Goal: Task Accomplishment & Management: Complete application form

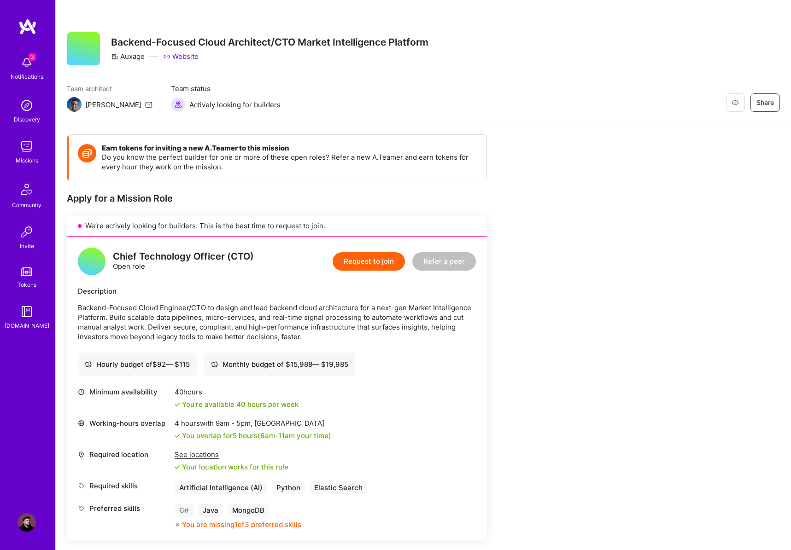
click at [32, 63] on img at bounding box center [27, 62] width 18 height 18
click at [27, 62] on div "3 Notifications Discovery Missions Community Invite Tokens [DOMAIN_NAME]" at bounding box center [27, 191] width 55 height 279
click at [27, 62] on img at bounding box center [27, 62] width 18 height 18
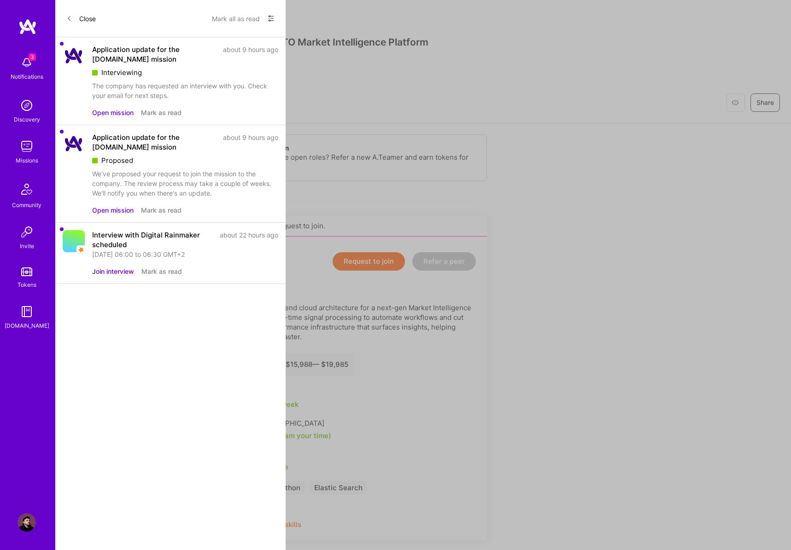
click at [106, 111] on button "Open mission" at bounding box center [112, 113] width 41 height 10
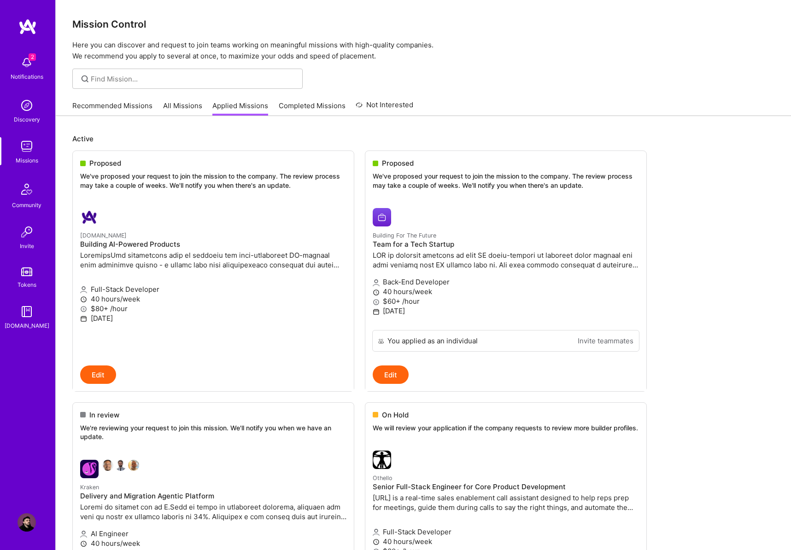
click at [30, 63] on img at bounding box center [27, 62] width 18 height 18
click at [30, 63] on div "2 Notifications Discovery Missions Community Invite Tokens A.Guide" at bounding box center [27, 191] width 55 height 279
click at [30, 63] on img at bounding box center [27, 62] width 18 height 18
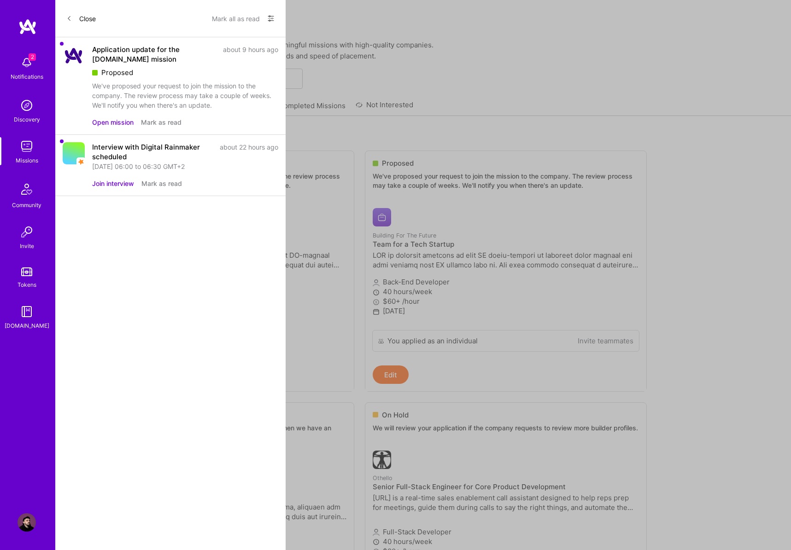
click at [270, 20] on icon at bounding box center [271, 19] width 6 height 6
click at [205, 36] on span "Show all notifications" at bounding box center [206, 37] width 64 height 9
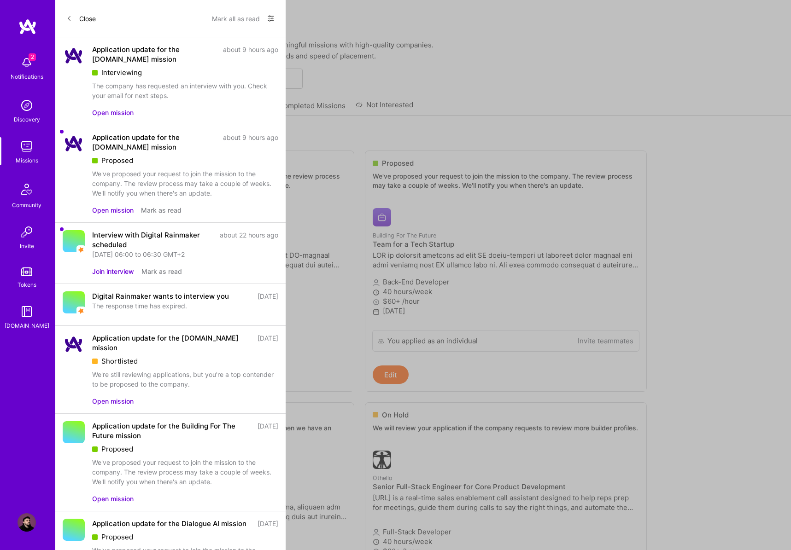
click at [169, 211] on button "Mark as read" at bounding box center [161, 210] width 41 height 10
click at [150, 275] on button "Mark as read" at bounding box center [161, 272] width 41 height 10
click at [82, 16] on button "Close" at bounding box center [80, 18] width 29 height 15
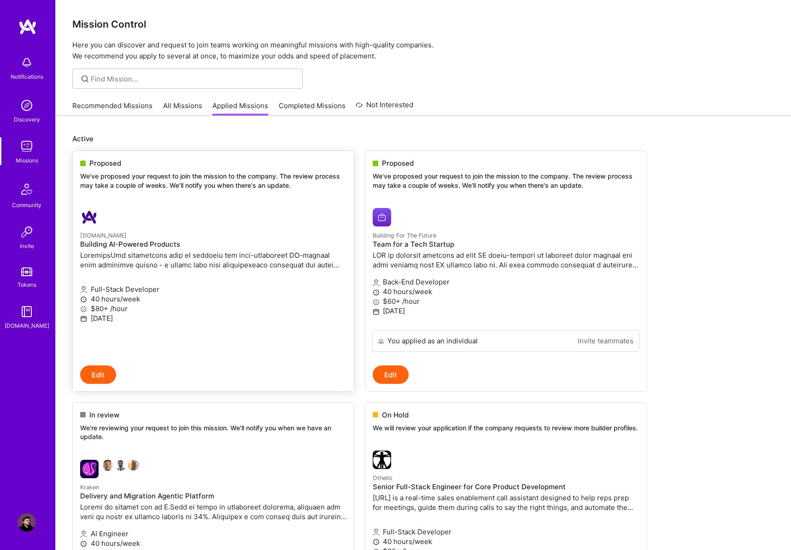
click at [117, 175] on p "We've proposed your request to join the mission to the company. The review proc…" at bounding box center [213, 181] width 266 height 18
click at [28, 414] on div "Notifications Discovery Missions Community Invite Tokens A.Guide" at bounding box center [27, 259] width 55 height 482
click at [106, 163] on span "Proposed" at bounding box center [105, 163] width 32 height 10
click at [23, 56] on img at bounding box center [27, 62] width 18 height 18
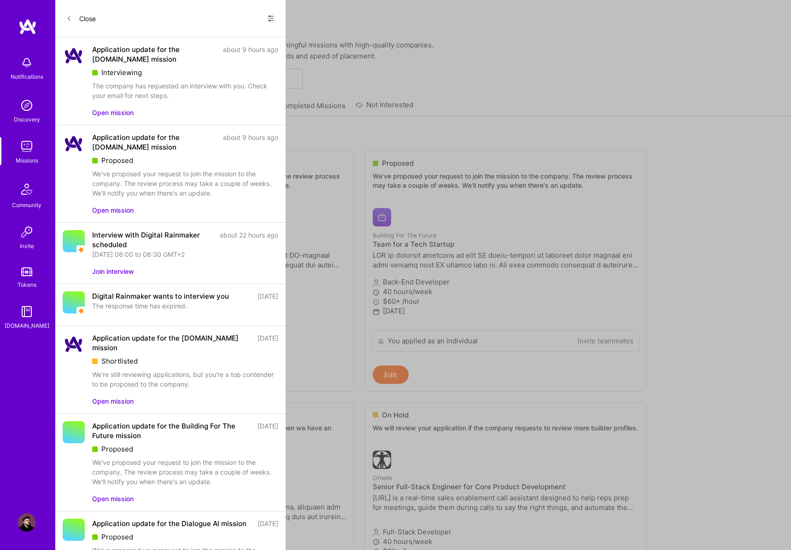
click at [118, 113] on button "Open mission" at bounding box center [112, 113] width 41 height 10
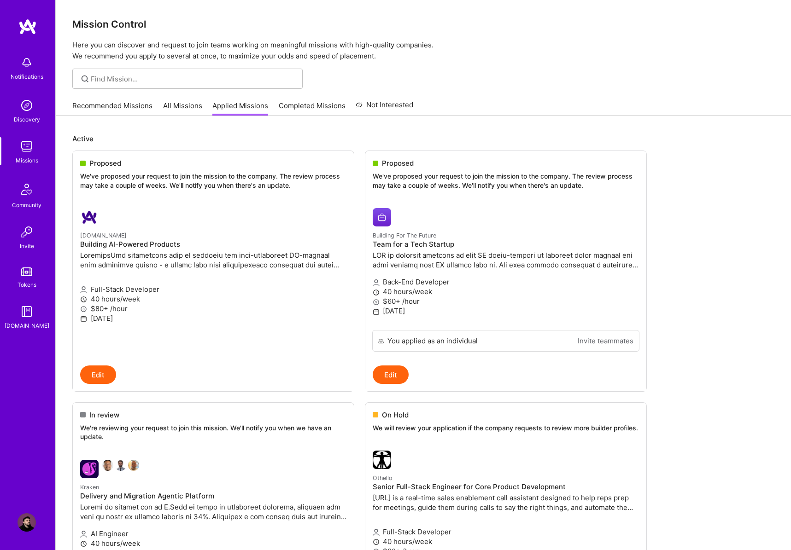
click at [29, 16] on div "Notifications Discovery Missions Community Invite Tokens A.Guide Profile" at bounding box center [27, 275] width 55 height 550
click at [29, 23] on img at bounding box center [27, 26] width 18 height 17
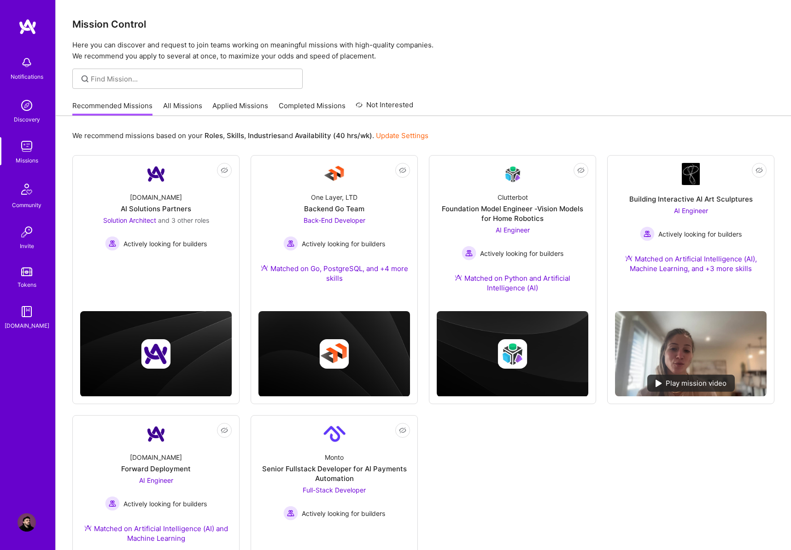
click at [33, 67] on img at bounding box center [27, 62] width 18 height 18
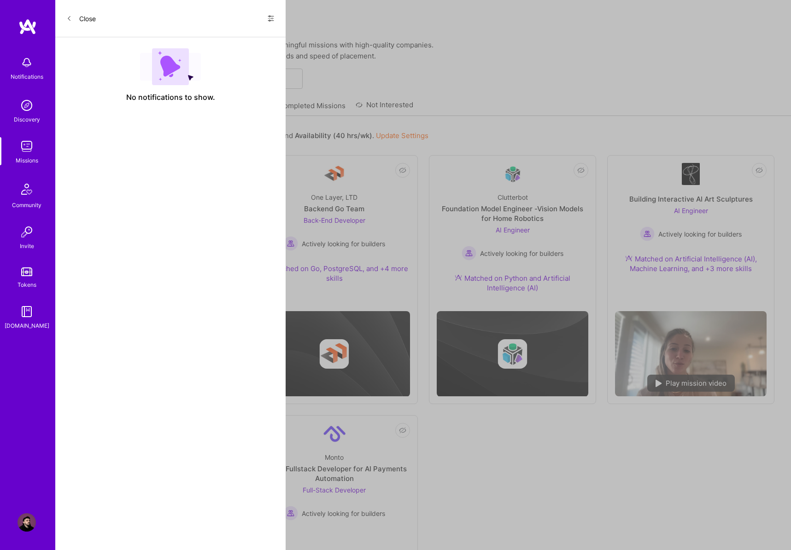
click at [274, 21] on div "Close Show all notifications Show unread notifications only" at bounding box center [170, 18] width 230 height 37
click at [273, 21] on icon at bounding box center [270, 18] width 7 height 7
click at [210, 36] on span "Show all notifications" at bounding box center [206, 37] width 64 height 9
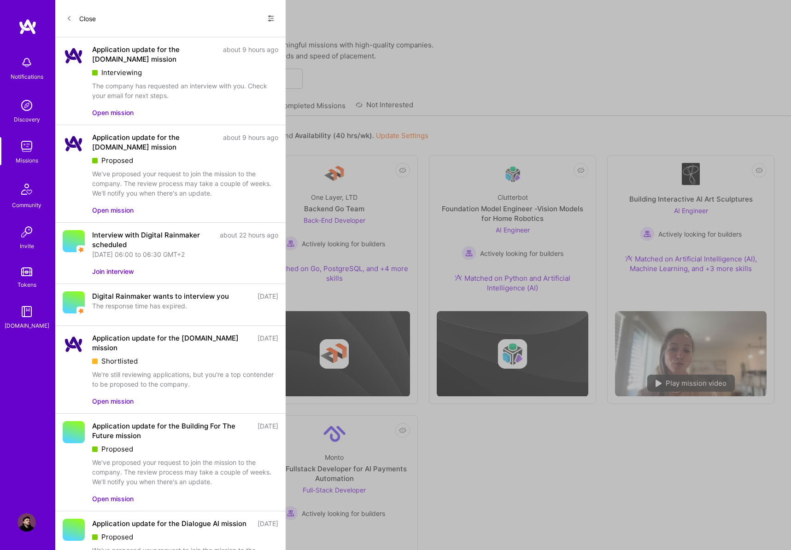
click at [104, 110] on button "Open mission" at bounding box center [112, 113] width 41 height 10
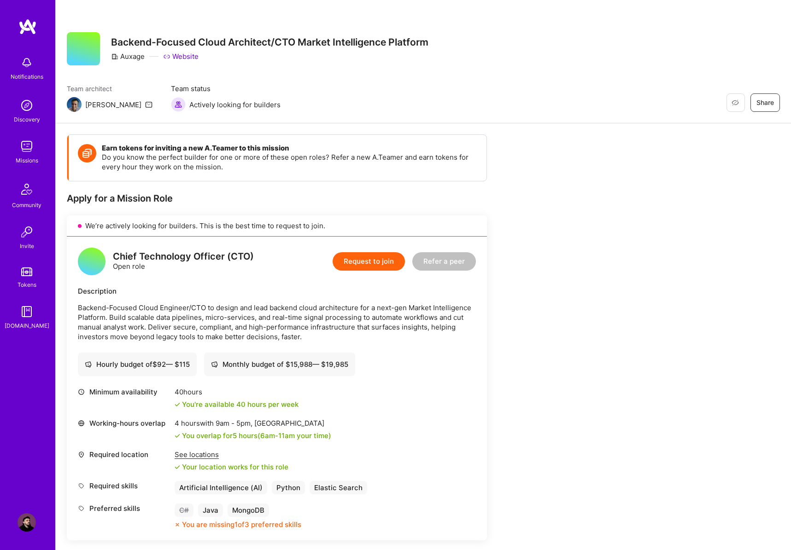
click at [377, 265] on button "Request to join" at bounding box center [369, 261] width 72 height 18
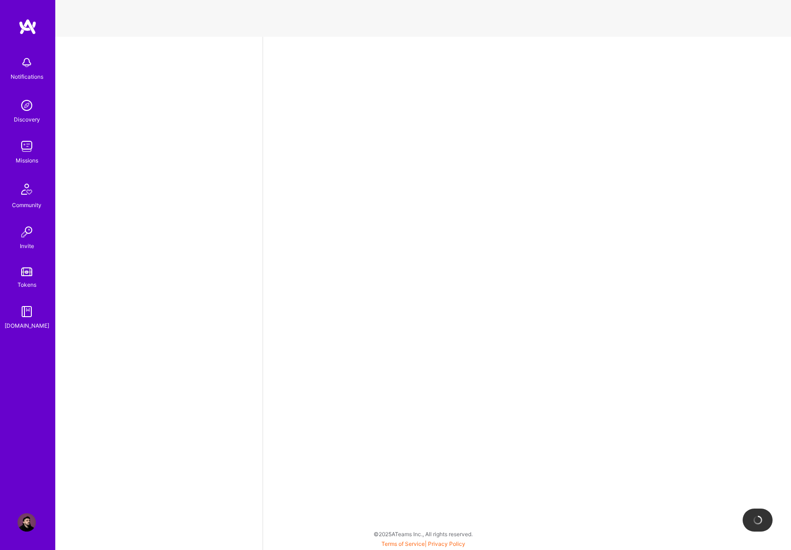
select select "RS"
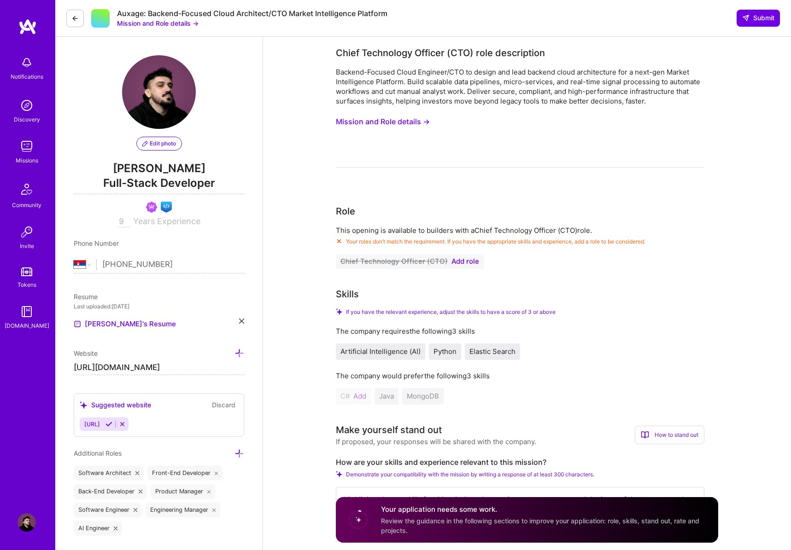
click at [420, 124] on button "Mission and Role details →" at bounding box center [383, 121] width 94 height 17
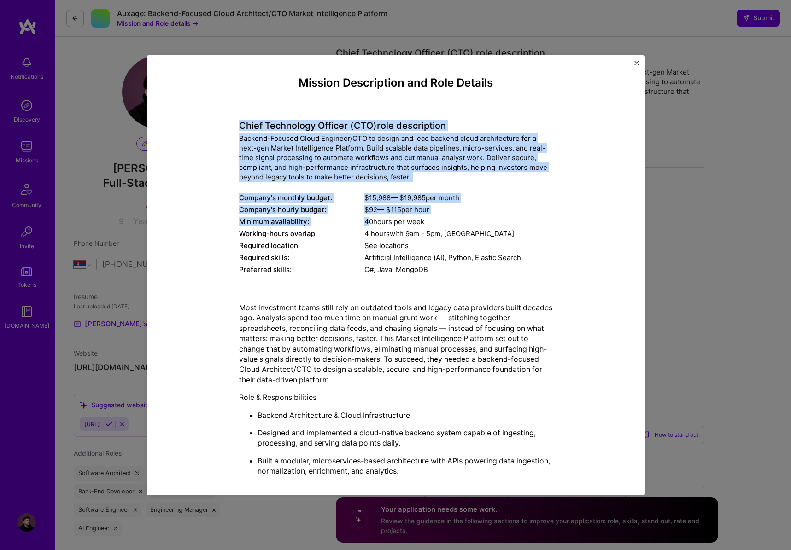
drag, startPoint x: 239, startPoint y: 125, endPoint x: 362, endPoint y: 222, distance: 156.7
click at [368, 222] on div "Chief Technology Officer (CTO) role description Backend-Focused Cloud Engineer/…" at bounding box center [395, 192] width 313 height 169
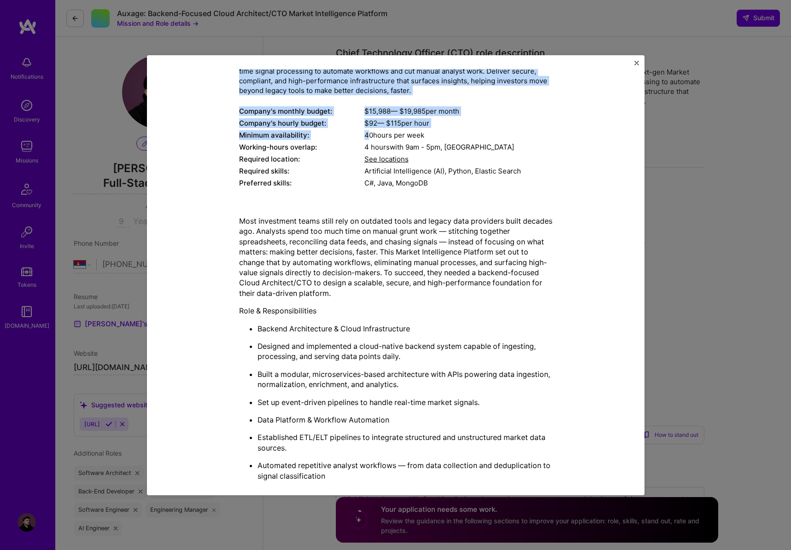
scroll to position [368, 0]
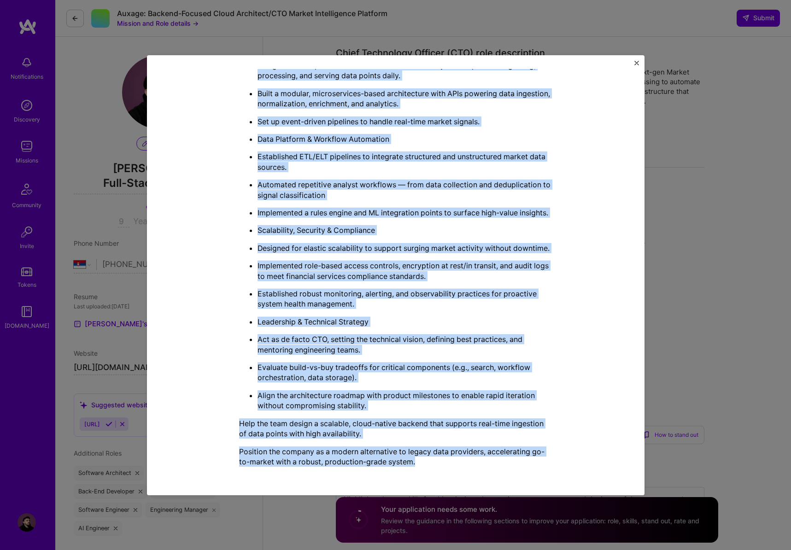
click at [419, 462] on p "Position the company as a modern alternative to legacy data providers, accelera…" at bounding box center [395, 457] width 313 height 21
copy div "Chief Technology Officer (CTO) role description Backend-Focused Cloud Engineer/…"
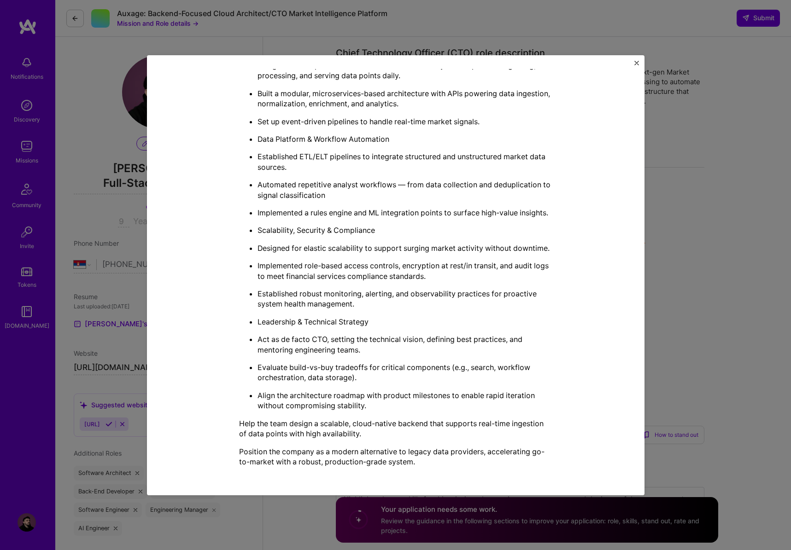
click at [619, 232] on div "Mission Description and Role Details Chief Technology Officer (CTO) role descri…" at bounding box center [395, 92] width 455 height 766
click at [706, 223] on div "Mission Description and Role Details Chief Technology Officer (CTO) role descri…" at bounding box center [395, 275] width 791 height 550
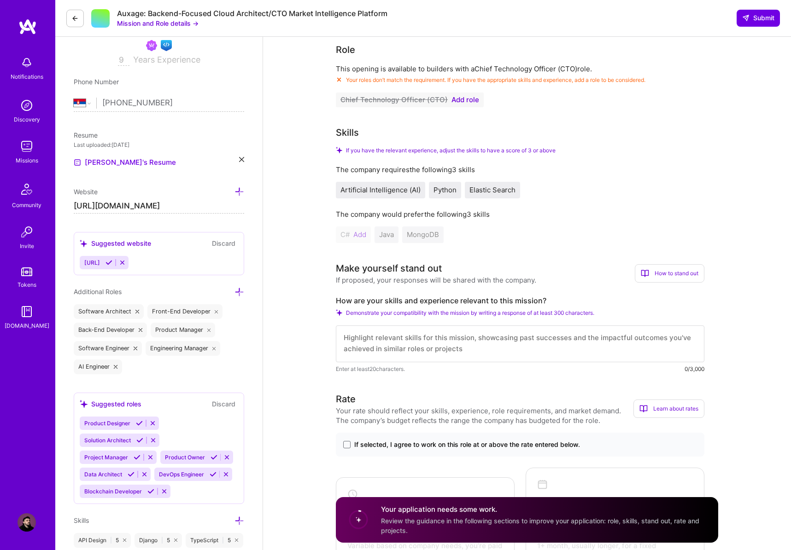
scroll to position [0, 0]
click at [429, 336] on textarea at bounding box center [520, 344] width 368 height 37
paste textarea "Hey there, I’ve spent the last 9 years building scalable systems across differe…"
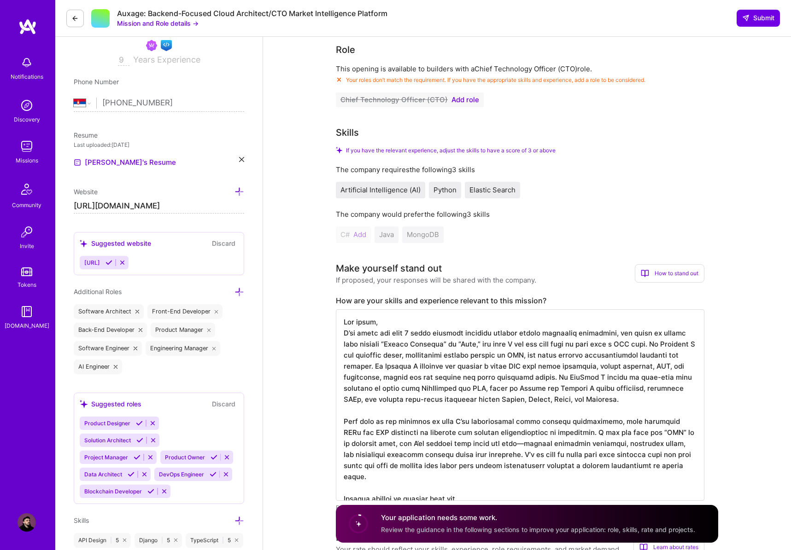
scroll to position [1, 0]
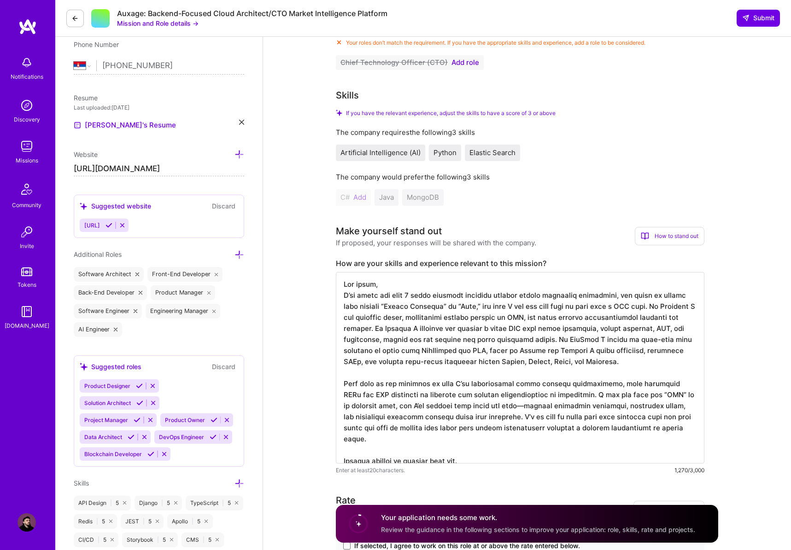
type textarea "Hey there, I’ve spent the last 9 years building scalable systems across differe…"
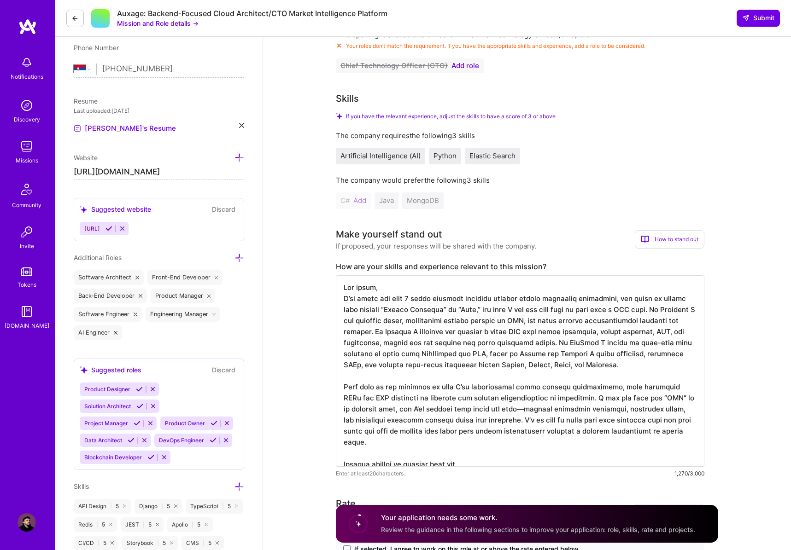
scroll to position [329, 0]
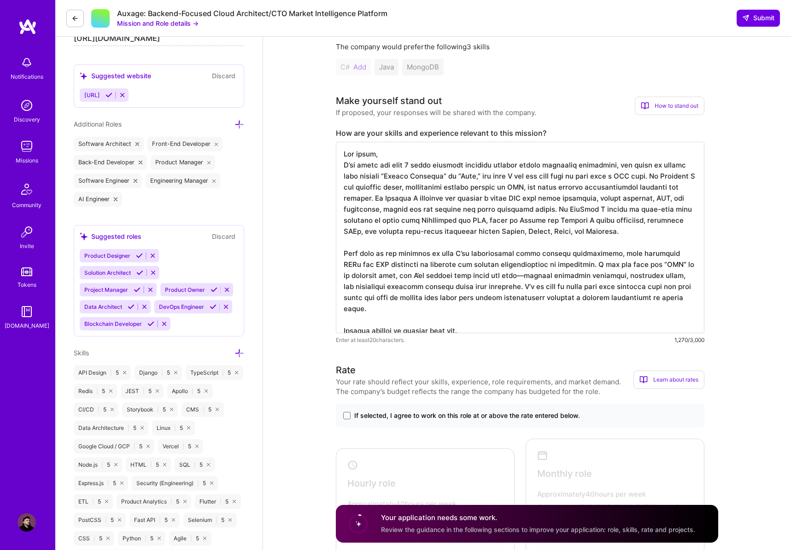
click at [643, 176] on textarea at bounding box center [520, 238] width 368 height 192
click at [488, 274] on textarea at bounding box center [520, 238] width 368 height 192
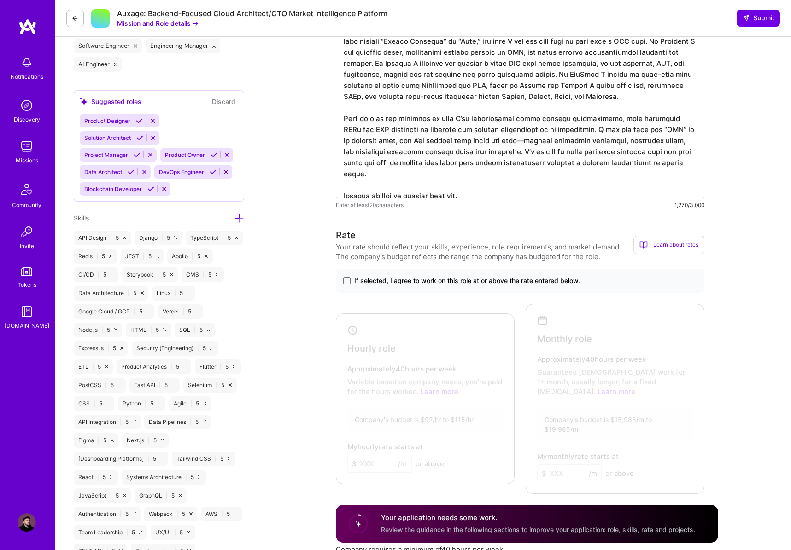
scroll to position [574, 0]
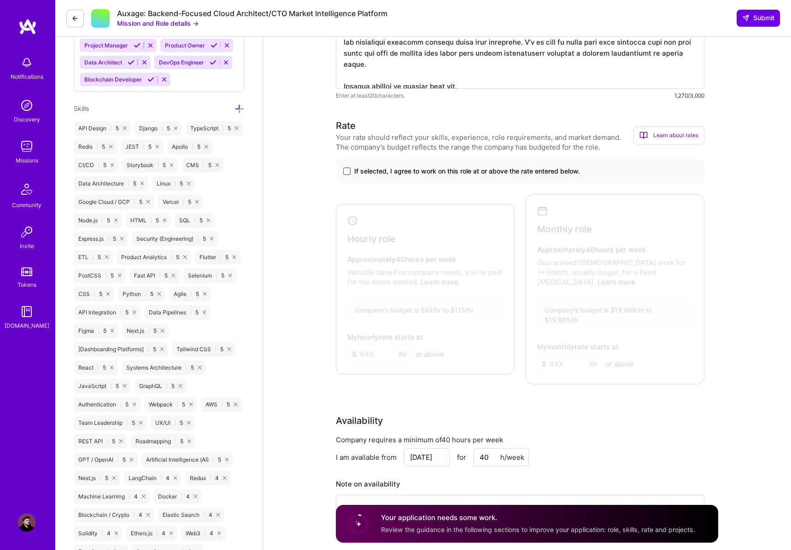
click at [348, 173] on span at bounding box center [346, 171] width 7 height 7
click at [0, 0] on input "If selected, I agree to work on this role at or above the rate entered below." at bounding box center [0, 0] width 0 height 0
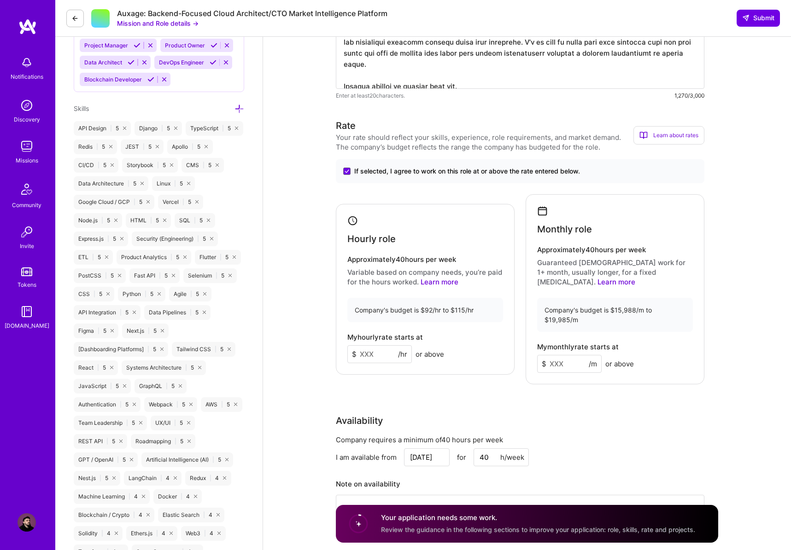
click at [374, 345] on input at bounding box center [379, 354] width 64 height 18
type input "92"
type input "16400"
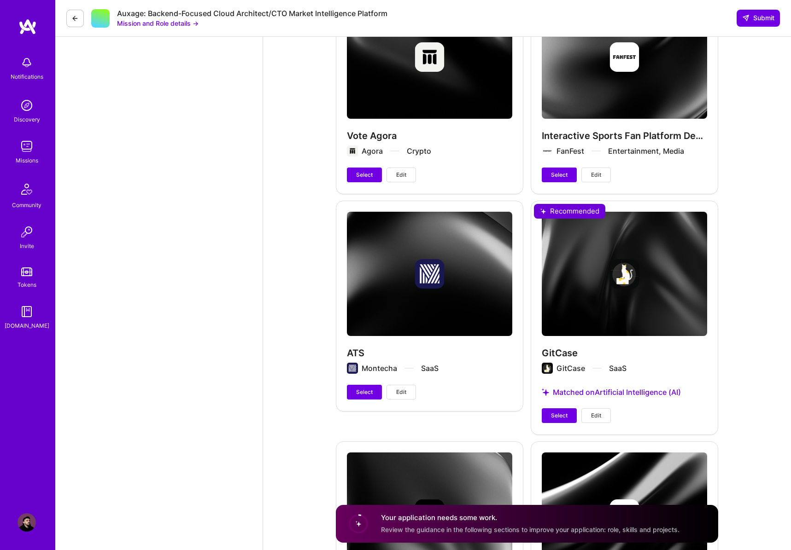
scroll to position [1819, 0]
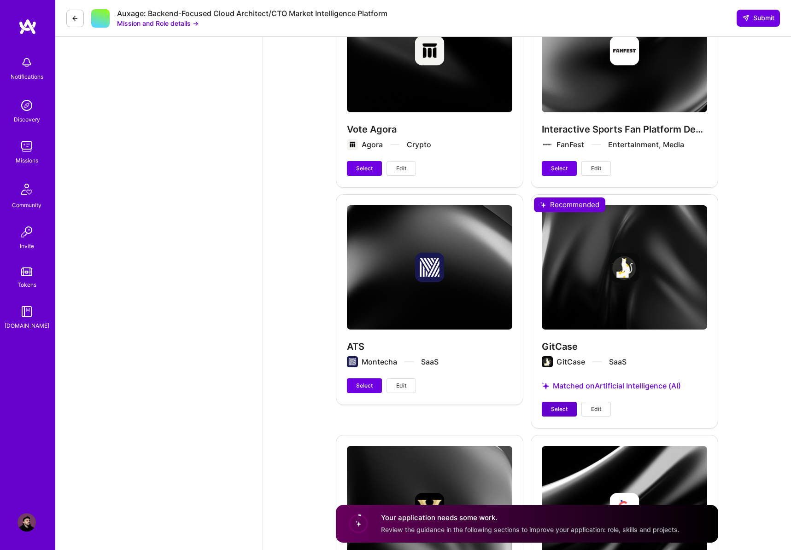
click at [559, 405] on span "Select" at bounding box center [559, 409] width 17 height 8
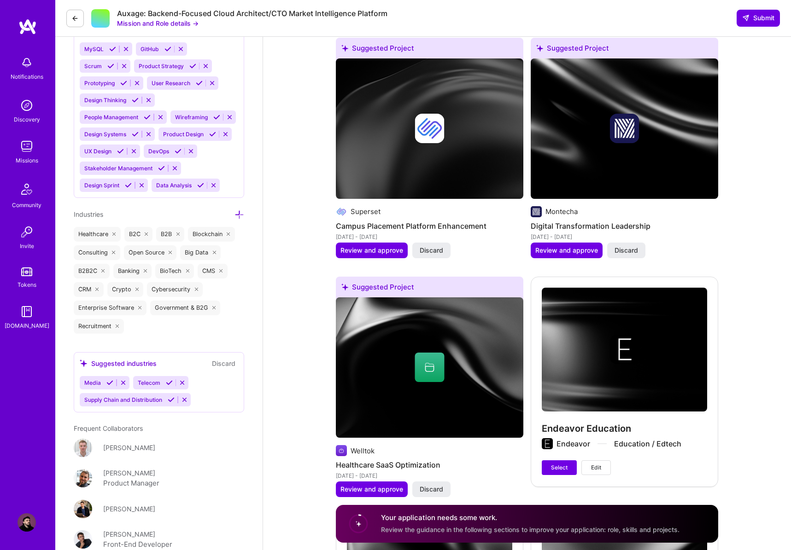
scroll to position [1280, 0]
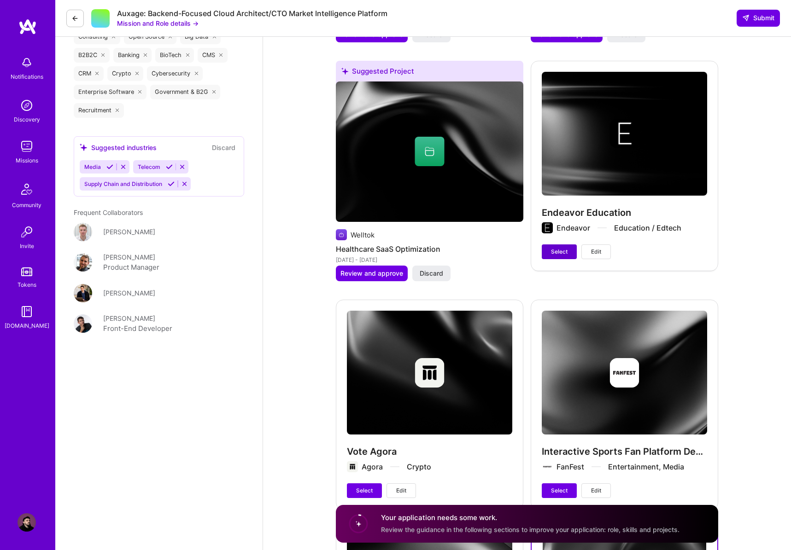
click at [560, 248] on span "Select" at bounding box center [559, 252] width 17 height 8
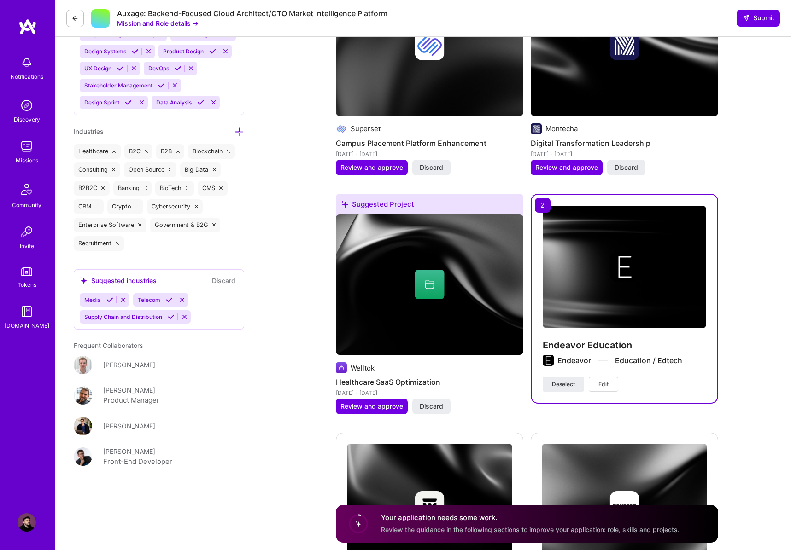
scroll to position [1356, 0]
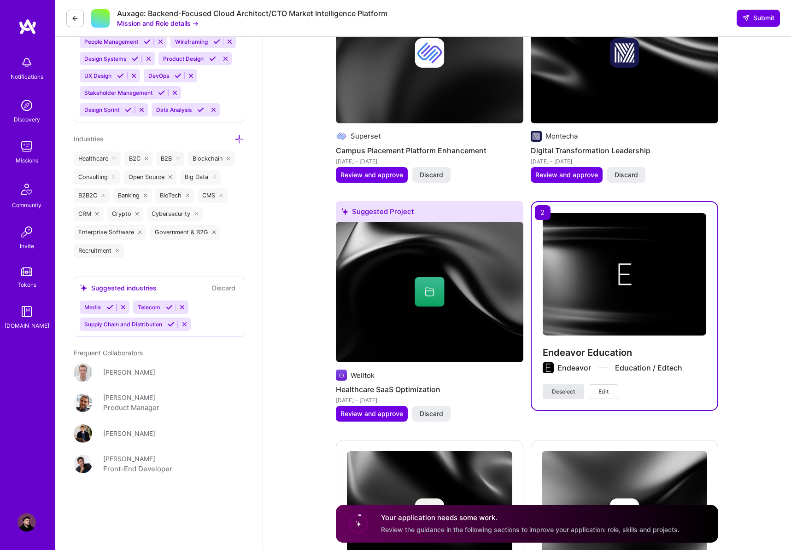
click at [556, 385] on button "Deselect" at bounding box center [563, 392] width 41 height 15
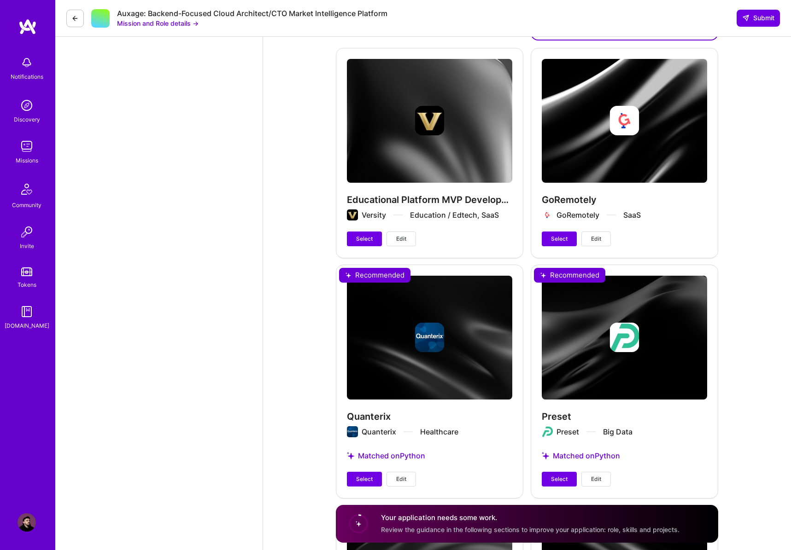
scroll to position [2302, 0]
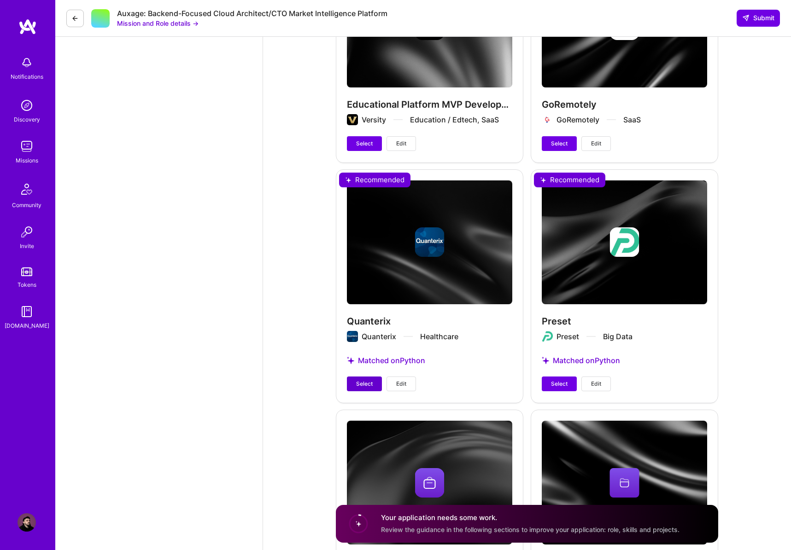
click at [363, 380] on span "Select" at bounding box center [364, 384] width 17 height 8
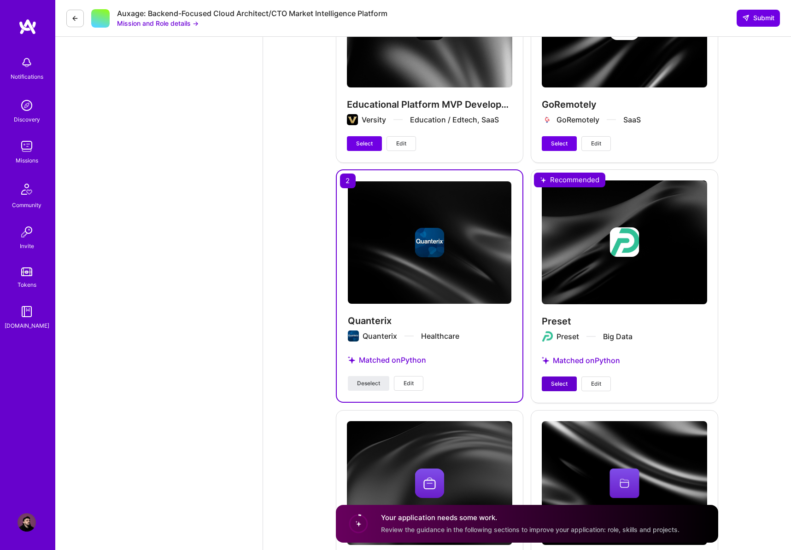
click at [554, 380] on span "Select" at bounding box center [559, 384] width 17 height 8
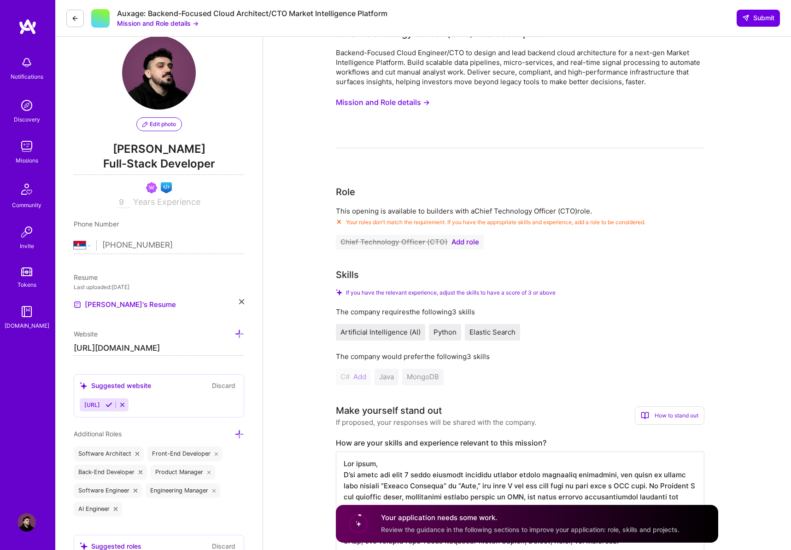
scroll to position [0, 0]
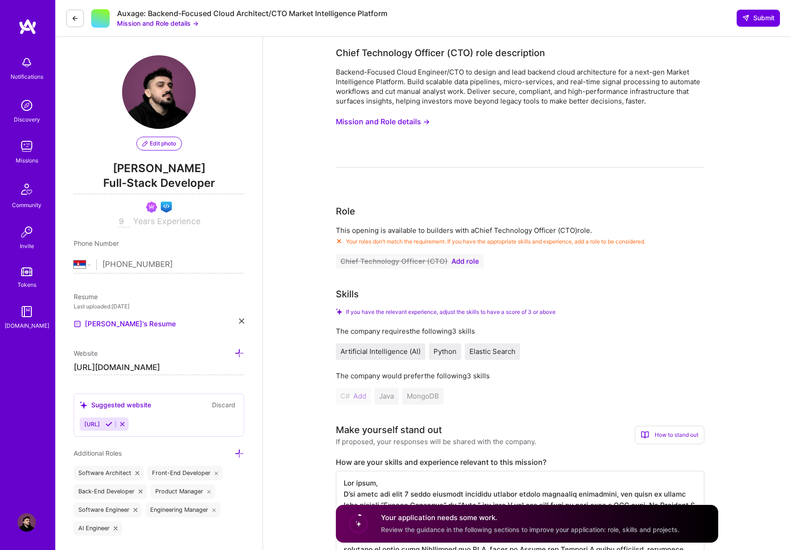
click at [364, 395] on div "C# Add Java MongoDB" at bounding box center [520, 396] width 368 height 17
click at [362, 398] on div "C# Add Java MongoDB" at bounding box center [520, 396] width 368 height 17
click at [354, 397] on div "C# Add Java MongoDB" at bounding box center [520, 396] width 368 height 17
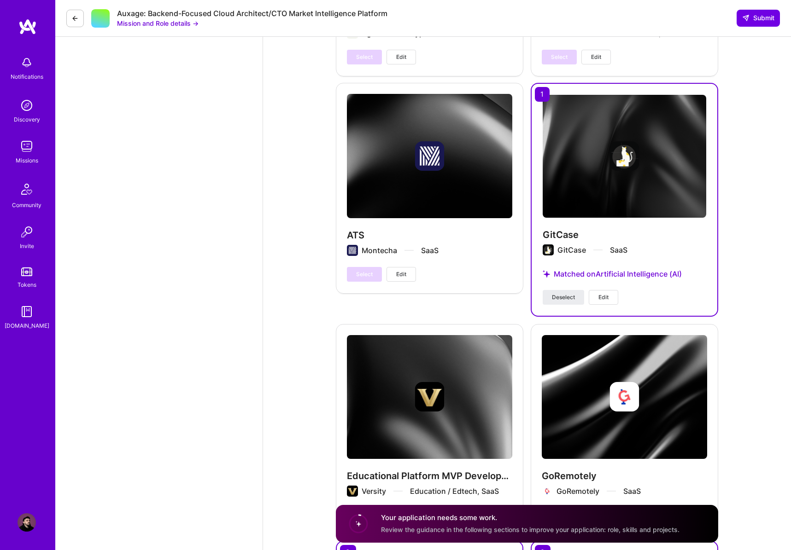
scroll to position [1844, 0]
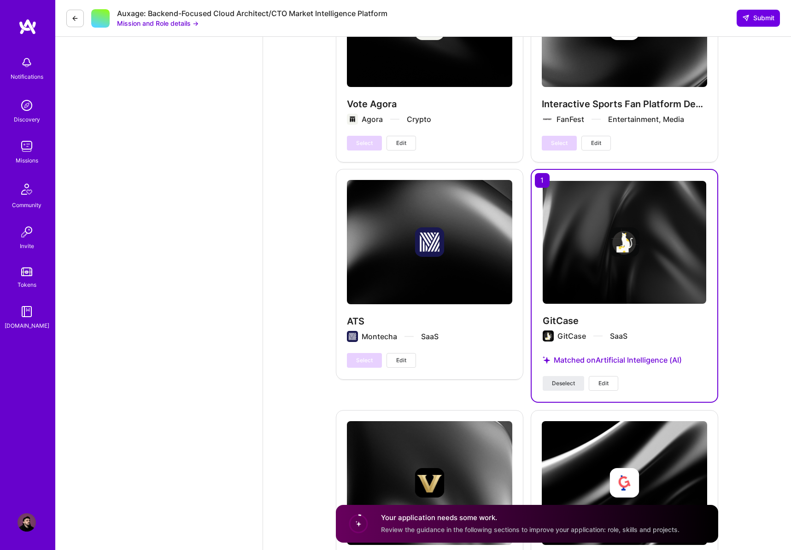
click at [418, 344] on div "ATS Montecha SaaS Select Edit" at bounding box center [429, 274] width 187 height 210
click at [410, 353] on button "Edit" at bounding box center [400, 360] width 29 height 15
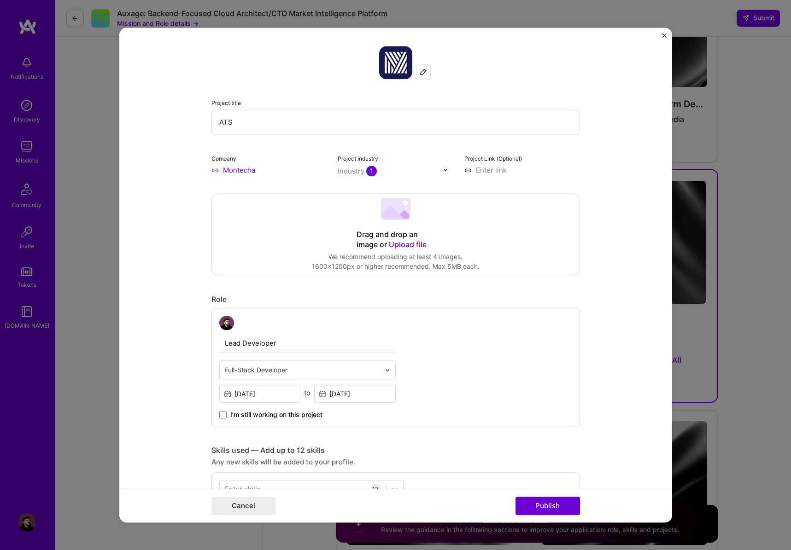
click at [662, 36] on img "Close" at bounding box center [664, 35] width 5 height 5
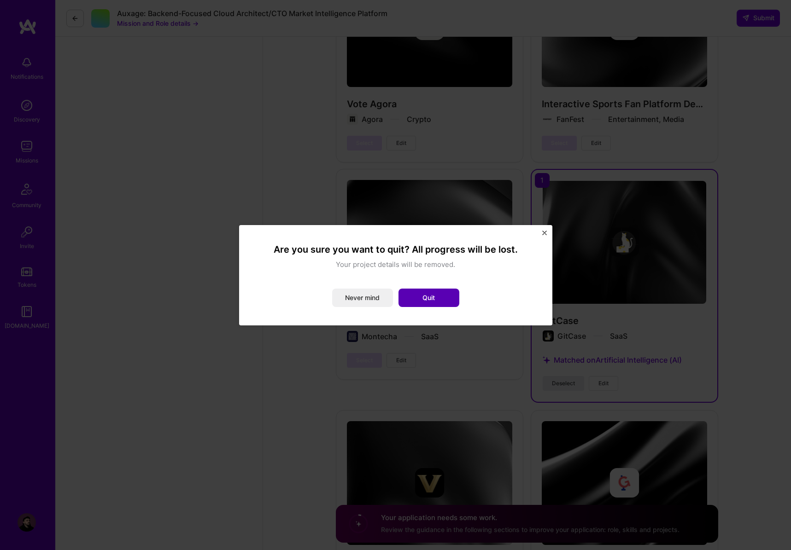
click at [414, 298] on button "Quit" at bounding box center [428, 298] width 61 height 18
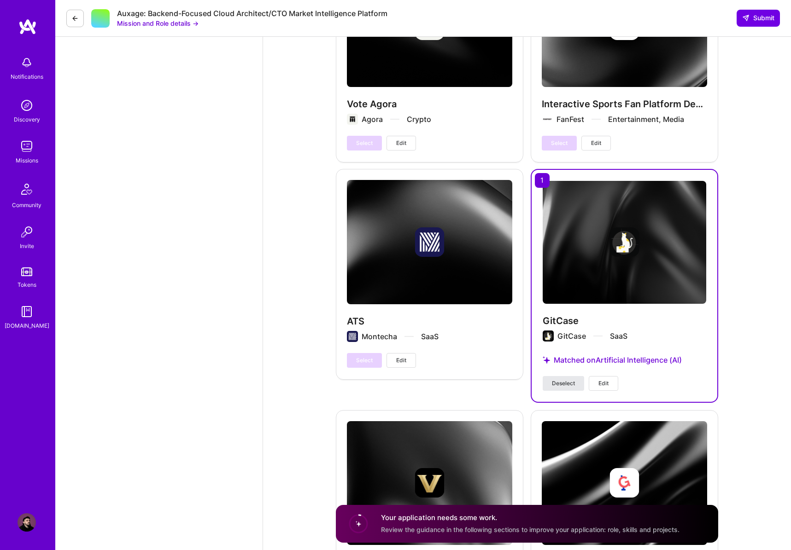
click at [570, 376] on button "Deselect" at bounding box center [563, 383] width 41 height 15
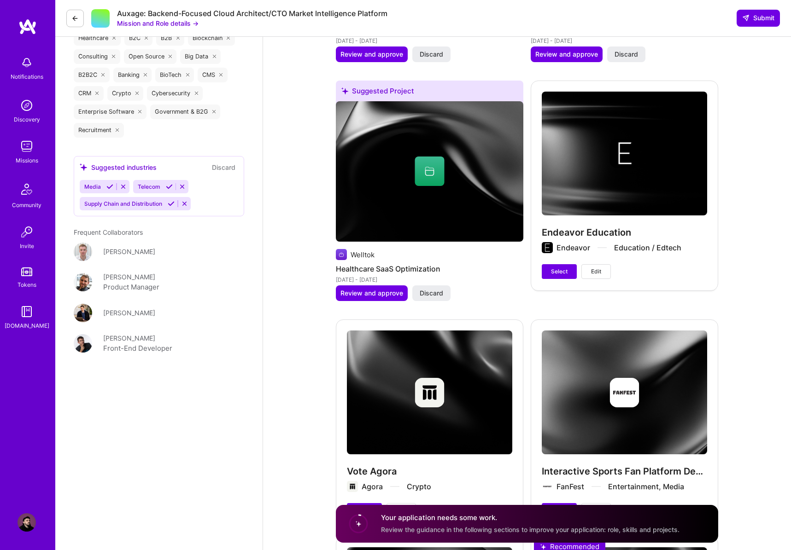
scroll to position [1474, 0]
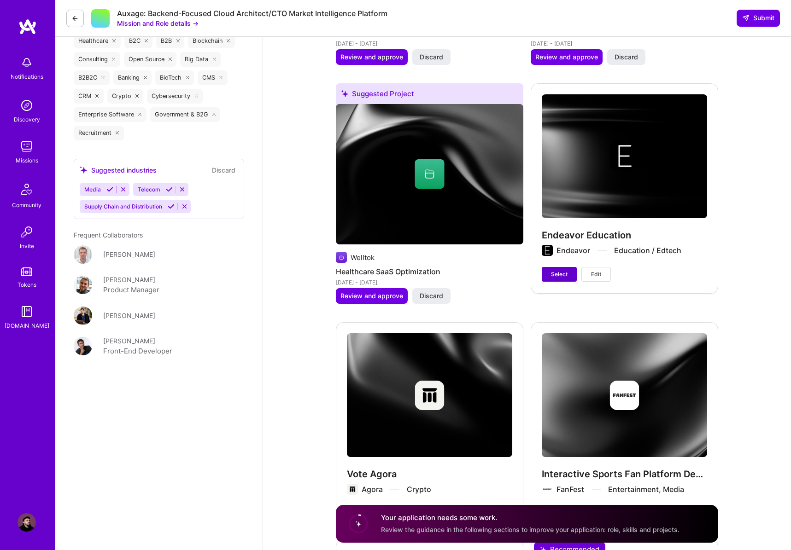
click at [548, 267] on button "Select" at bounding box center [559, 274] width 35 height 15
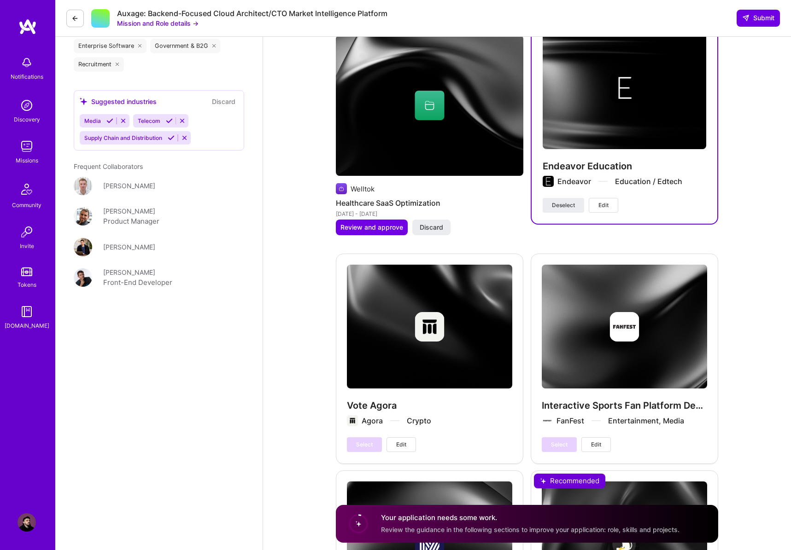
scroll to position [1537, 0]
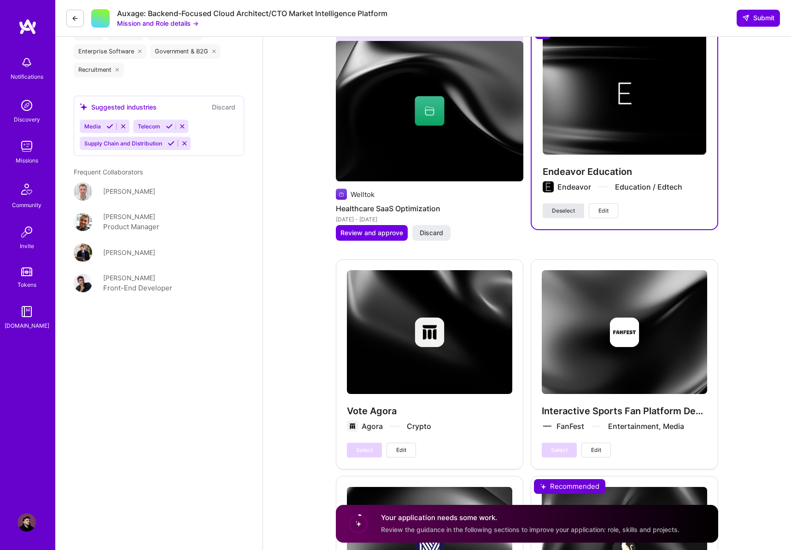
click at [562, 207] on span "Deselect" at bounding box center [563, 211] width 23 height 8
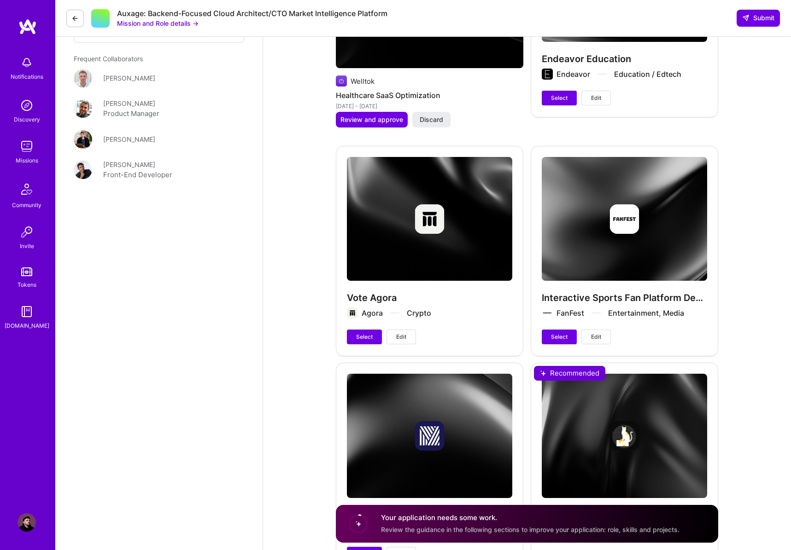
scroll to position [1777, 0]
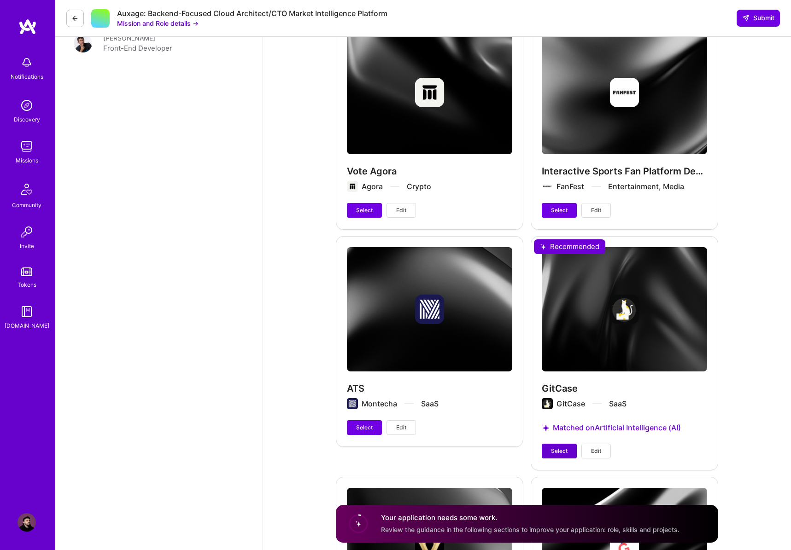
click at [556, 447] on span "Select" at bounding box center [559, 451] width 17 height 8
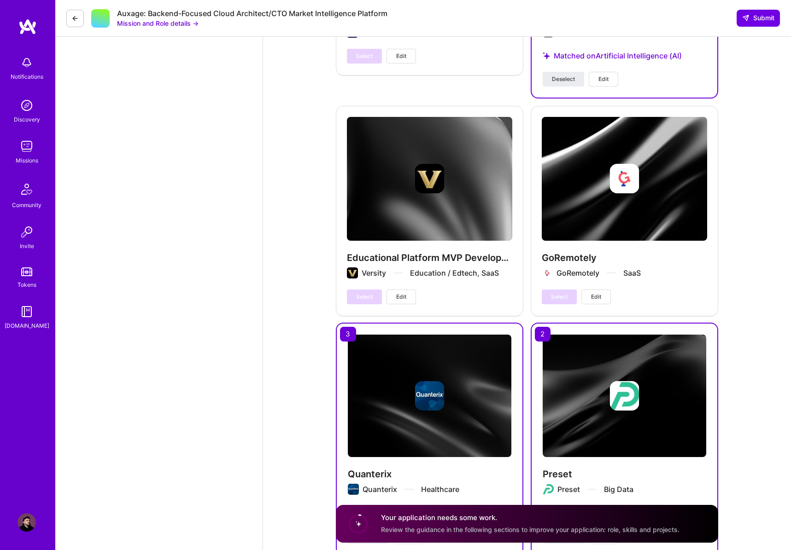
scroll to position [2251, 0]
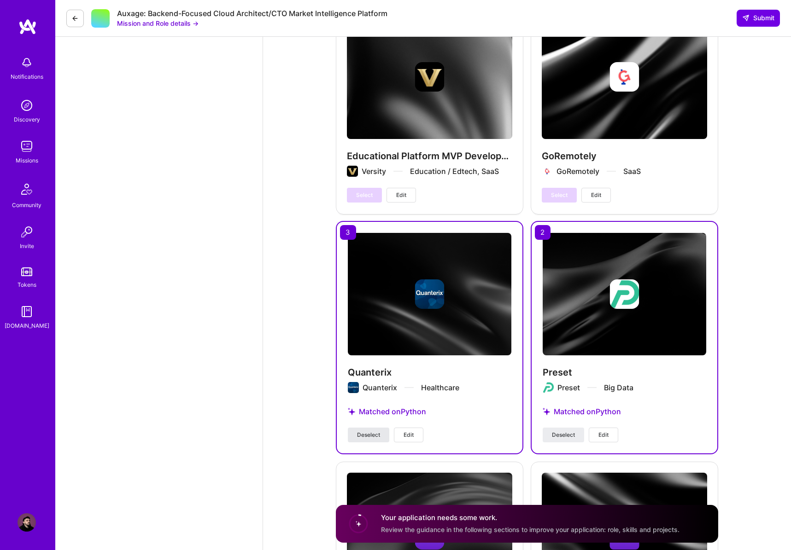
click at [371, 431] on span "Deselect" at bounding box center [368, 435] width 23 height 8
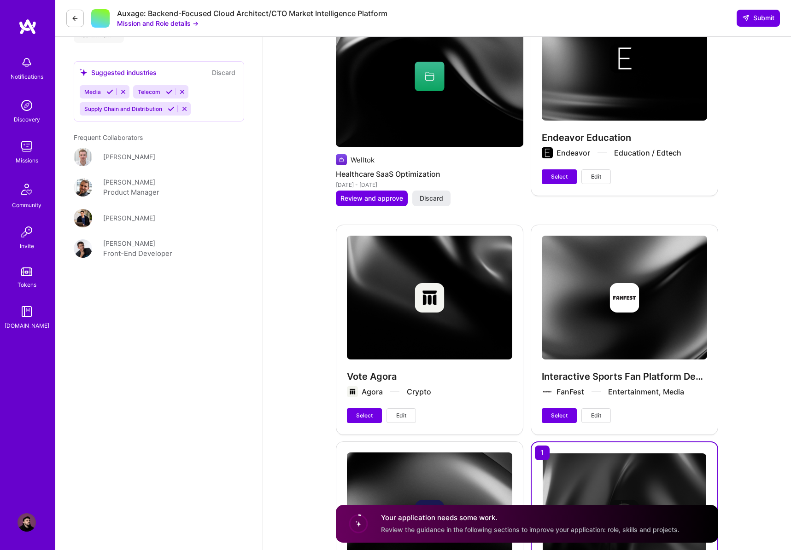
scroll to position [1846, 0]
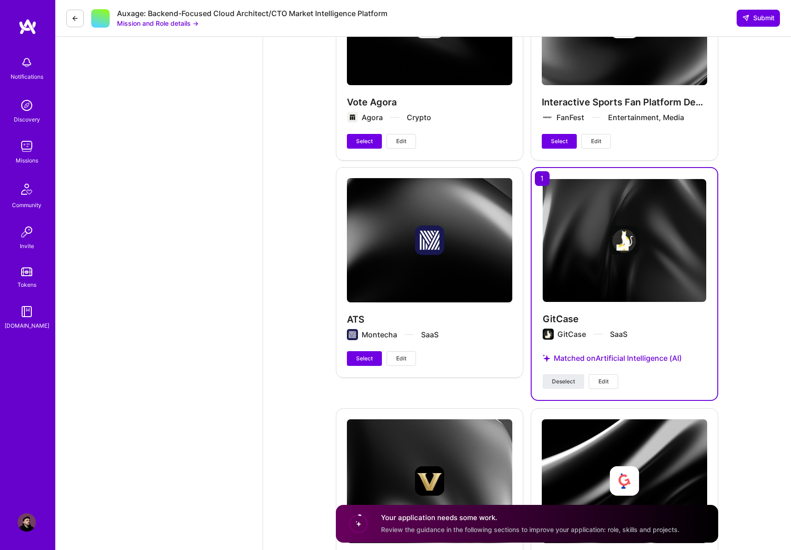
click at [362, 350] on div "ATS Montecha SaaS Select Edit" at bounding box center [429, 272] width 187 height 210
click at [365, 351] on button "Select" at bounding box center [364, 358] width 35 height 15
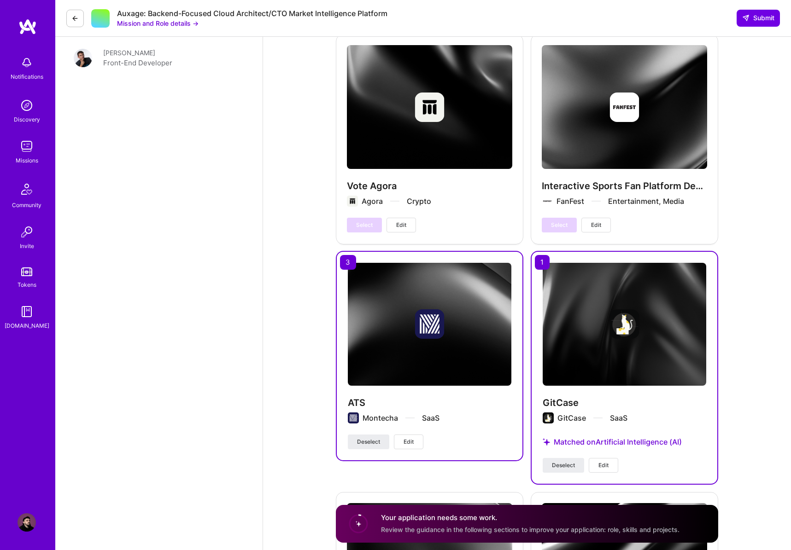
scroll to position [1763, 0]
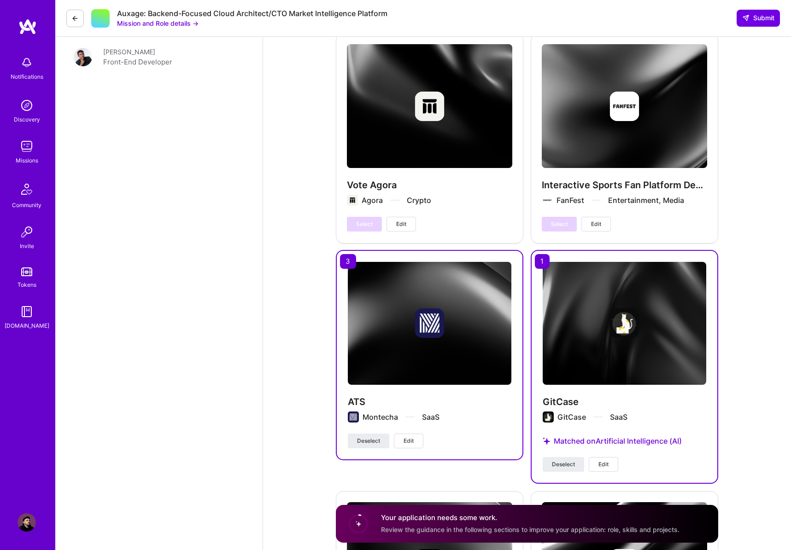
click at [408, 437] on span "Edit" at bounding box center [408, 441] width 10 height 8
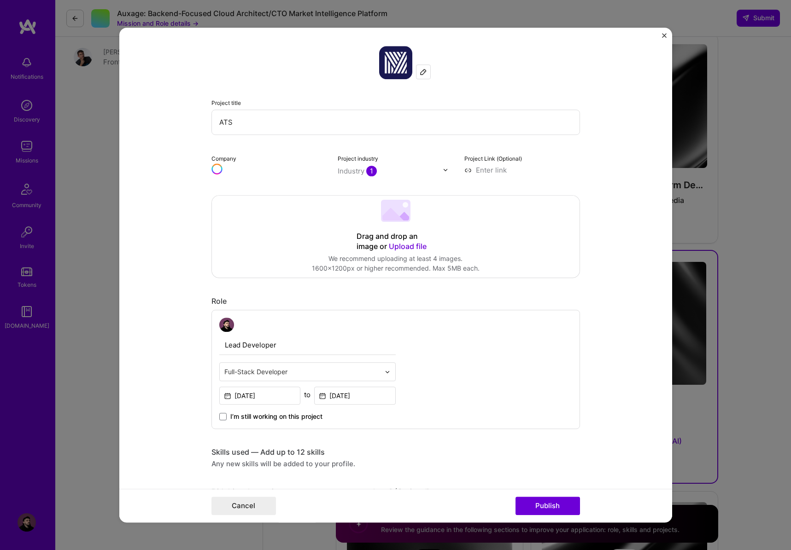
click at [408, 422] on div "Lead Developer Full-Stack Developer Mar, 2022 to May, 2024 I’m still working on…" at bounding box center [395, 370] width 368 height 120
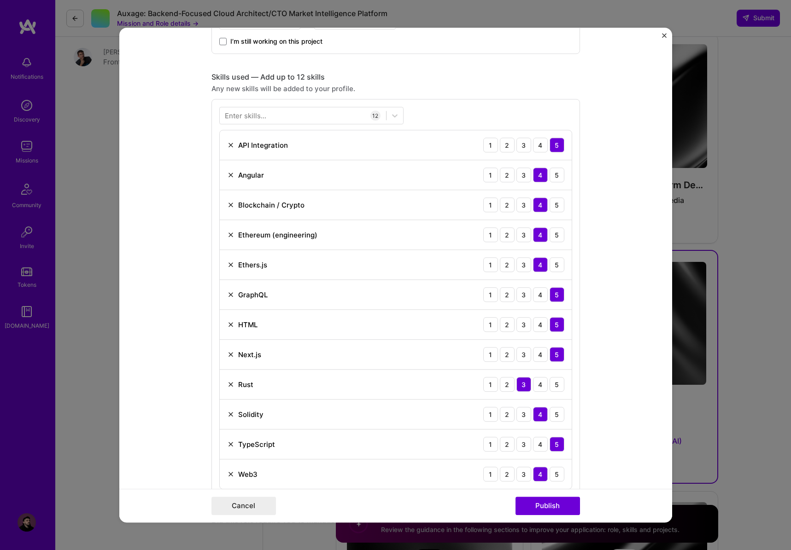
scroll to position [425, 0]
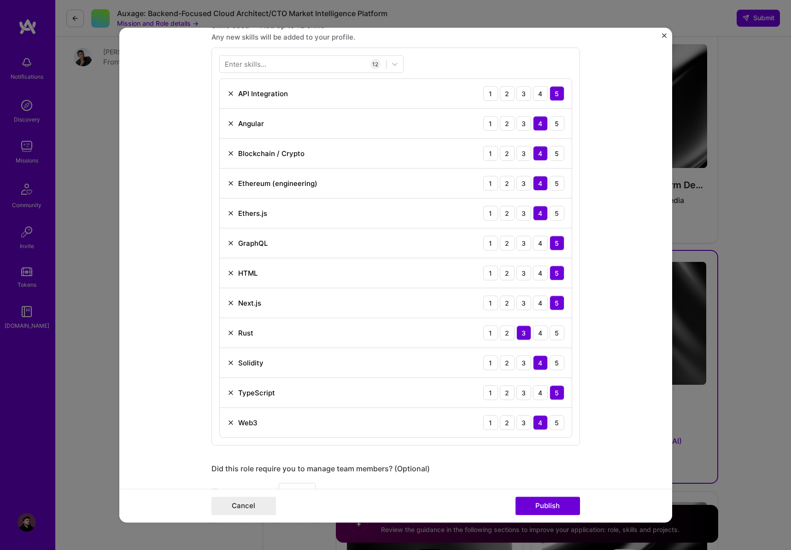
click at [229, 423] on img at bounding box center [230, 423] width 7 height 7
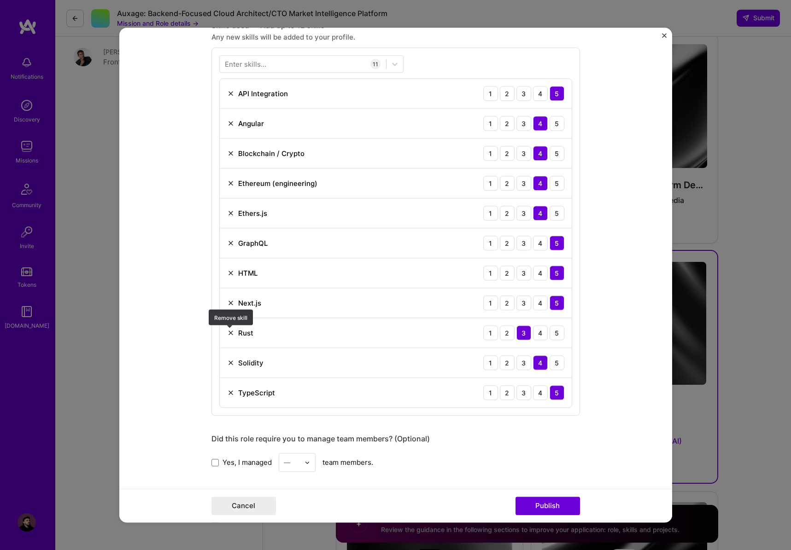
click at [231, 334] on img at bounding box center [230, 333] width 7 height 7
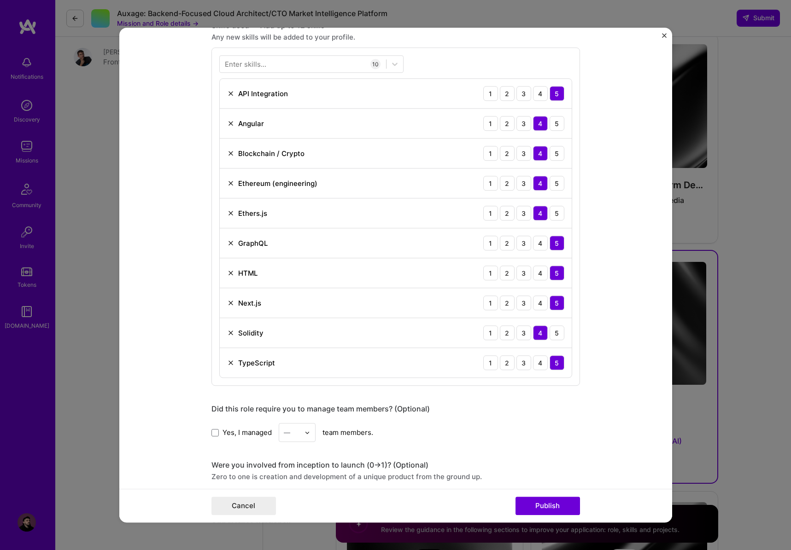
click at [231, 334] on img at bounding box center [230, 333] width 7 height 7
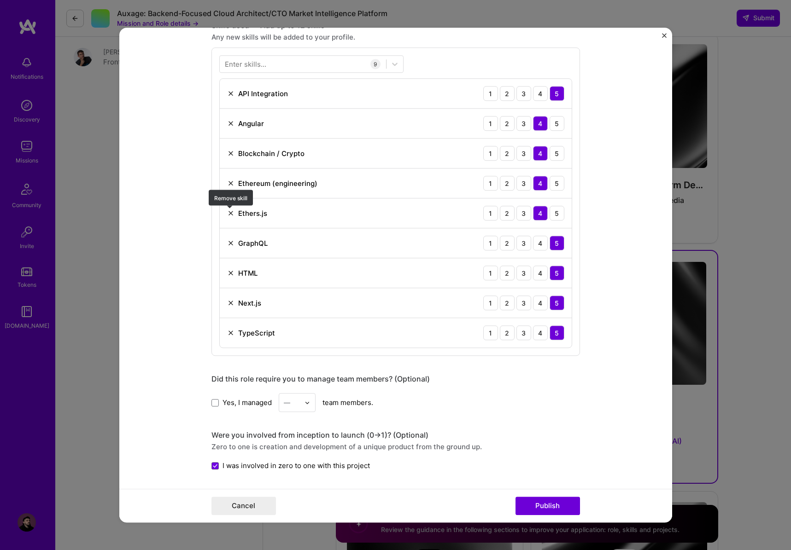
click at [230, 211] on img at bounding box center [230, 213] width 7 height 7
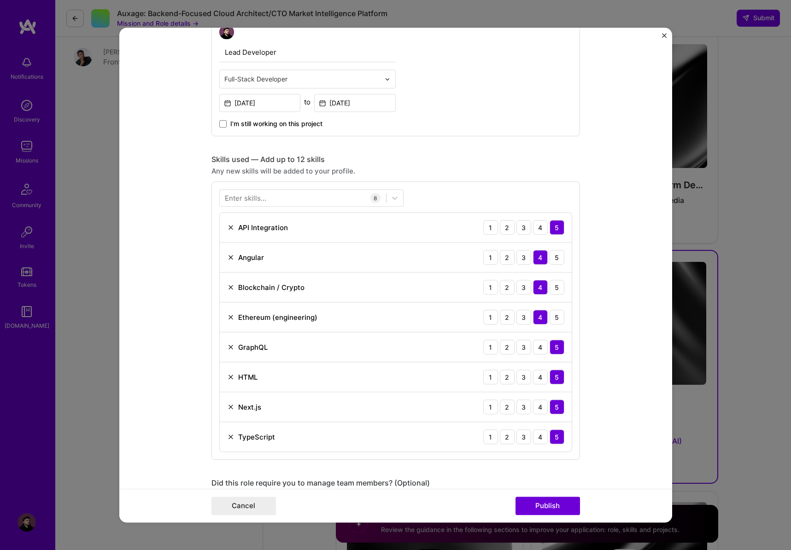
scroll to position [361, 0]
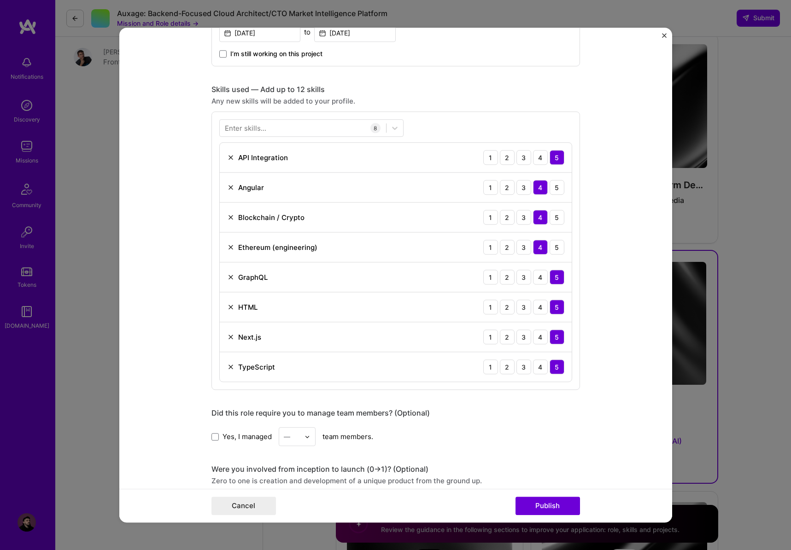
click at [230, 186] on img at bounding box center [230, 187] width 7 height 7
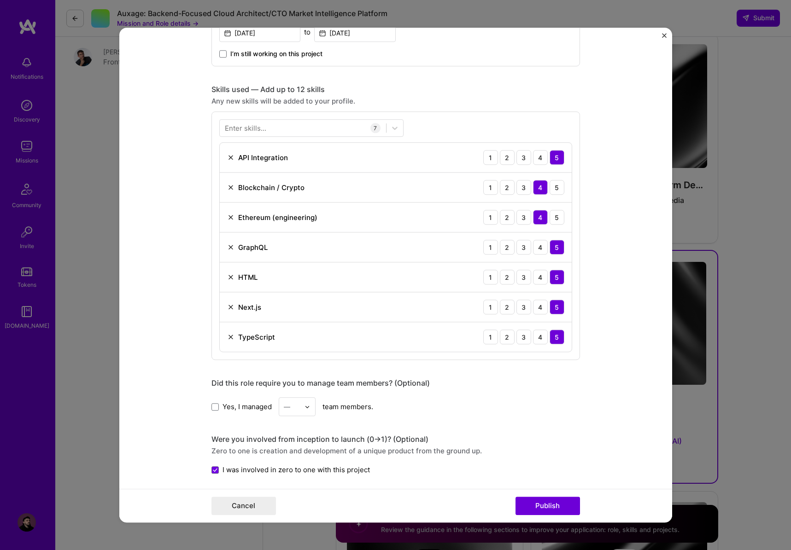
click at [230, 186] on img at bounding box center [230, 187] width 7 height 7
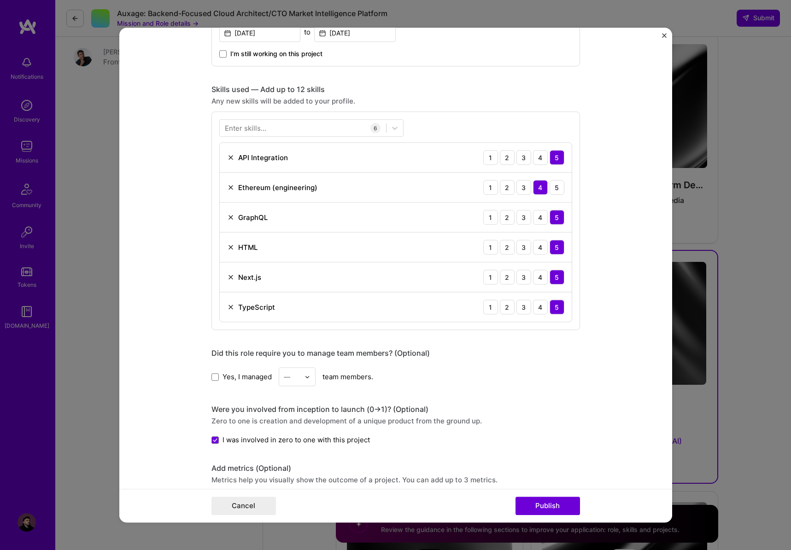
click at [230, 186] on img at bounding box center [230, 187] width 7 height 7
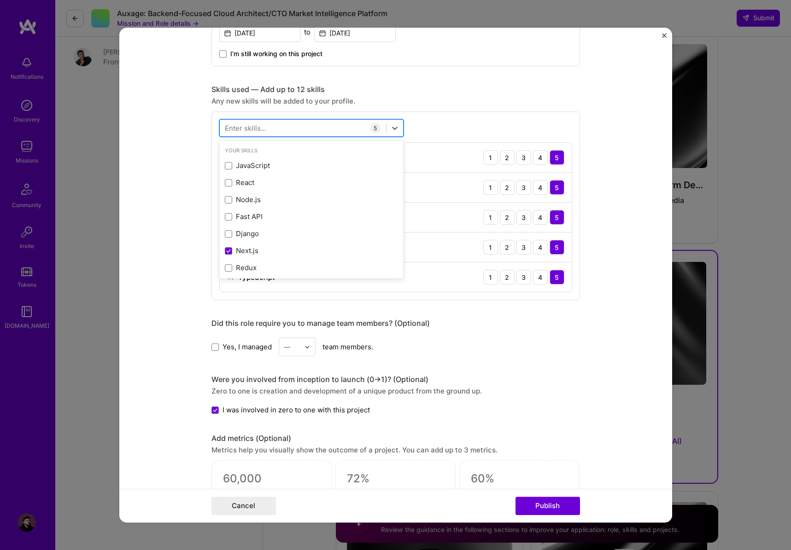
click at [282, 126] on div at bounding box center [303, 128] width 166 height 15
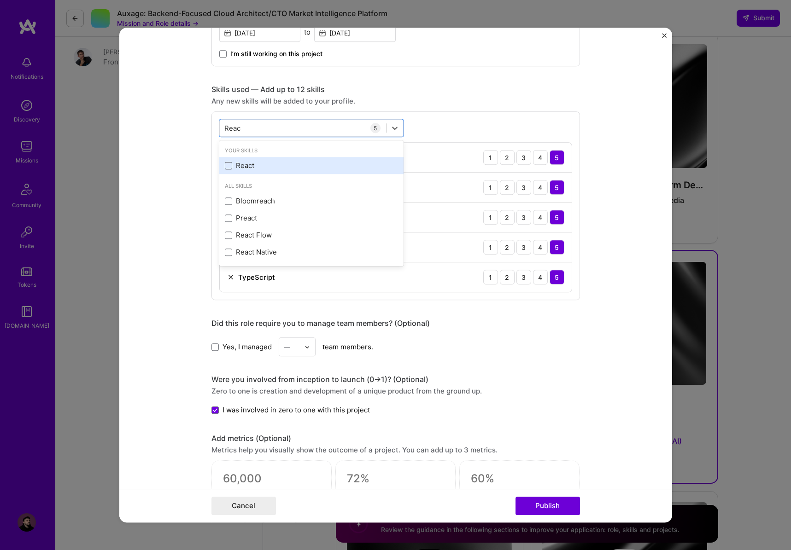
click at [230, 168] on span at bounding box center [228, 165] width 7 height 7
click at [0, 0] on input "checkbox" at bounding box center [0, 0] width 0 height 0
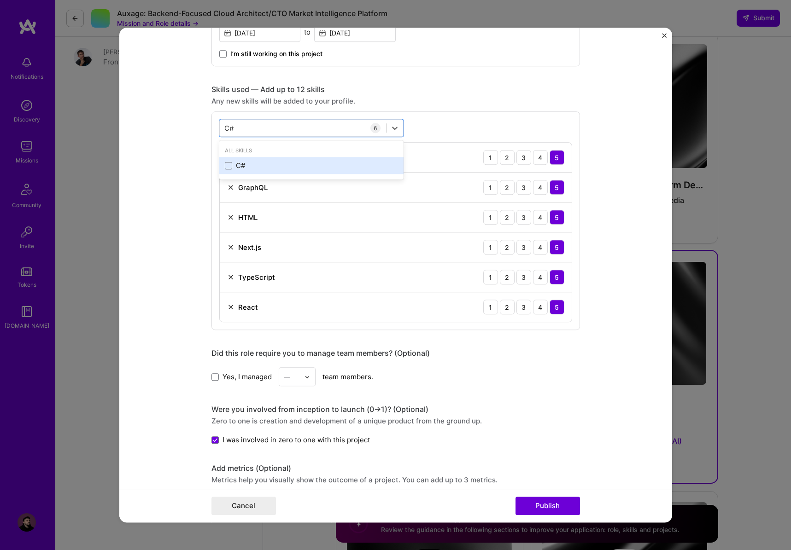
click at [223, 165] on div "C#" at bounding box center [311, 166] width 184 height 17
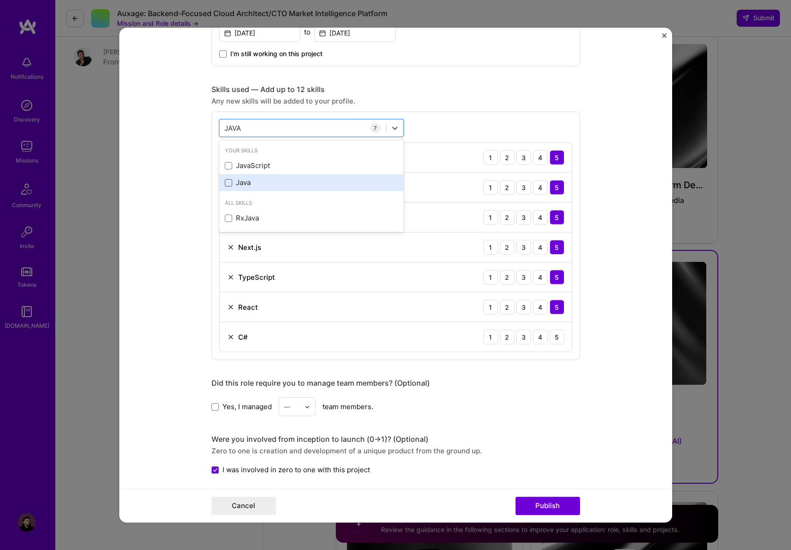
click at [228, 184] on span at bounding box center [228, 182] width 7 height 7
click at [0, 0] on input "checkbox" at bounding box center [0, 0] width 0 height 0
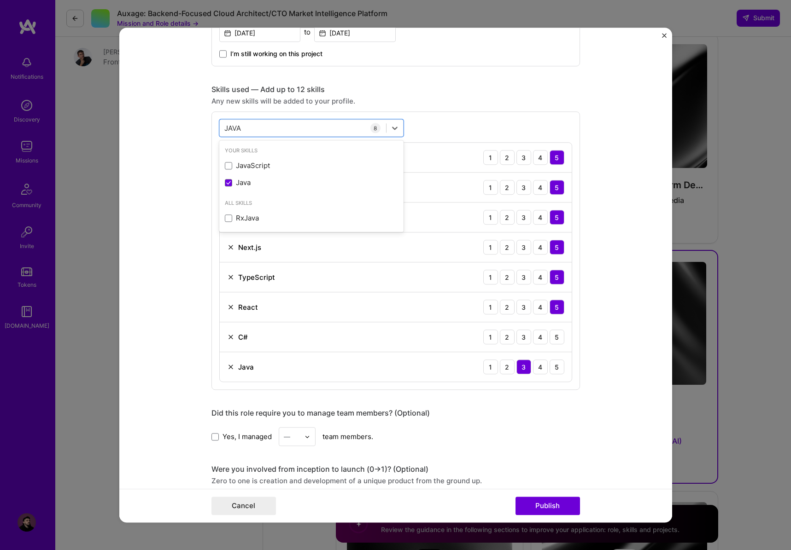
type input "JAVA"
click at [192, 164] on form "Project title ATS Company Montecha Project industry Industry 1 Project Link (Op…" at bounding box center [395, 276] width 553 height 496
click at [525, 333] on div "3" at bounding box center [523, 337] width 15 height 15
click at [637, 291] on form "Project title ATS Company Montecha Project industry Industry 1 Project Link (Op…" at bounding box center [395, 276] width 553 height 496
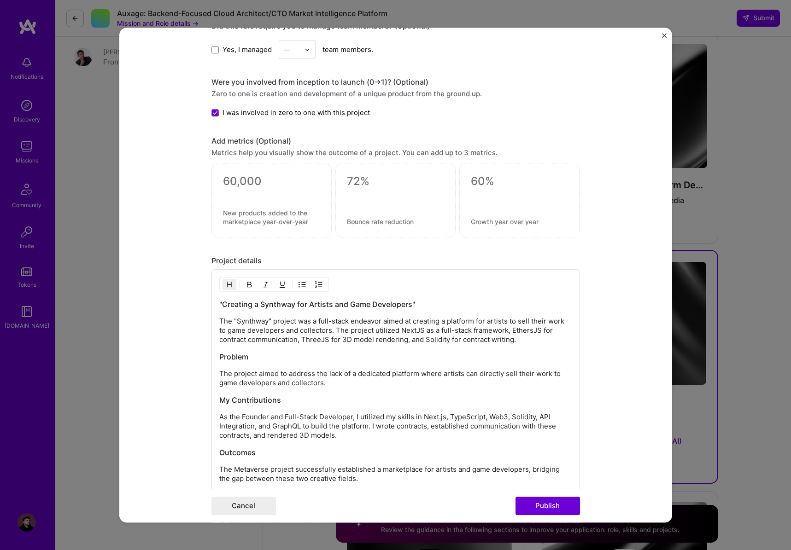
scroll to position [857, 0]
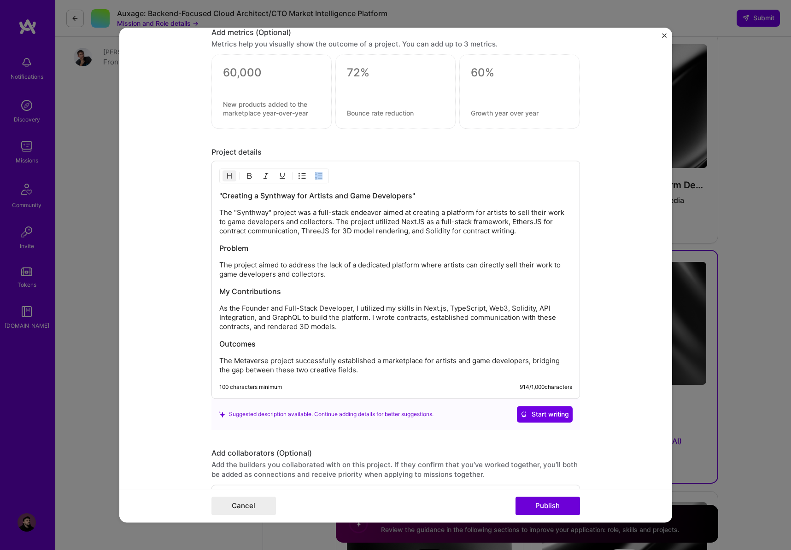
click at [373, 374] on div ""Creating a Synthway for Artists and Game Developers" The "Synthway" project wa…" at bounding box center [395, 280] width 368 height 238
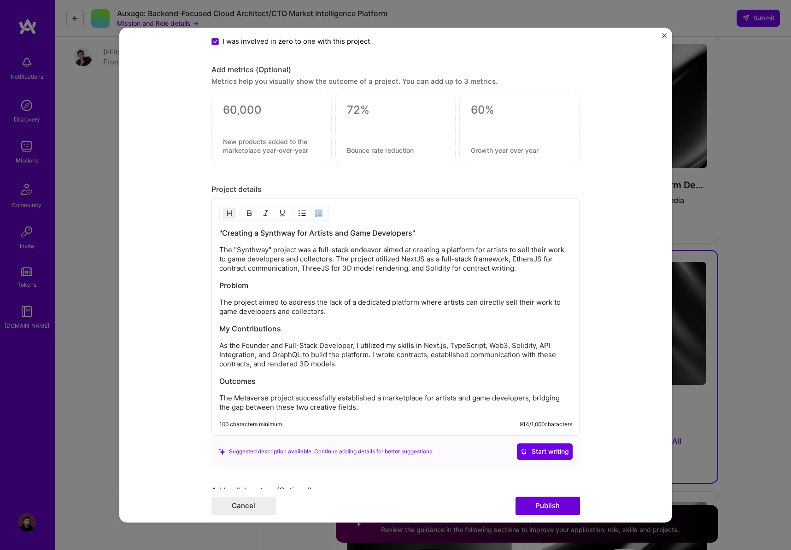
scroll to position [813, 0]
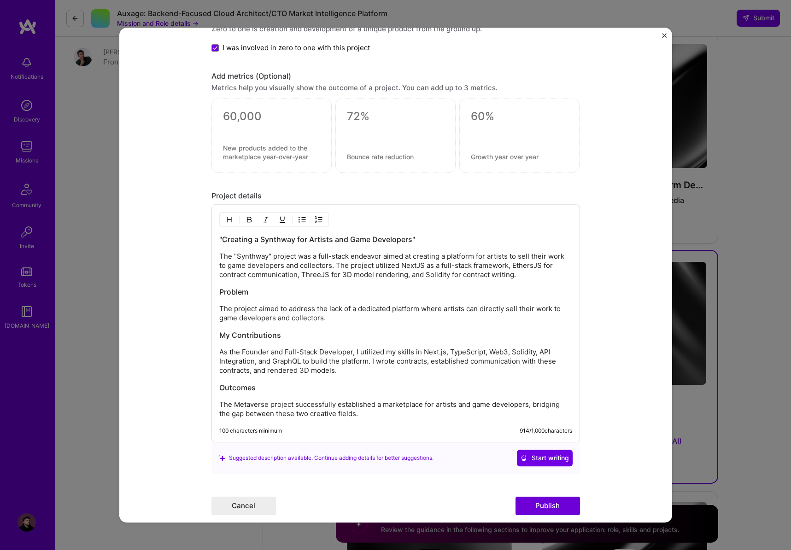
click at [370, 399] on div ""Creating a Synthway for Artists and Game Developers" The "Synthway" project wa…" at bounding box center [395, 326] width 353 height 184
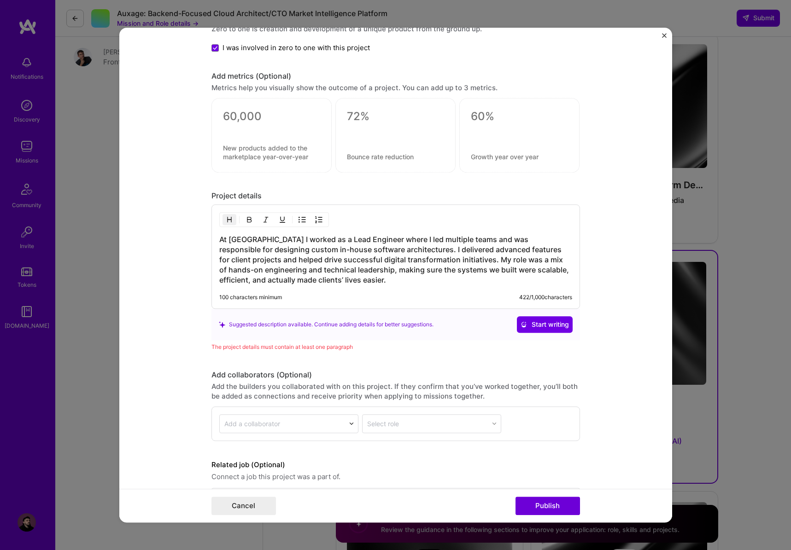
click at [87, 287] on div "Project title ATS Company Montecha Project industry Industry 1 Project Link (Op…" at bounding box center [395, 275] width 791 height 550
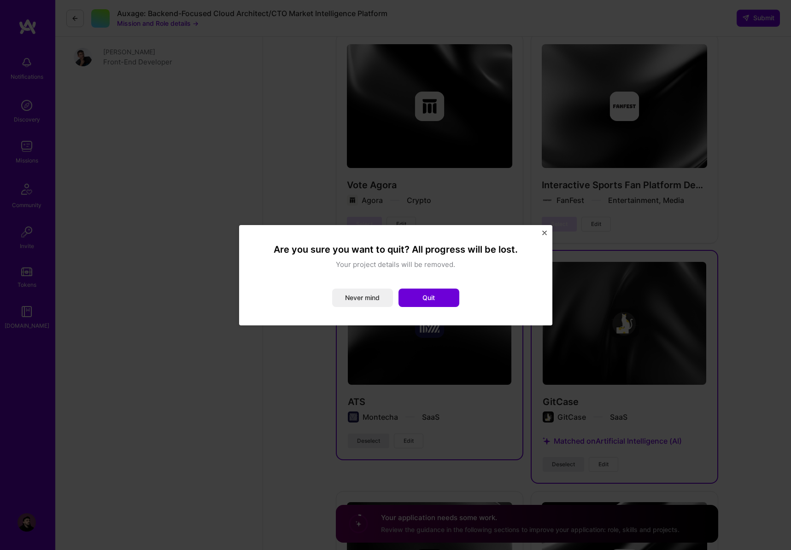
click at [348, 298] on button "Never mind" at bounding box center [362, 298] width 61 height 18
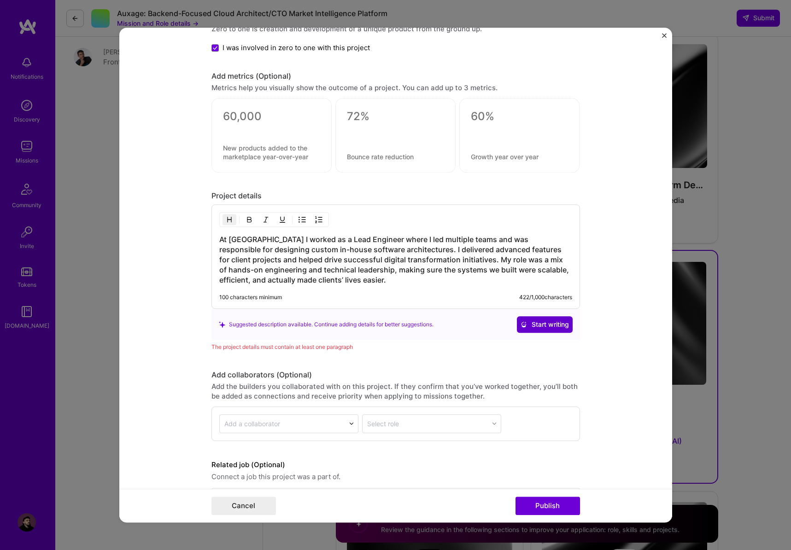
click at [544, 327] on span "Start writing" at bounding box center [544, 324] width 48 height 9
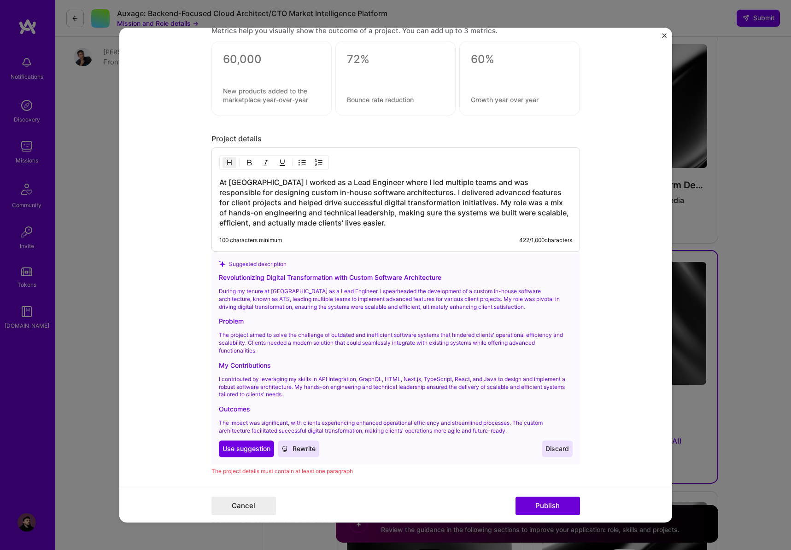
scroll to position [879, 0]
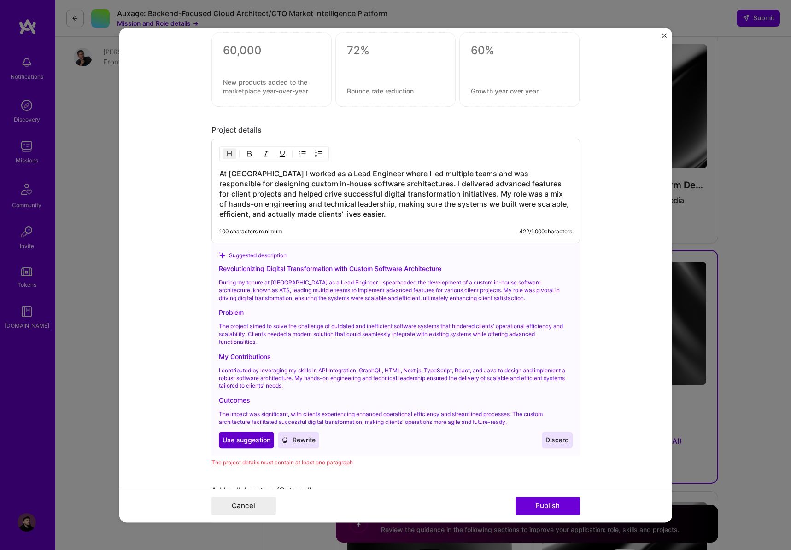
click at [255, 437] on span "Use suggestion" at bounding box center [246, 440] width 48 height 9
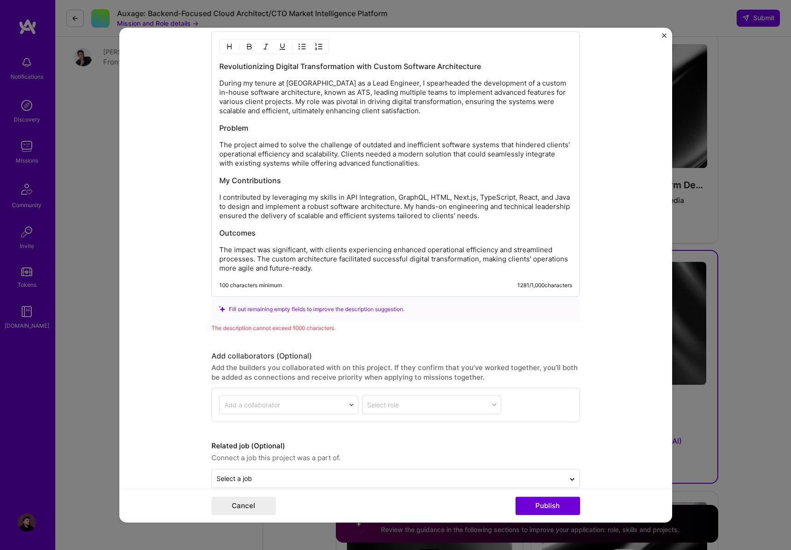
scroll to position [1003, 0]
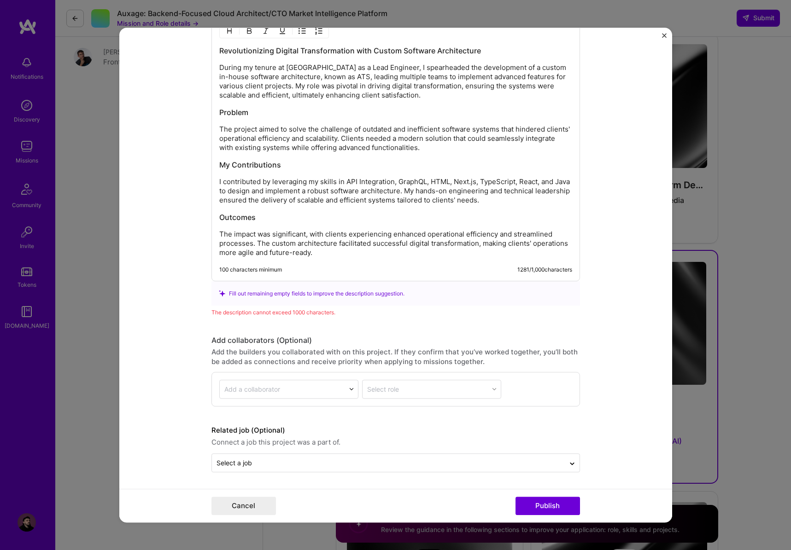
click at [325, 252] on p "The impact was significant, with clients experiencing enhanced operational effi…" at bounding box center [395, 244] width 353 height 28
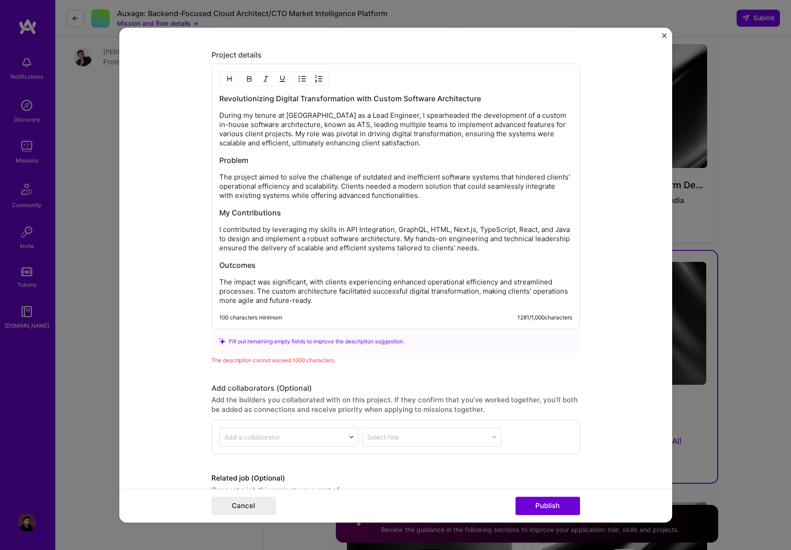
scroll to position [944, 0]
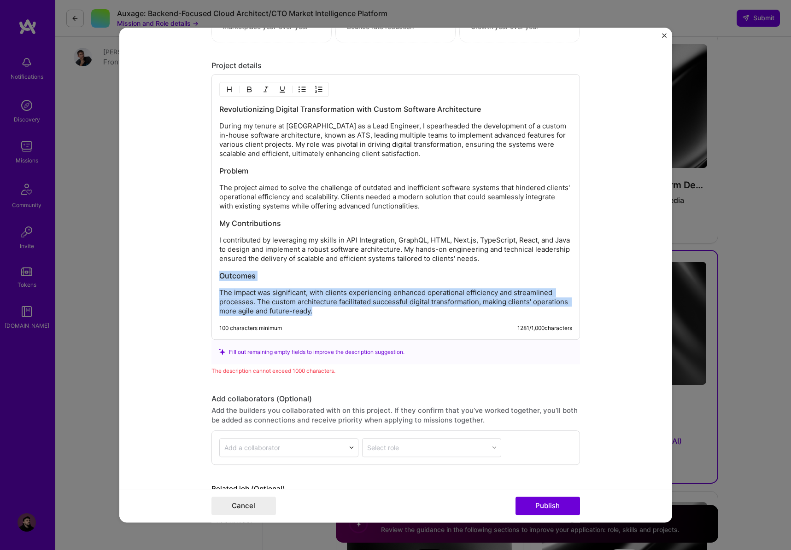
click at [528, 259] on p "I contributed by leveraging my skills in API Integration, GraphQL, HTML, Next.j…" at bounding box center [395, 250] width 353 height 28
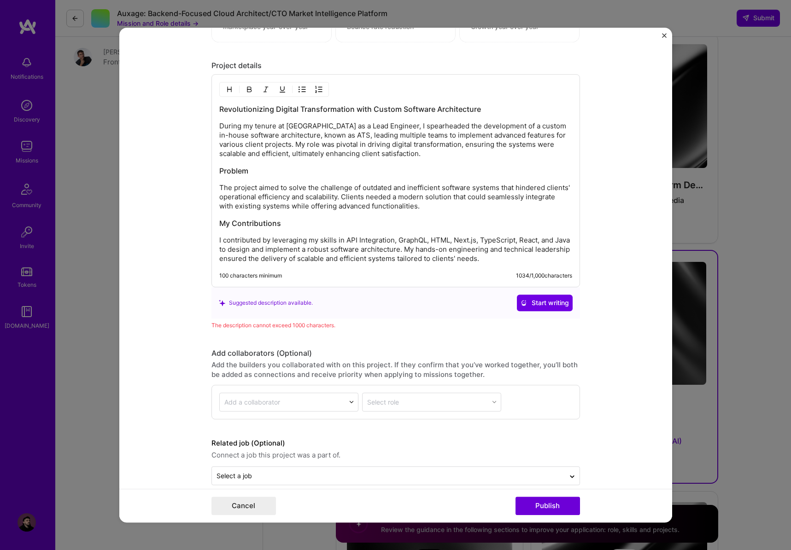
click at [624, 273] on form "Project title ATS Company Montecha Project industry Industry 1 Project Link (Op…" at bounding box center [395, 276] width 553 height 496
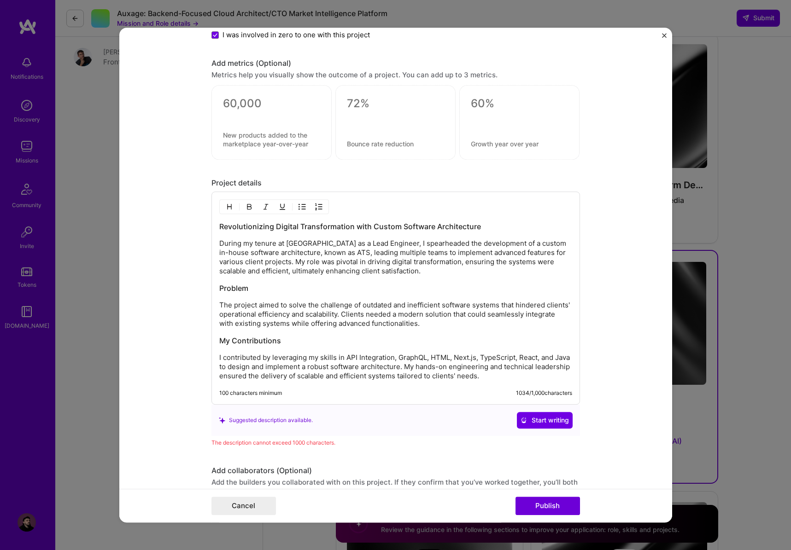
scroll to position [957, 0]
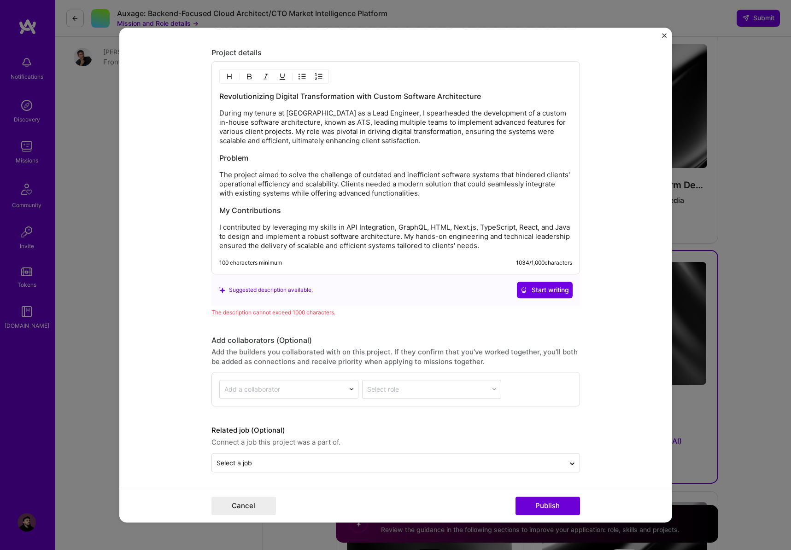
click at [232, 111] on p "During my tenure at Montecha as a Lead Engineer, I spearheaded the development …" at bounding box center [395, 127] width 353 height 37
drag, startPoint x: 232, startPoint y: 111, endPoint x: 383, endPoint y: 113, distance: 151.1
click at [383, 113] on p "During my tenure at Montecha as a Lead Engineer, I spearheaded the development …" at bounding box center [395, 127] width 353 height 37
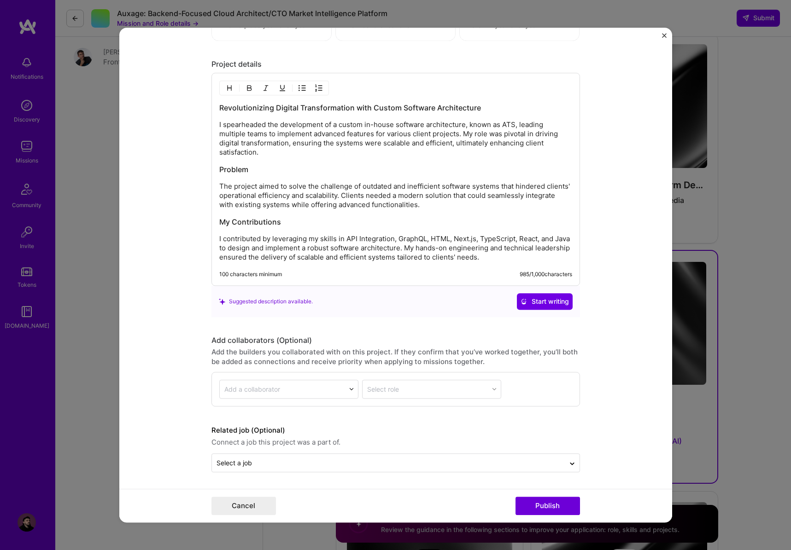
scroll to position [946, 0]
click at [561, 503] on button "Publish" at bounding box center [547, 506] width 64 height 18
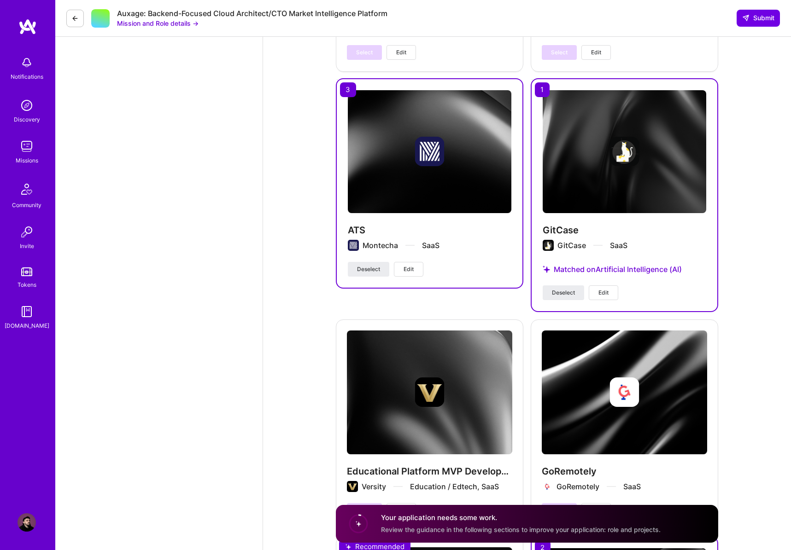
scroll to position [1920, 0]
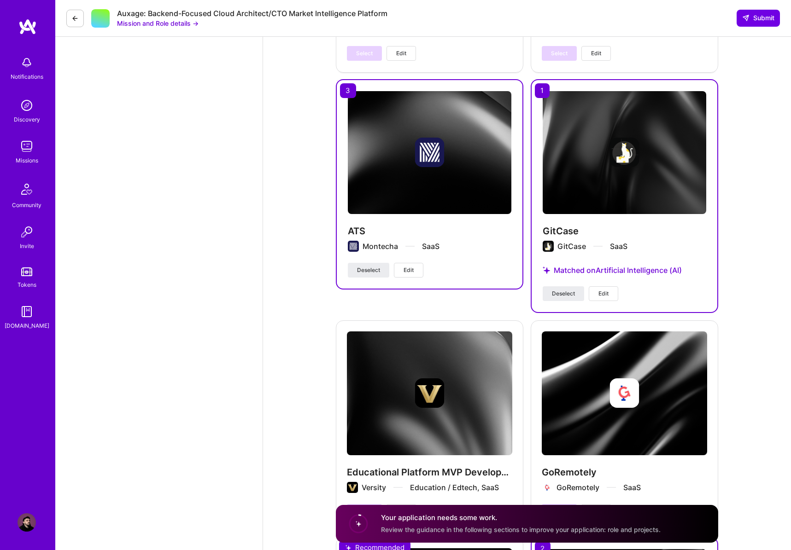
click at [419, 242] on div "ATS Montecha SaaS" at bounding box center [429, 244] width 163 height 38
click at [417, 263] on button "Edit" at bounding box center [408, 270] width 29 height 15
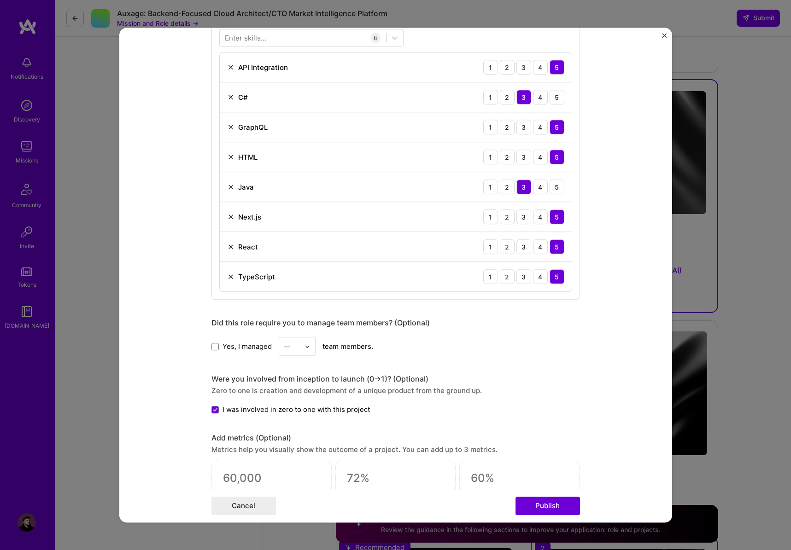
scroll to position [398, 0]
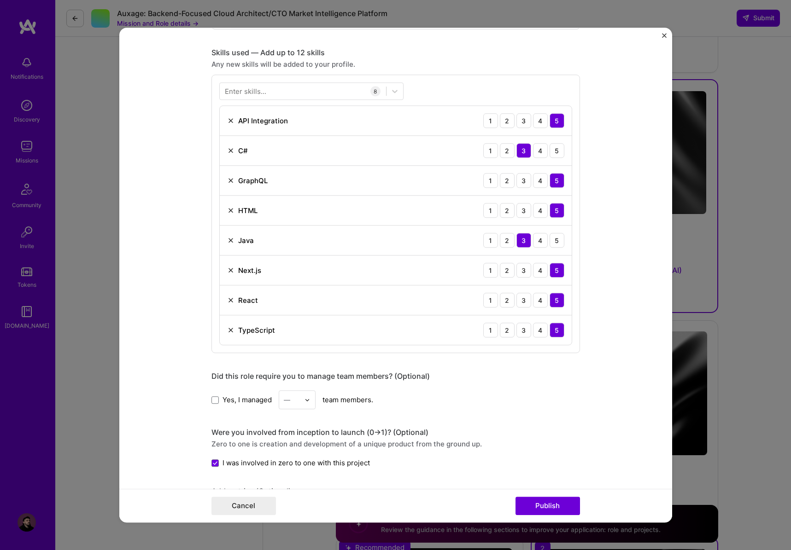
click at [262, 93] on div "Enter skills..." at bounding box center [245, 92] width 41 height 10
click at [263, 95] on div "Enter skills..." at bounding box center [245, 92] width 41 height 10
drag, startPoint x: 264, startPoint y: 93, endPoint x: 258, endPoint y: 92, distance: 5.6
click at [263, 93] on div "Enter skills..." at bounding box center [245, 92] width 41 height 10
click at [236, 92] on div "Enter skills..." at bounding box center [245, 92] width 41 height 10
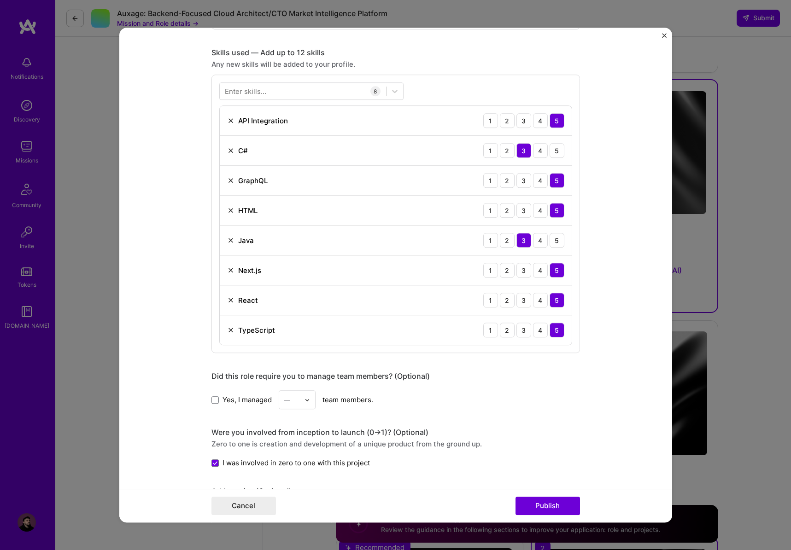
click at [248, 93] on div "Enter skills..." at bounding box center [245, 92] width 41 height 10
drag, startPoint x: 438, startPoint y: 88, endPoint x: 402, endPoint y: 86, distance: 36.9
click at [438, 88] on div "Your Skills JavaScript React Node.js Fast API Django Next.js Redux Solidity Vue…" at bounding box center [395, 214] width 368 height 279
click at [402, 86] on div at bounding box center [394, 91] width 17 height 17
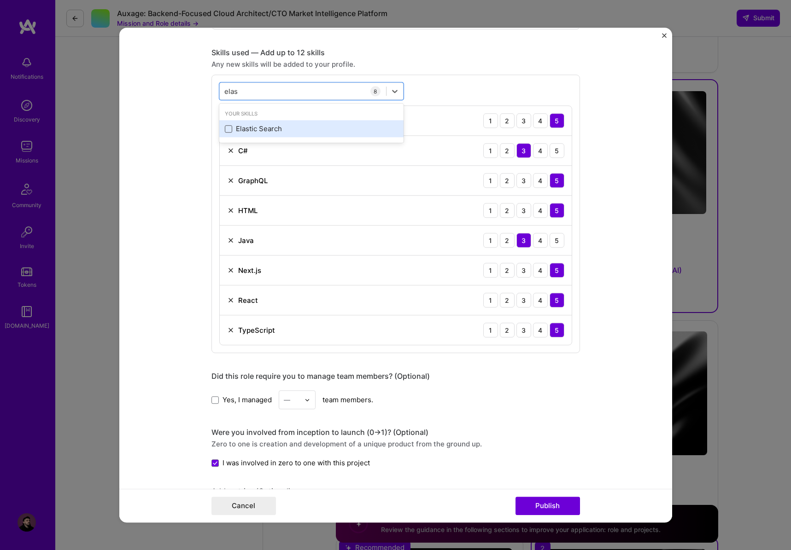
click at [228, 129] on span at bounding box center [228, 128] width 7 height 7
click at [0, 0] on input "checkbox" at bounding box center [0, 0] width 0 height 0
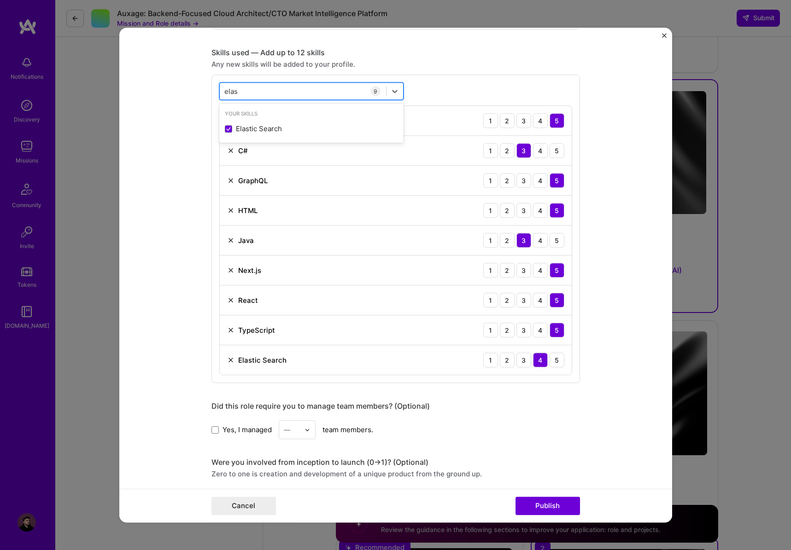
click at [274, 89] on div "elas elas" at bounding box center [303, 91] width 166 height 15
click at [226, 130] on span at bounding box center [228, 128] width 7 height 7
click at [0, 0] on input "checkbox" at bounding box center [0, 0] width 0 height 0
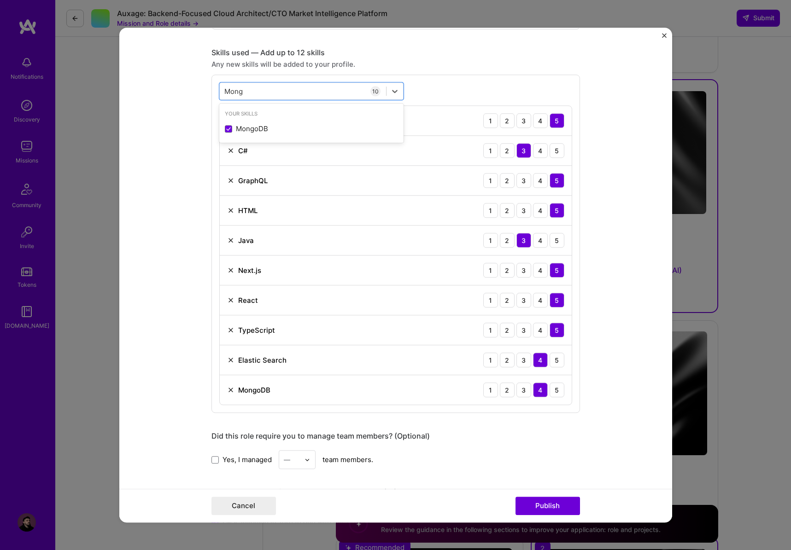
type input "Mong"
click at [144, 175] on form "Project title ATS Company Montecha Project industry Industry 1 Project Link (Op…" at bounding box center [395, 276] width 553 height 496
click at [525, 357] on div "3" at bounding box center [523, 360] width 15 height 15
click at [558, 507] on button "Publish" at bounding box center [547, 506] width 64 height 18
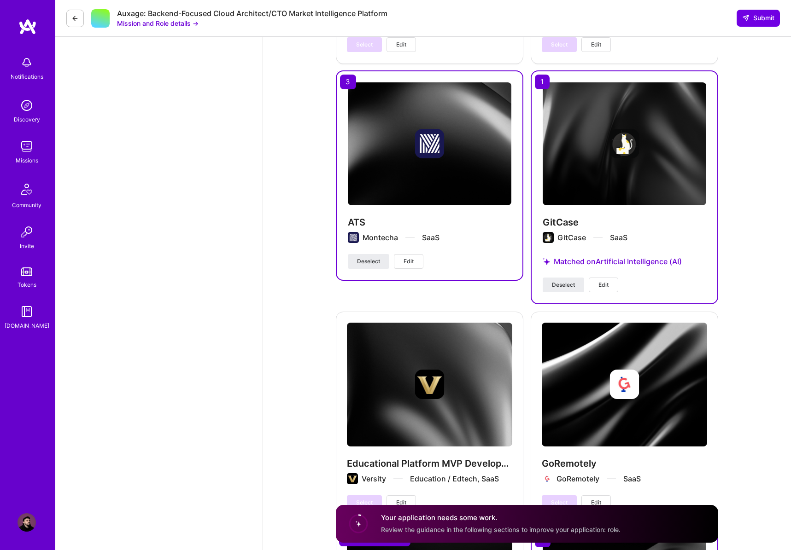
click at [404, 257] on span "Edit" at bounding box center [408, 261] width 10 height 8
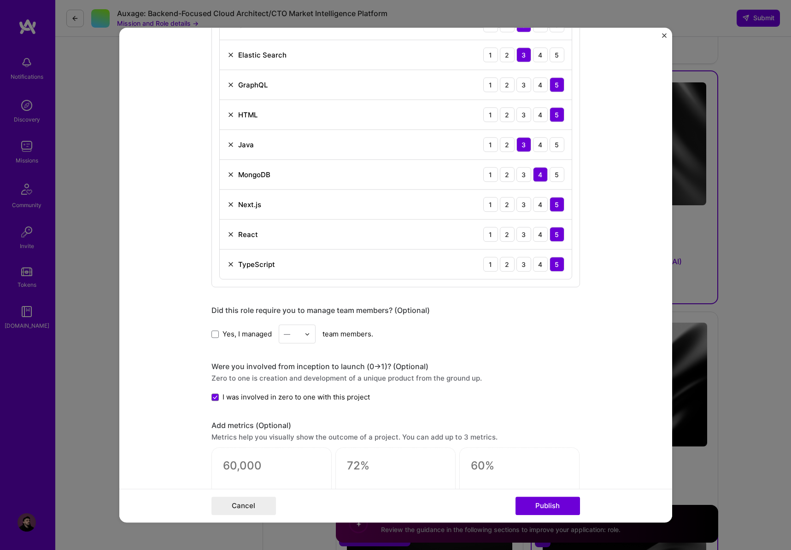
scroll to position [524, 0]
click at [214, 335] on span at bounding box center [214, 333] width 7 height 7
click at [0, 0] on input "Yes, I managed" at bounding box center [0, 0] width 0 height 0
click at [312, 337] on div at bounding box center [309, 334] width 11 height 18
click at [295, 427] on div "5" at bounding box center [296, 426] width 31 height 17
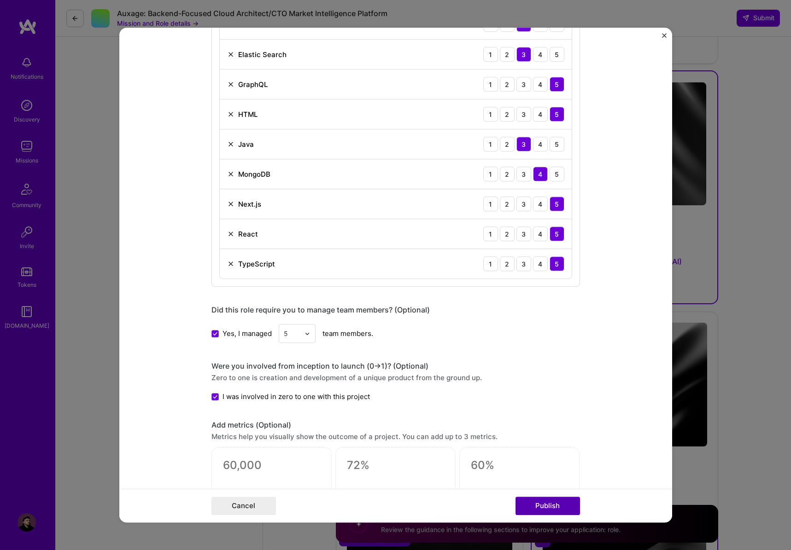
click at [542, 508] on button "Publish" at bounding box center [547, 506] width 64 height 18
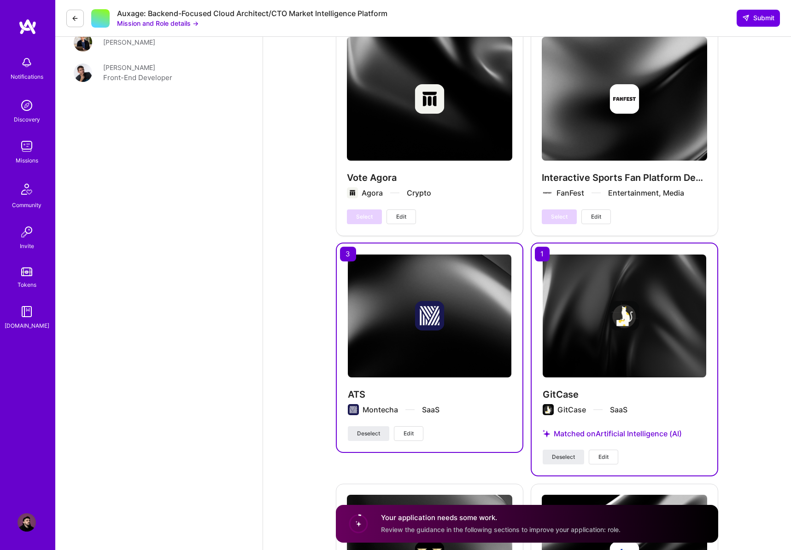
scroll to position [1759, 0]
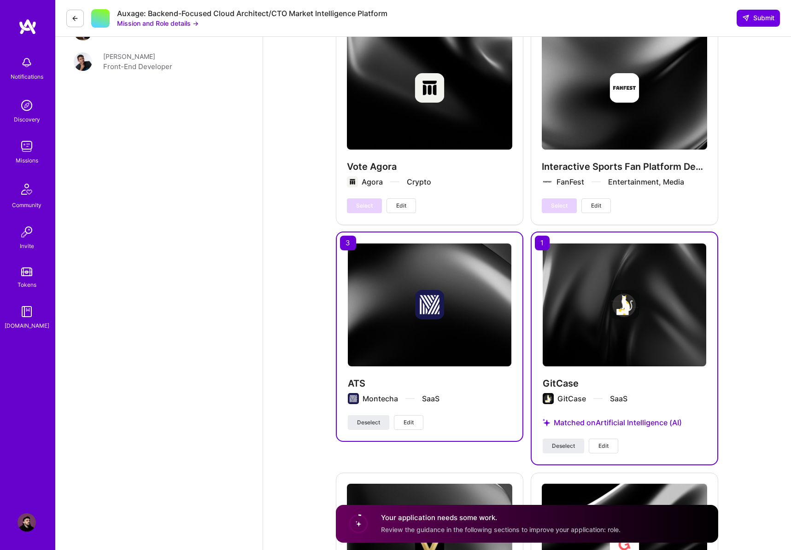
click at [404, 419] on span "Edit" at bounding box center [408, 423] width 10 height 8
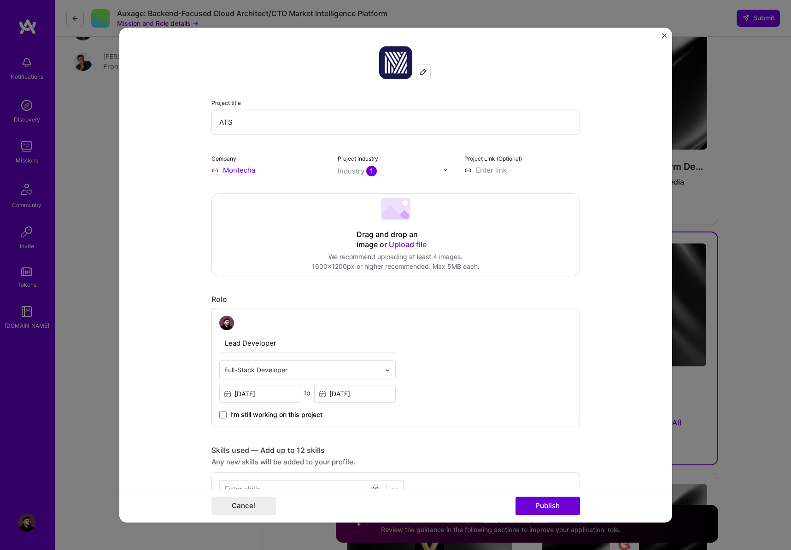
click at [320, 343] on input "Lead Developer" at bounding box center [307, 343] width 176 height 19
click at [321, 343] on input "Lead Developer" at bounding box center [307, 343] width 176 height 19
type input "CTO"
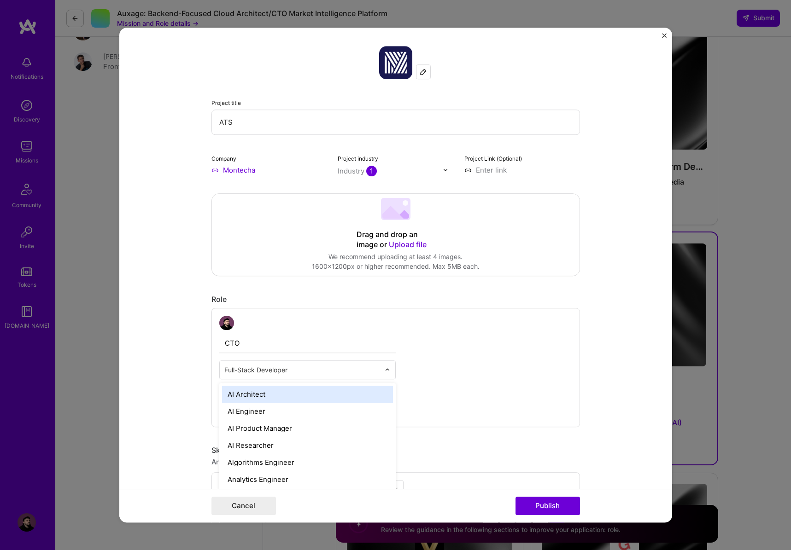
click at [379, 373] on input "text" at bounding box center [302, 371] width 156 height 10
type input "CTO"
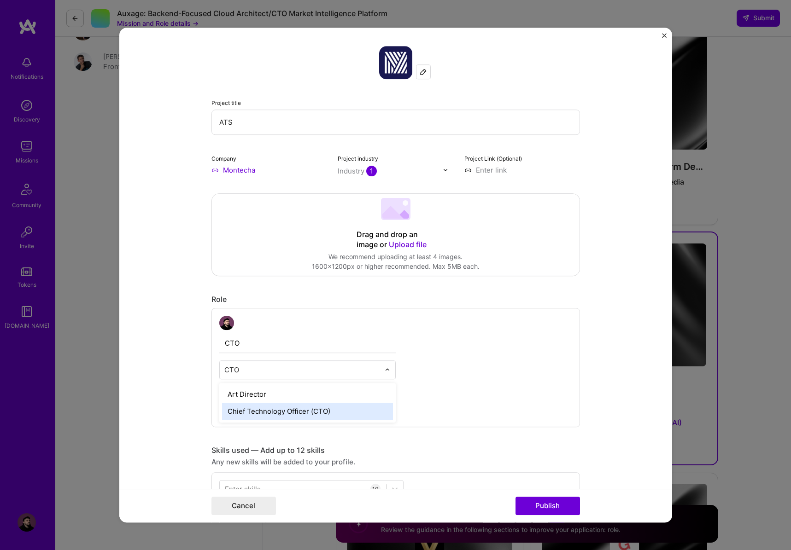
click at [289, 414] on div "Chief Technology Officer (CTO)" at bounding box center [307, 411] width 171 height 17
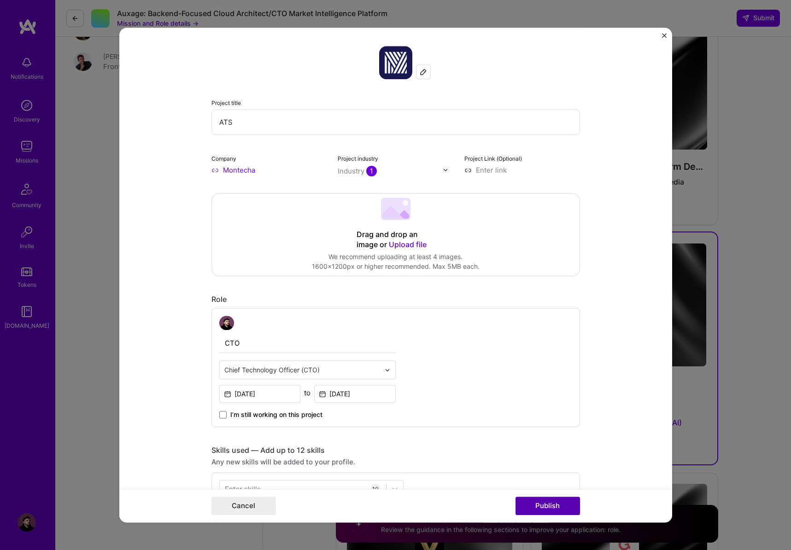
click at [542, 504] on button "Publish" at bounding box center [547, 506] width 64 height 18
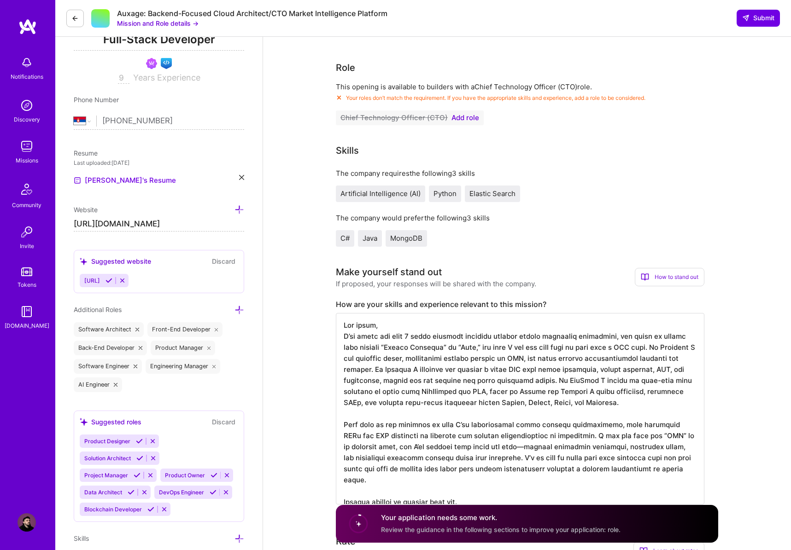
scroll to position [143, 0]
click at [459, 123] on span "Add role" at bounding box center [465, 118] width 28 height 7
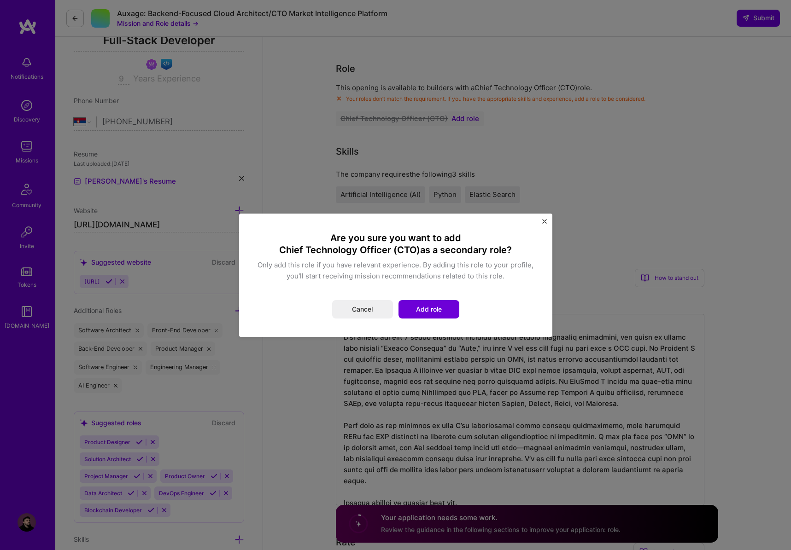
click at [438, 308] on button "Add role" at bounding box center [428, 309] width 61 height 18
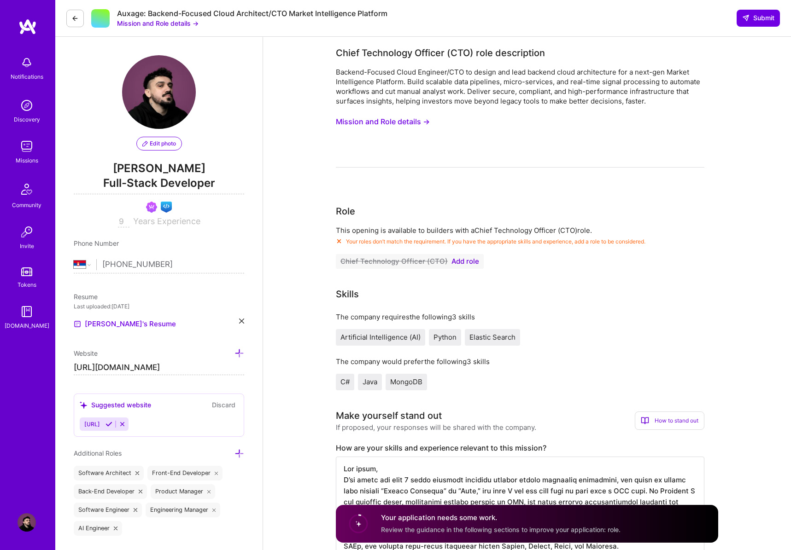
click at [473, 266] on button "Chief Technology Officer (CTO) Add role" at bounding box center [410, 261] width 148 height 15
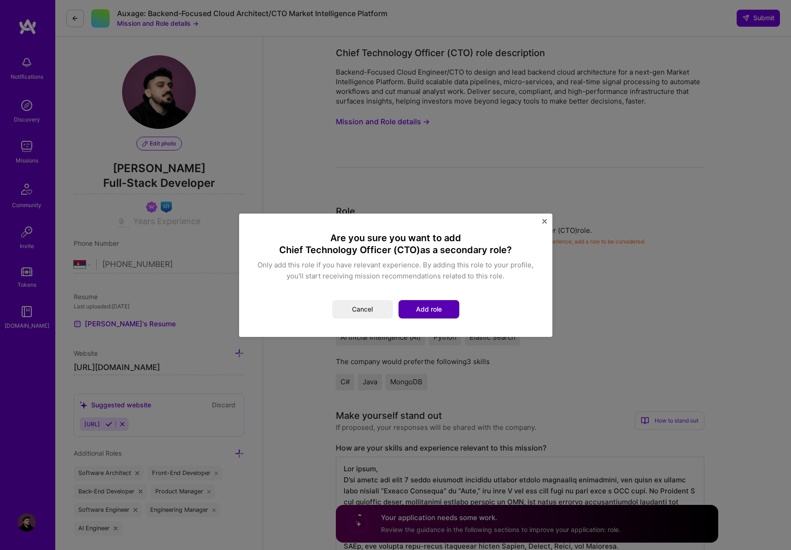
click at [445, 302] on button "Add role" at bounding box center [428, 309] width 61 height 18
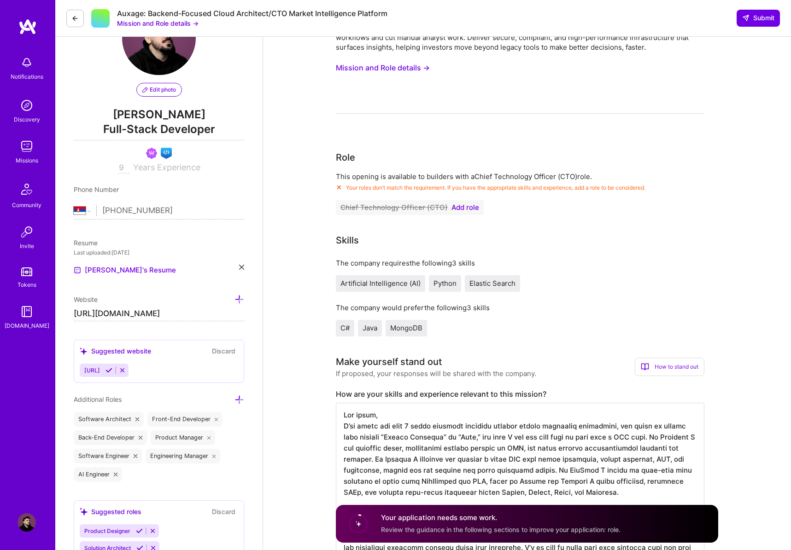
scroll to position [350, 0]
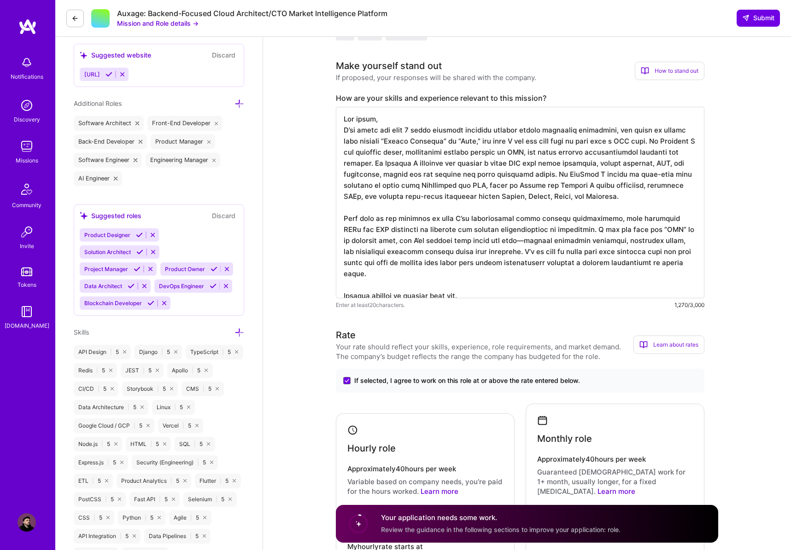
click at [521, 160] on textarea at bounding box center [520, 203] width 368 height 192
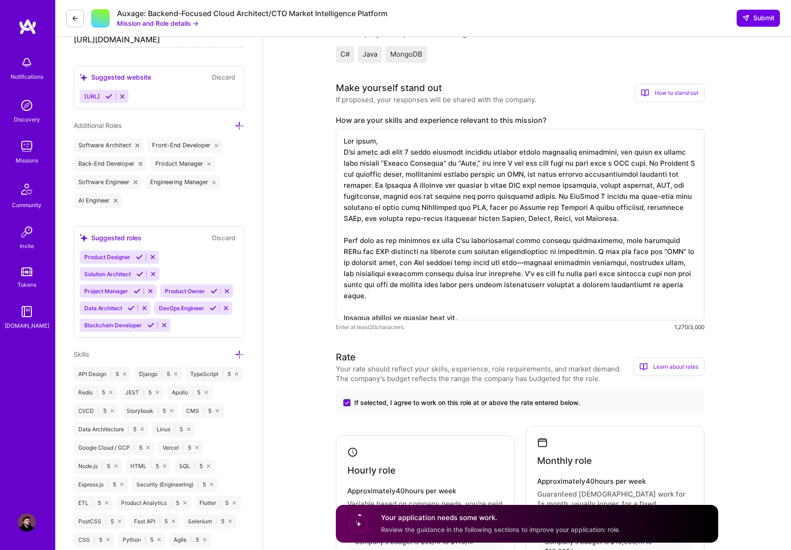
scroll to position [0, 0]
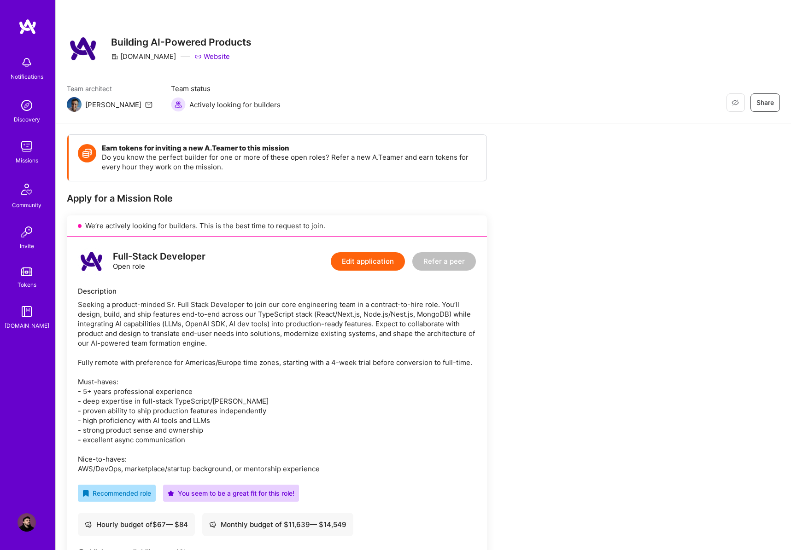
click at [22, 66] on img at bounding box center [27, 62] width 18 height 18
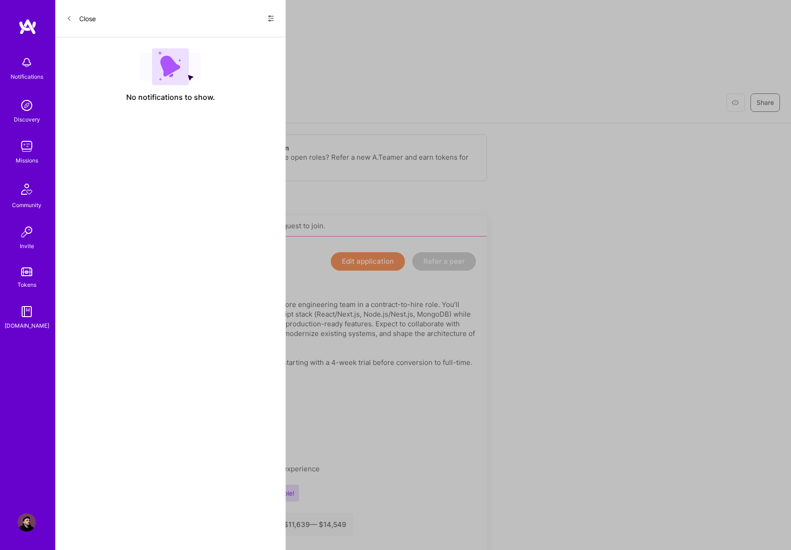
click at [273, 22] on span at bounding box center [270, 20] width 7 height 8
click at [227, 36] on span "Show all notifications" at bounding box center [206, 37] width 64 height 9
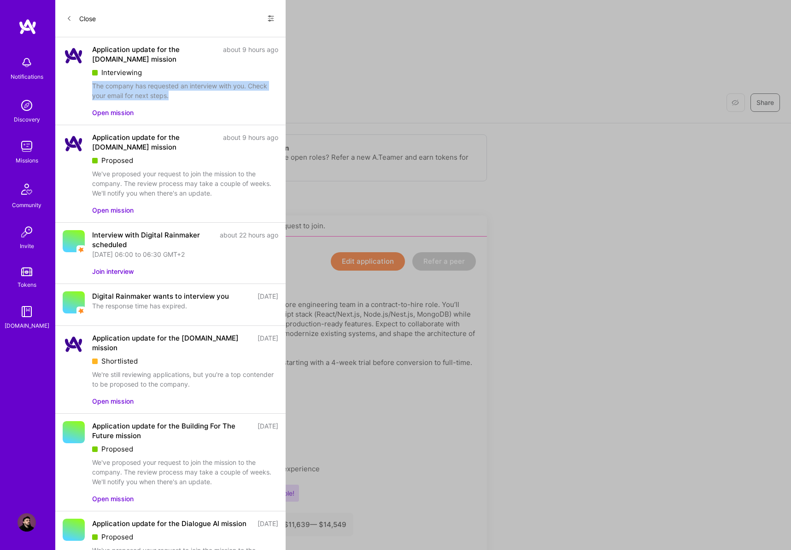
drag, startPoint x: 172, startPoint y: 96, endPoint x: 83, endPoint y: 82, distance: 90.0
click at [83, 82] on div "Application update for the A.Team mission about 9 hours ago Interviewing The co…" at bounding box center [170, 81] width 230 height 88
copy div "The company has requested an interview with you. Check your email for next step…"
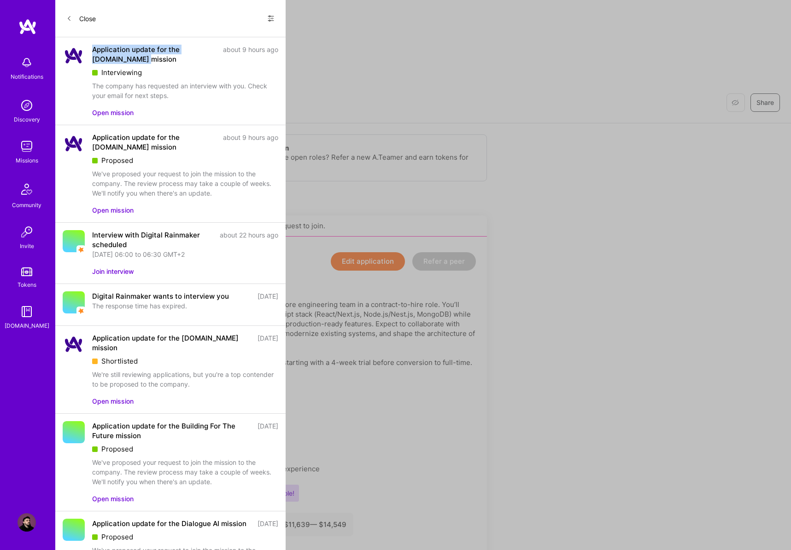
drag, startPoint x: 114, startPoint y: 57, endPoint x: 91, endPoint y: 47, distance: 25.8
click at [91, 47] on div "Application update for the A.Team mission about 9 hours ago Interviewing The co…" at bounding box center [170, 81] width 230 height 88
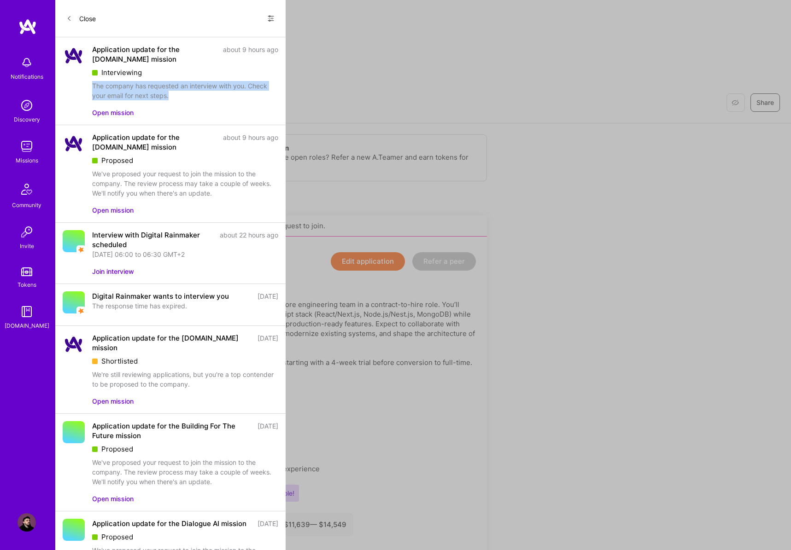
drag, startPoint x: 185, startPoint y: 97, endPoint x: 93, endPoint y: 87, distance: 91.7
click at [93, 87] on div "The company has requested an interview with you. Check your email for next step…" at bounding box center [185, 90] width 186 height 19
copy div "The company has requested an interview with you. Check your email for next step…"
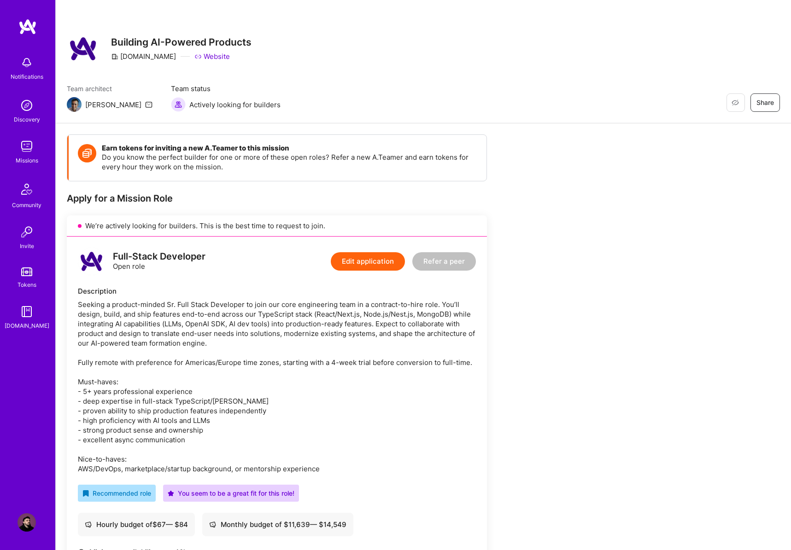
click at [393, 131] on div "Notifications Discovery Missions Community Invite Tokens A.Guide Profile Close …" at bounding box center [395, 531] width 791 height 1062
drag, startPoint x: 249, startPoint y: 42, endPoint x: 111, endPoint y: 37, distance: 138.3
click at [111, 37] on div "Restore Not Interested Share Building AI-Powered Products A.Team Website" at bounding box center [423, 48] width 713 height 33
click at [194, 57] on link "Website" at bounding box center [211, 57] width 35 height 10
click at [337, 72] on div "Restore Not Interested Share Building AI-Powered Products A.Team Website Team a…" at bounding box center [423, 61] width 735 height 123
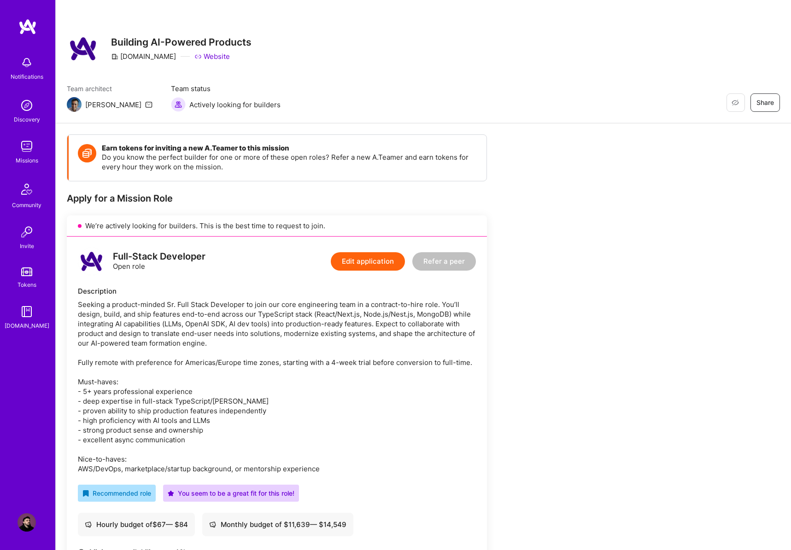
click at [413, 76] on div "Restore Not Interested Share Building AI-Powered Products A.Team Website Team a…" at bounding box center [423, 61] width 735 height 123
click at [770, 107] on span "Share" at bounding box center [765, 102] width 18 height 9
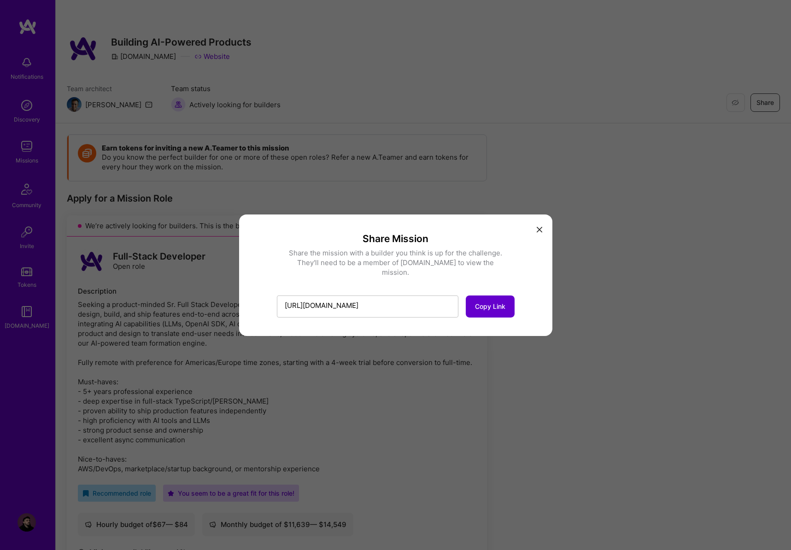
click at [484, 309] on button "Copy Link" at bounding box center [490, 307] width 49 height 22
click at [618, 272] on div "Share Mission Share the mission with a builder you think is up for the challeng…" at bounding box center [395, 275] width 791 height 550
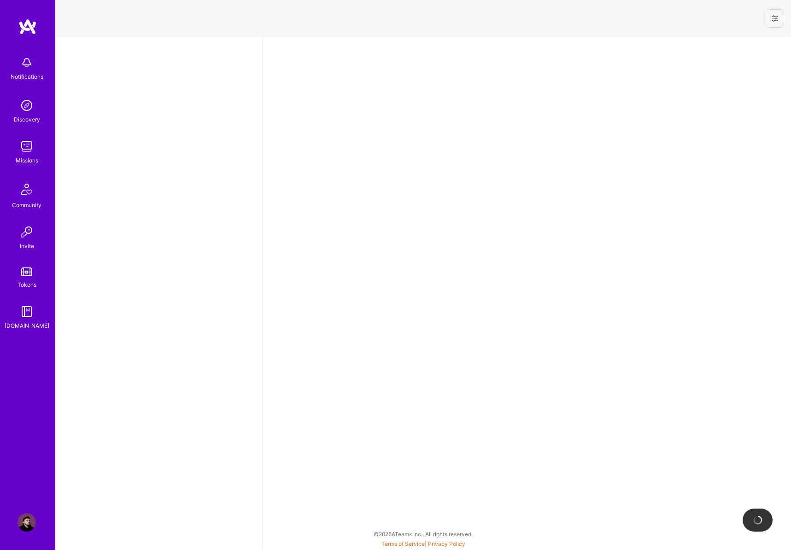
select select "RS"
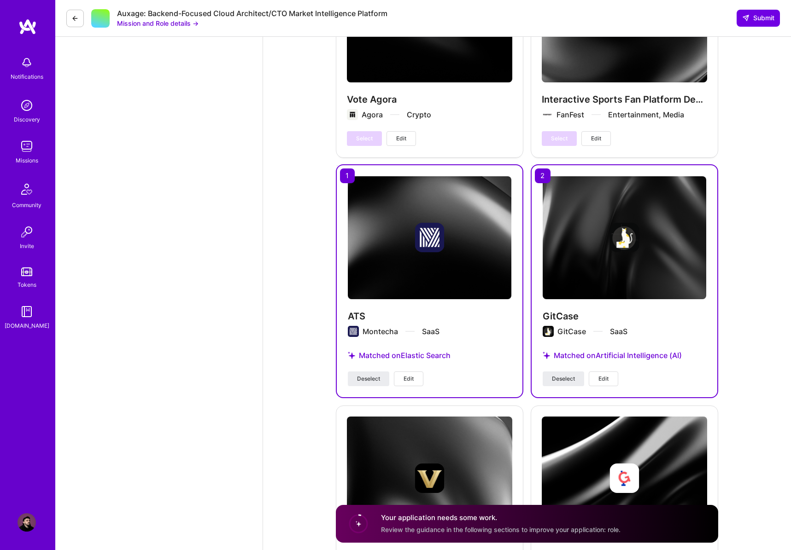
scroll to position [1853, 0]
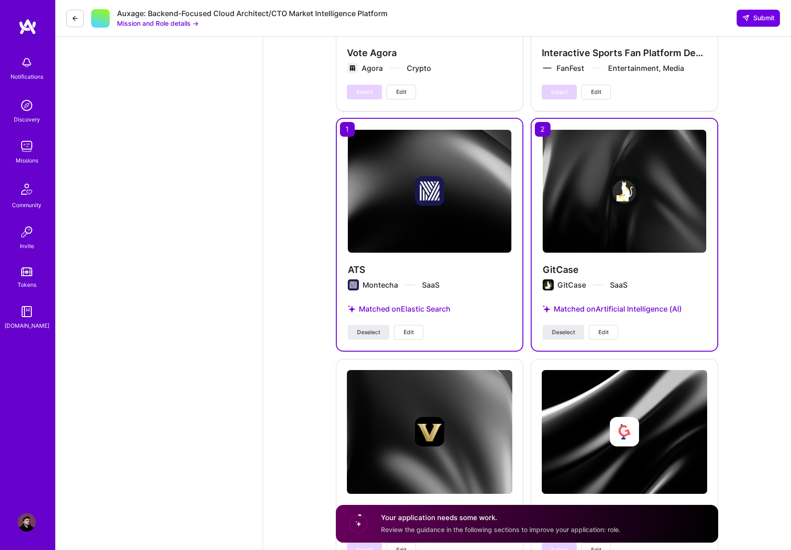
click at [404, 328] on span "Edit" at bounding box center [408, 332] width 10 height 8
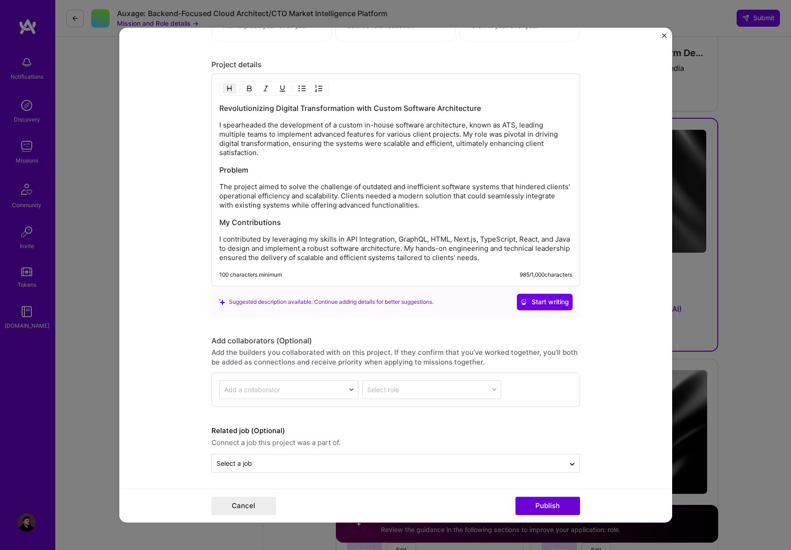
scroll to position [1004, 0]
click at [664, 38] on button "Close" at bounding box center [664, 38] width 5 height 10
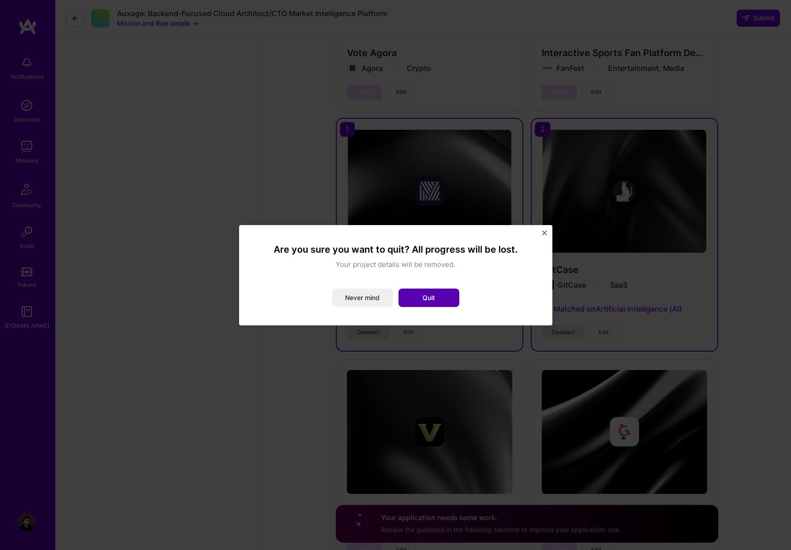
click at [430, 305] on button "Quit" at bounding box center [428, 298] width 61 height 18
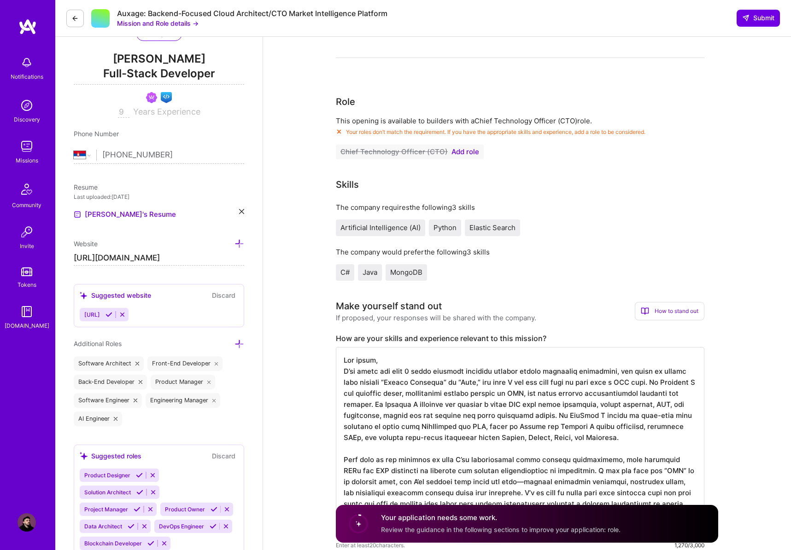
scroll to position [0, 0]
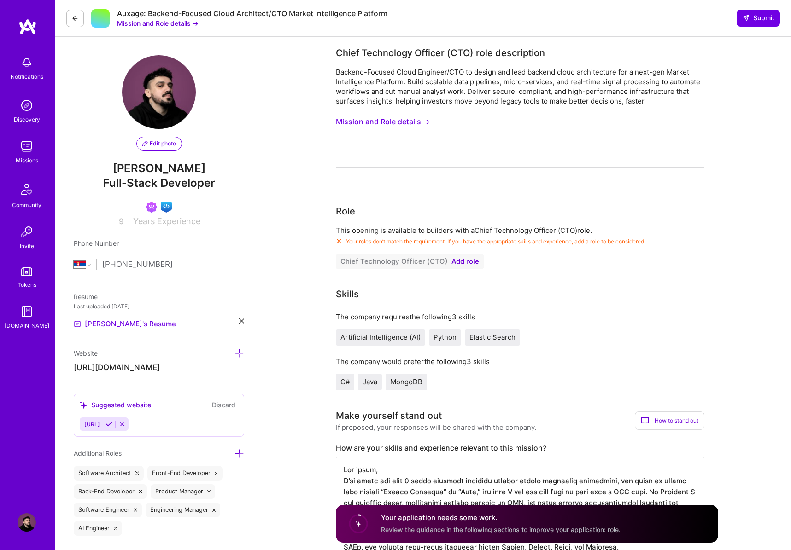
click at [455, 263] on span "Add role" at bounding box center [465, 261] width 28 height 7
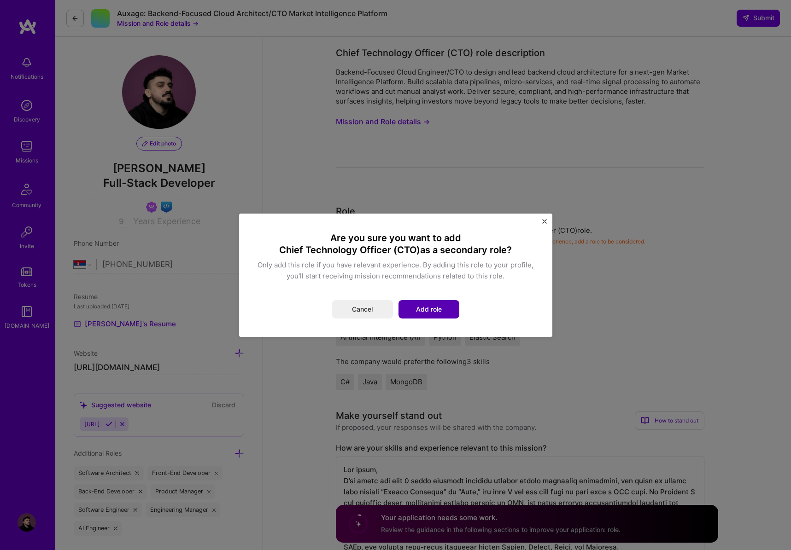
click at [438, 309] on button "Add role" at bounding box center [428, 309] width 61 height 18
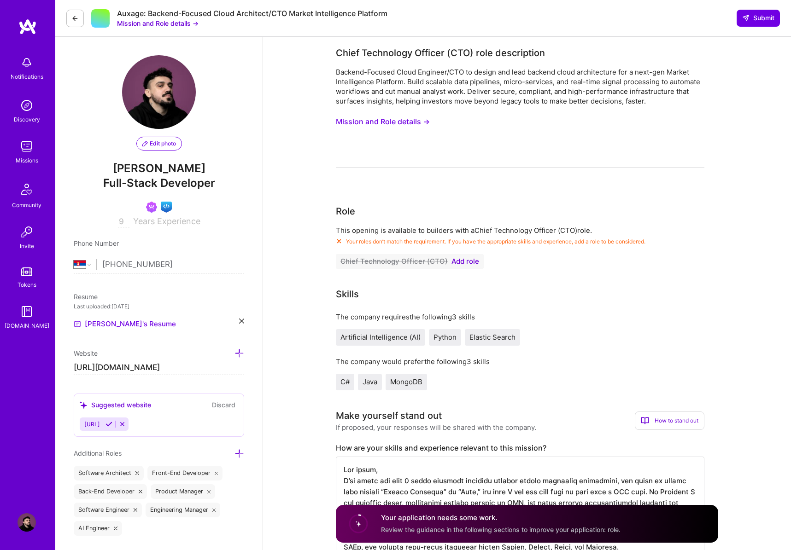
click at [580, 262] on div "This opening is available to builders with a Chief Technology Officer (CTO) rol…" at bounding box center [520, 247] width 368 height 43
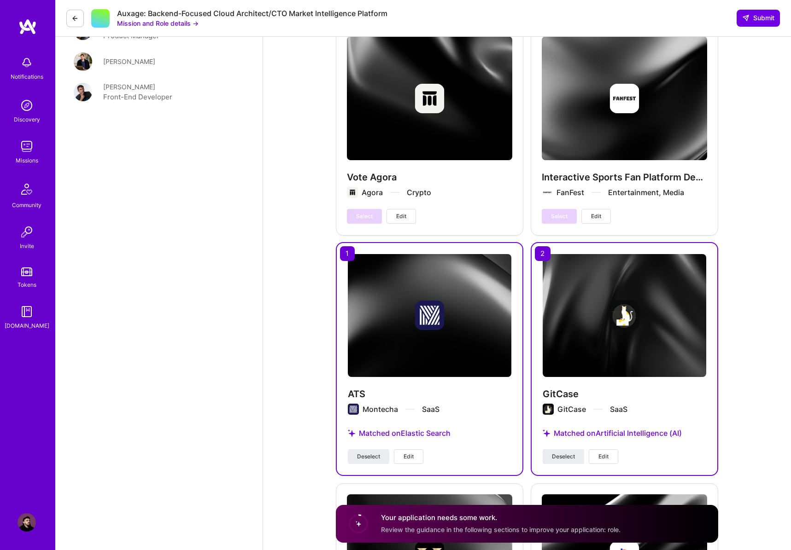
scroll to position [1729, 0]
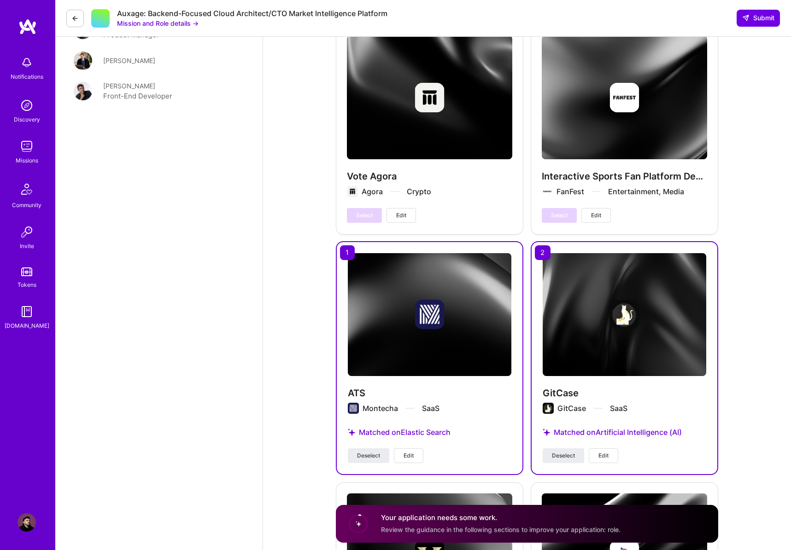
click at [403, 449] on button "Edit" at bounding box center [408, 456] width 29 height 15
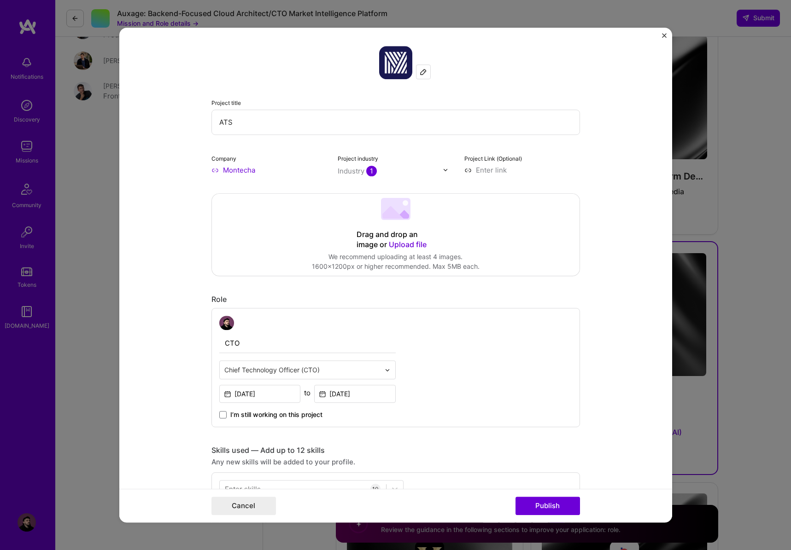
click at [289, 347] on input "CTO" at bounding box center [307, 343] width 176 height 19
click at [288, 348] on input "CTO" at bounding box center [307, 343] width 176 height 19
click at [384, 372] on div "Chief Technology Officer (CTO)" at bounding box center [302, 371] width 165 height 18
type input "l"
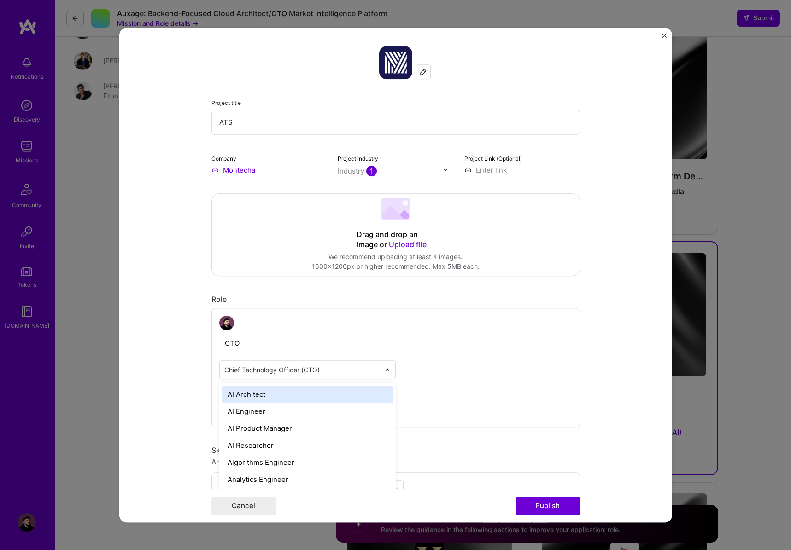
click at [290, 351] on input "CTO" at bounding box center [307, 343] width 176 height 19
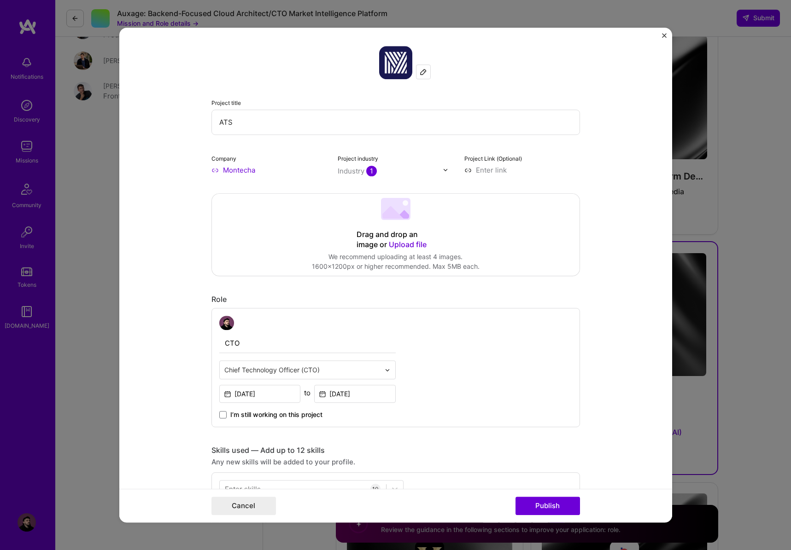
click at [290, 351] on input "CTO" at bounding box center [307, 343] width 176 height 19
type input "Lead Developer"
click at [564, 356] on div "Lead Developer Chief Technology Officer (CTO) [DATE] to [DATE] I’m still workin…" at bounding box center [395, 368] width 368 height 120
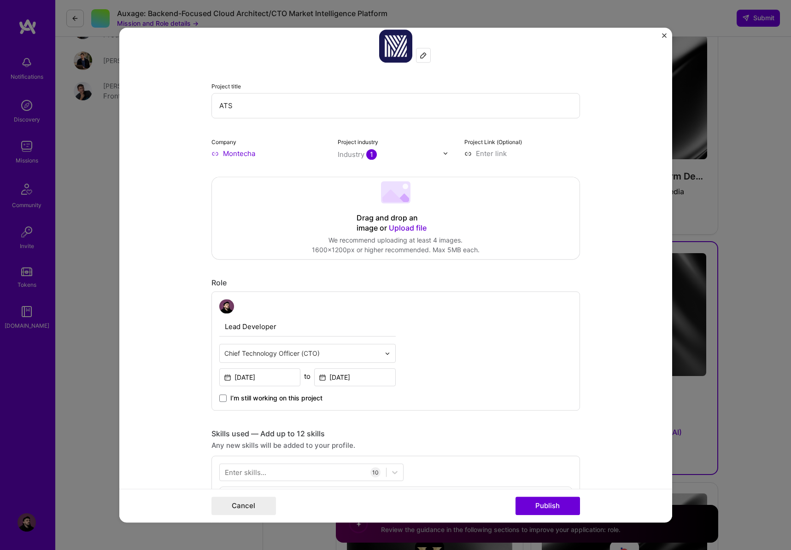
scroll to position [22, 0]
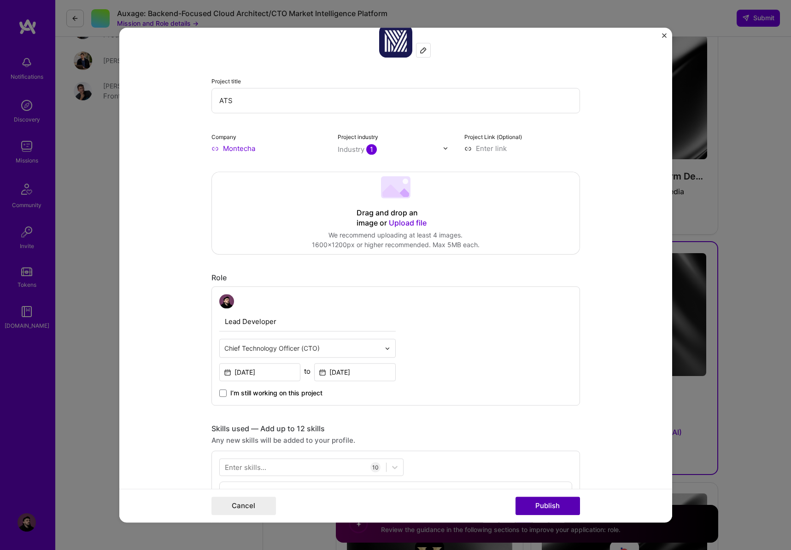
click at [546, 511] on button "Publish" at bounding box center [547, 506] width 64 height 18
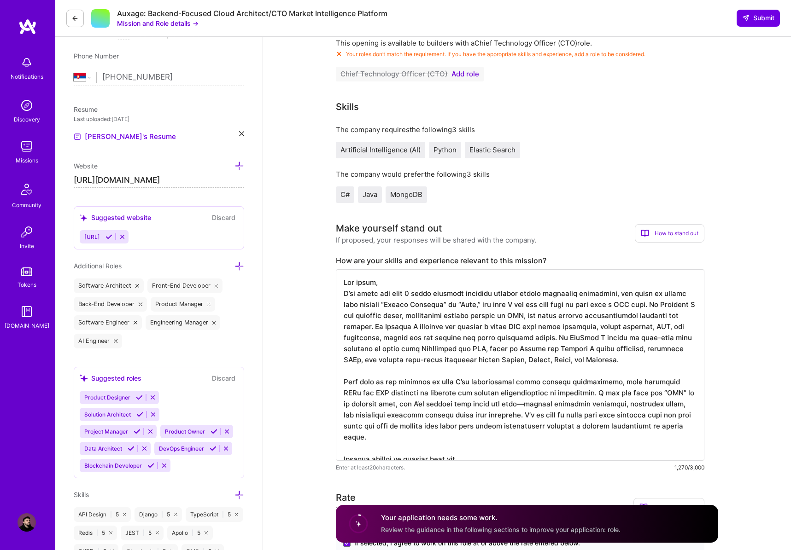
scroll to position [0, 0]
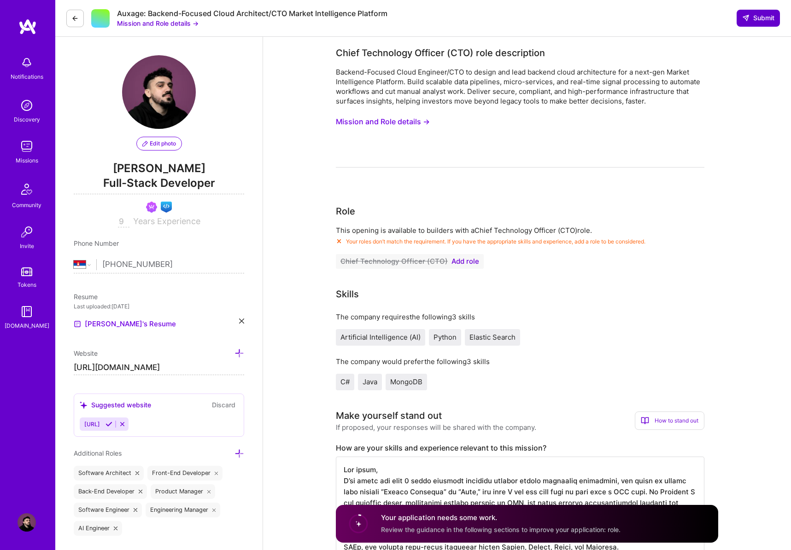
click at [757, 19] on span "Submit" at bounding box center [758, 17] width 32 height 9
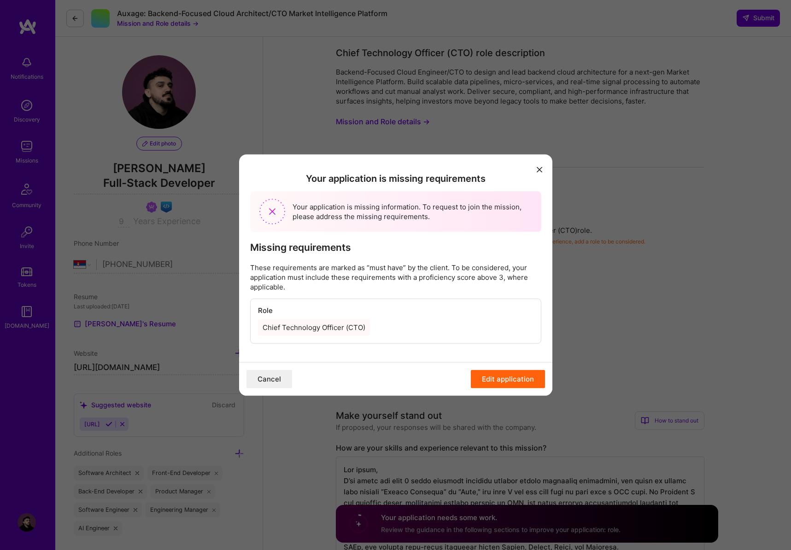
click at [514, 373] on button "Edit application" at bounding box center [508, 379] width 74 height 18
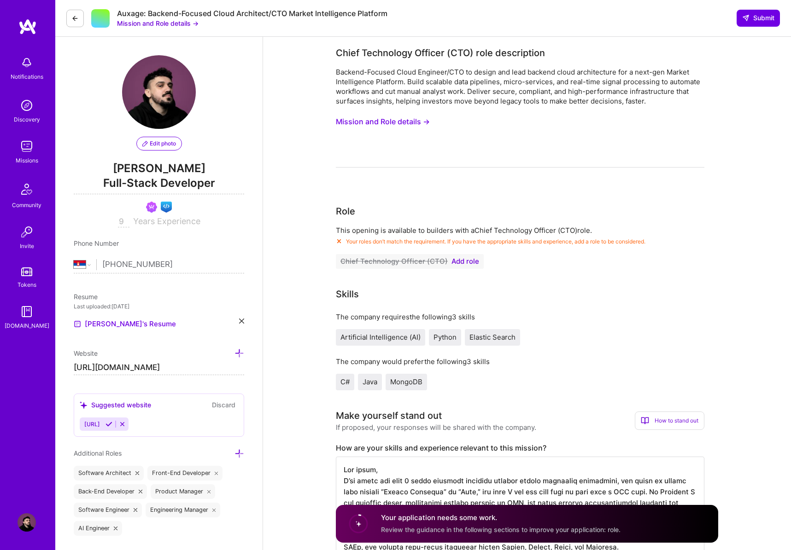
click at [460, 261] on span "Add role" at bounding box center [465, 261] width 28 height 7
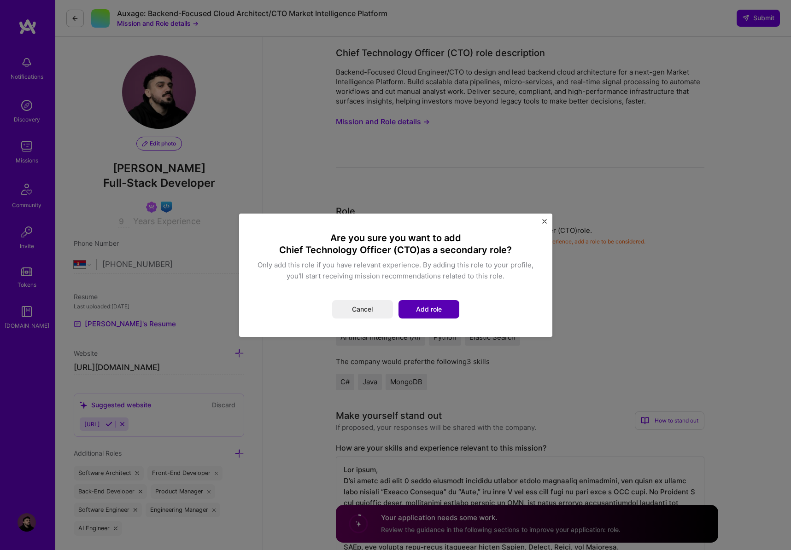
drag, startPoint x: 448, startPoint y: 319, endPoint x: 445, endPoint y: 314, distance: 5.4
click at [448, 319] on div "Are you sure you want to add Chief Technology Officer (CTO) as a secondary role…" at bounding box center [395, 275] width 291 height 101
click at [444, 313] on button "Add role" at bounding box center [428, 309] width 61 height 18
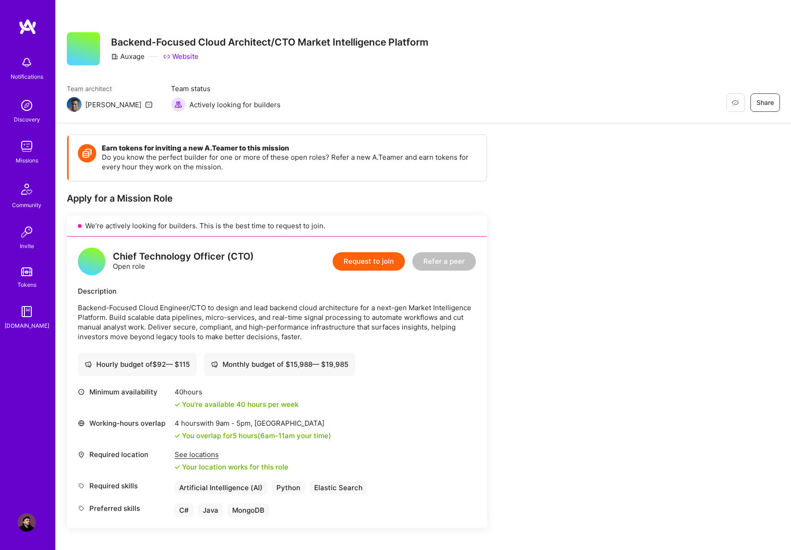
click at [372, 259] on button "Request to join" at bounding box center [369, 261] width 72 height 18
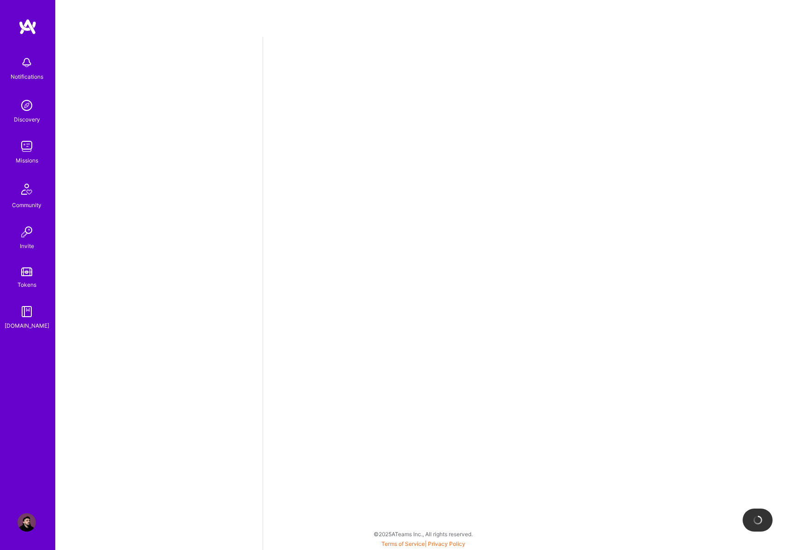
select select "RS"
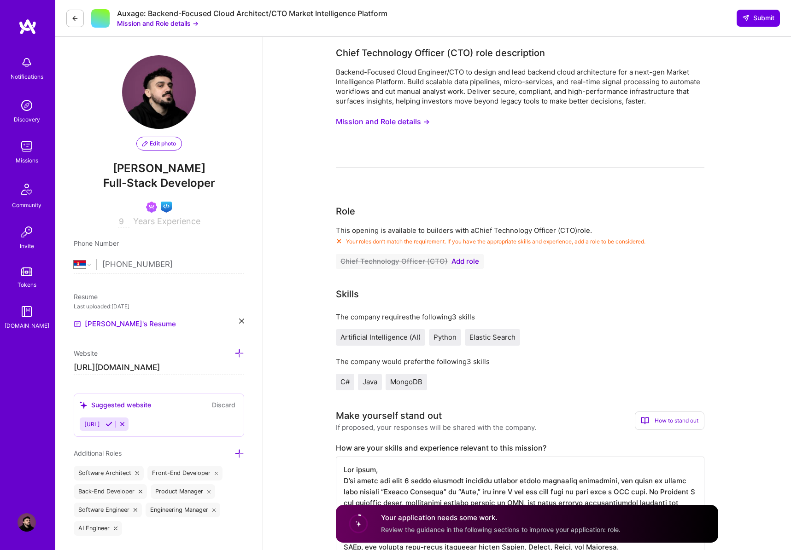
click at [636, 352] on div "The company requires the following 3 skills Artificial Intelligence (AI) Python…" at bounding box center [520, 351] width 368 height 78
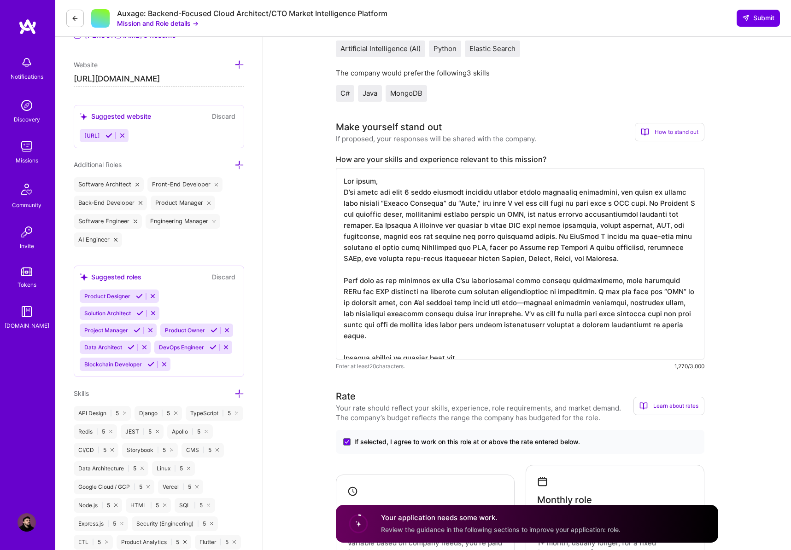
scroll to position [172, 0]
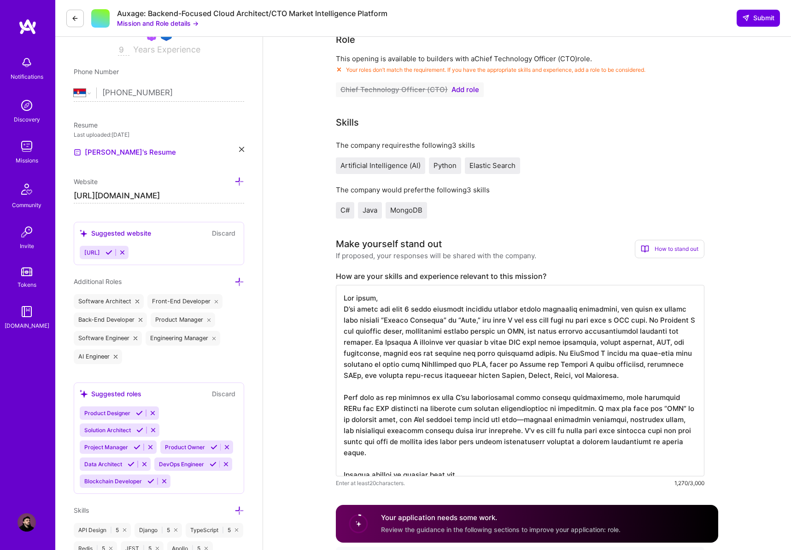
click at [460, 92] on span "Add role" at bounding box center [465, 89] width 28 height 7
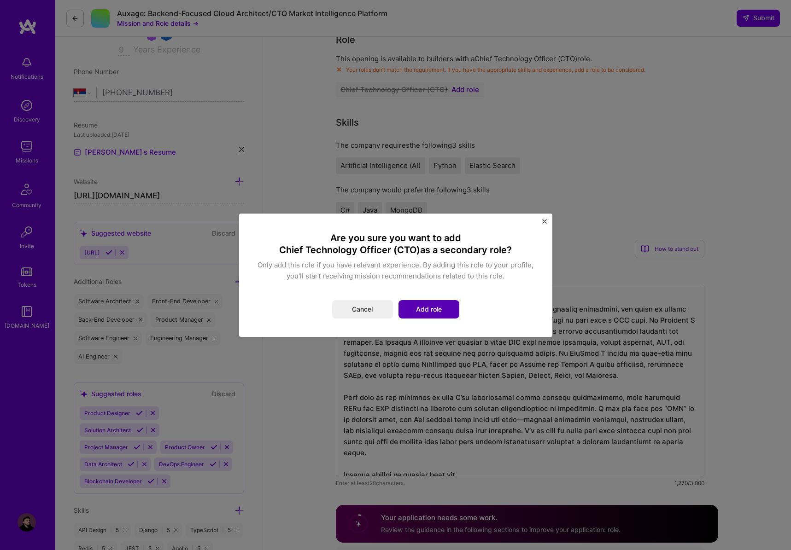
click at [419, 309] on button "Add role" at bounding box center [428, 309] width 61 height 18
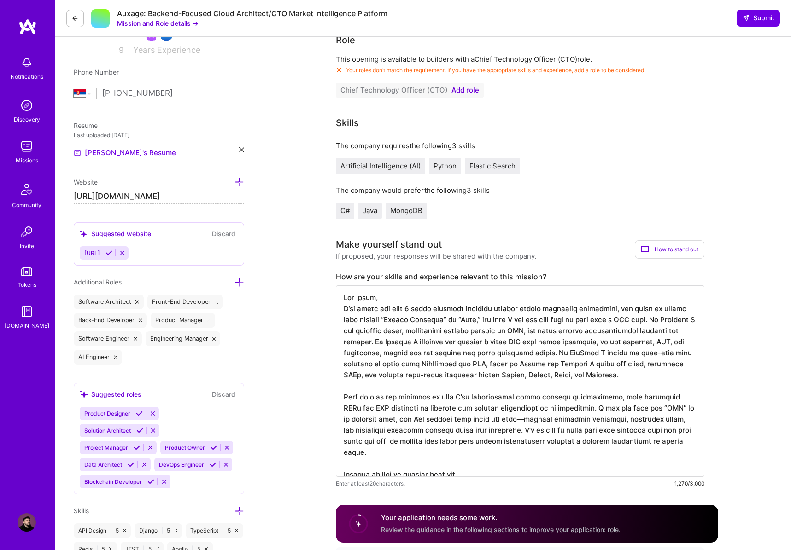
scroll to position [116, 0]
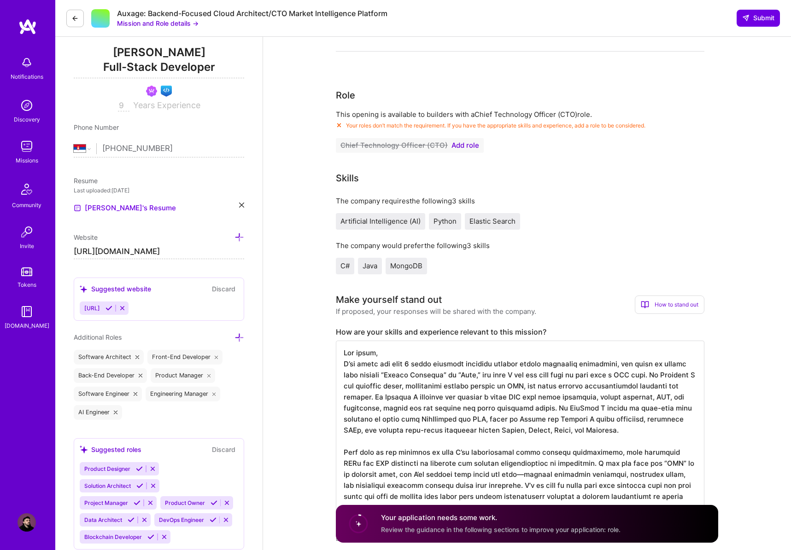
click at [240, 339] on icon at bounding box center [239, 338] width 10 height 10
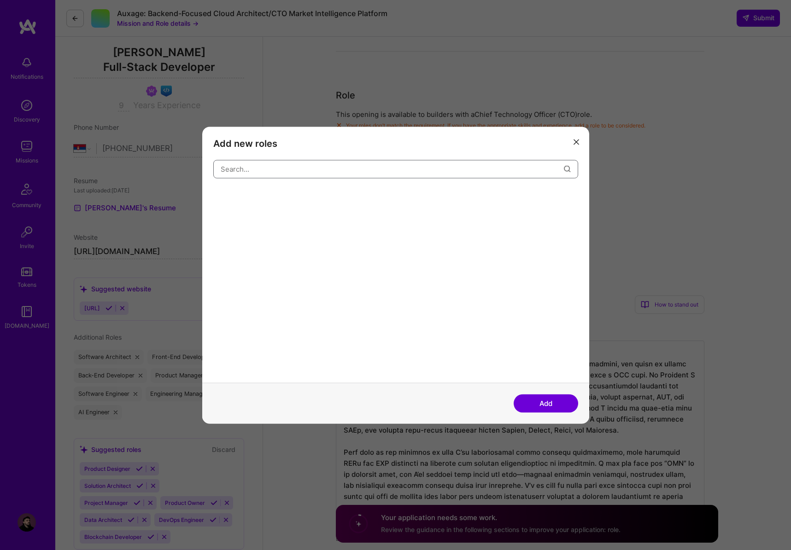
click at [290, 168] on input "modal" at bounding box center [392, 169] width 343 height 23
type input "cto"
click at [298, 195] on div "Chief Technology Officer (CTO)" at bounding box center [320, 196] width 104 height 15
click at [534, 401] on button "Add" at bounding box center [546, 403] width 64 height 18
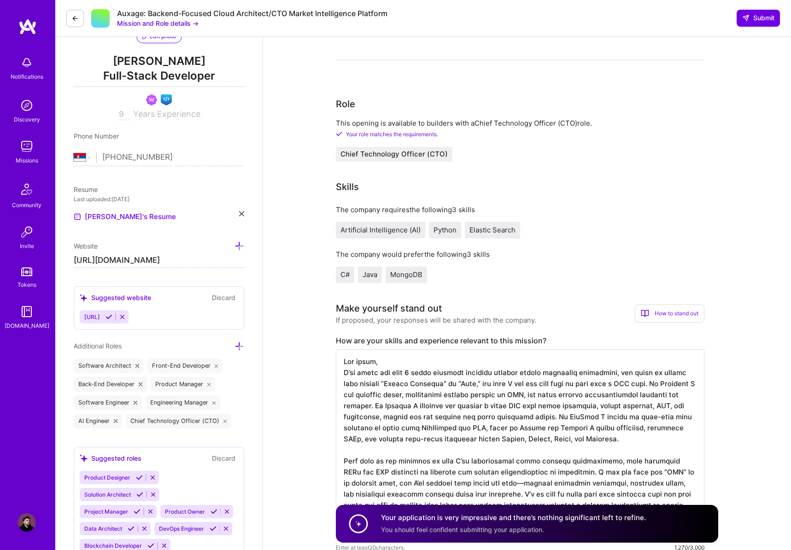
scroll to position [105, 0]
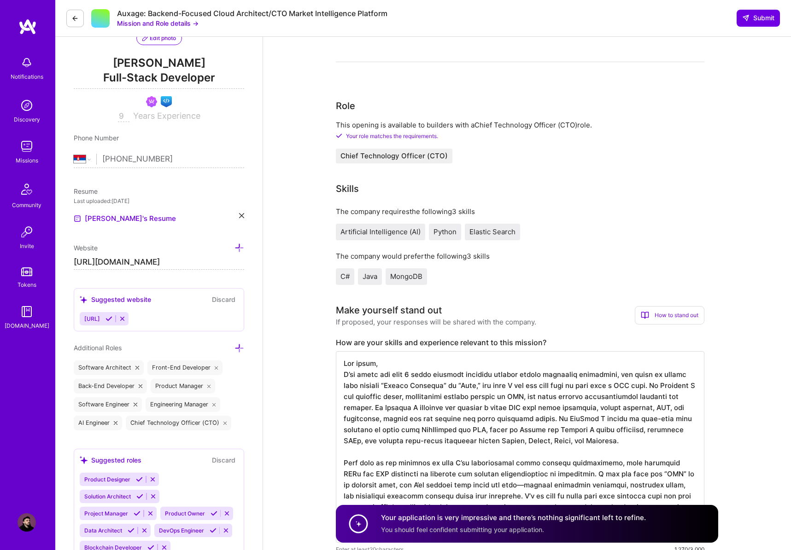
click at [242, 348] on icon at bounding box center [239, 349] width 10 height 10
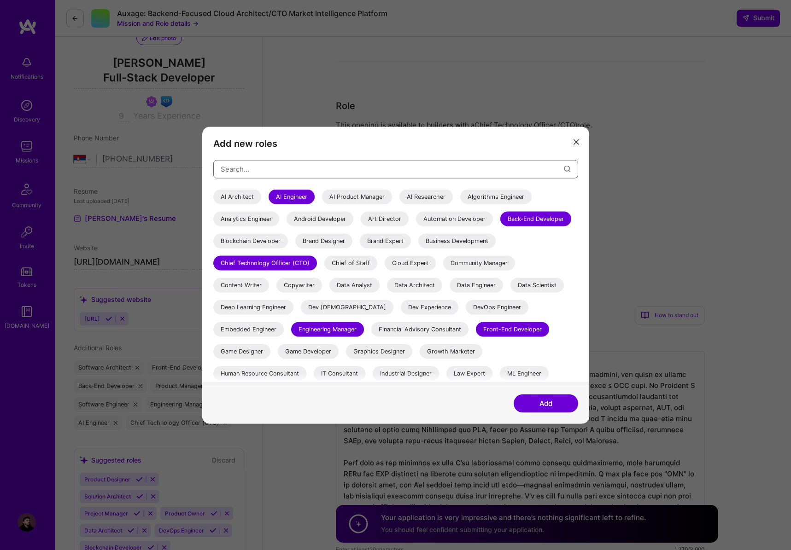
click at [248, 172] on input "modal" at bounding box center [392, 169] width 343 height 23
type input "lead"
click at [242, 193] on div "AI Architect" at bounding box center [237, 196] width 48 height 15
click at [536, 399] on button "Add" at bounding box center [546, 403] width 64 height 18
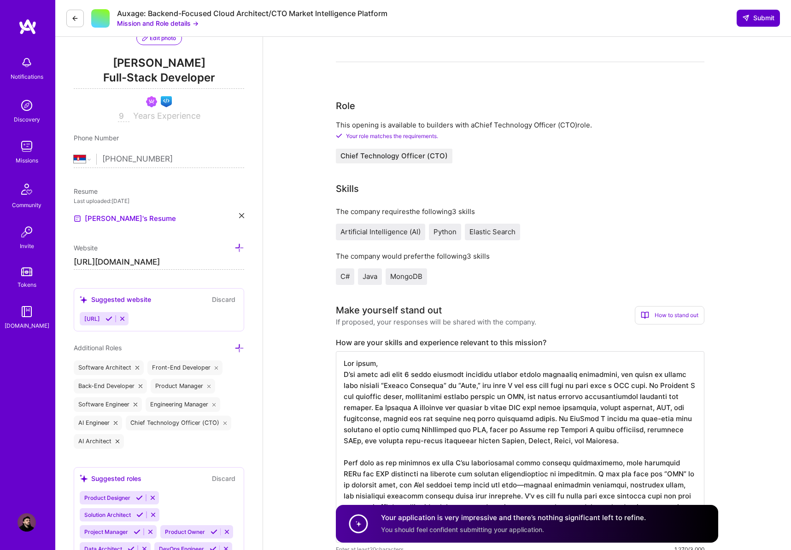
click at [756, 18] on span "Submit" at bounding box center [758, 17] width 32 height 9
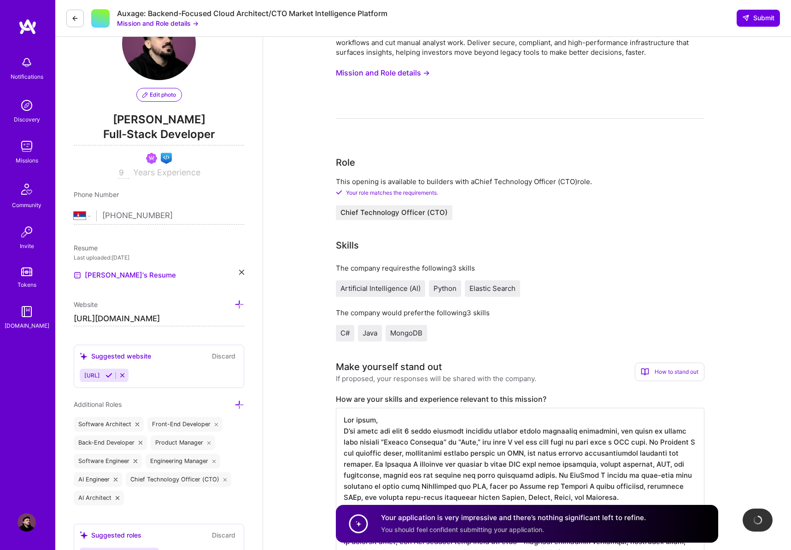
scroll to position [0, 0]
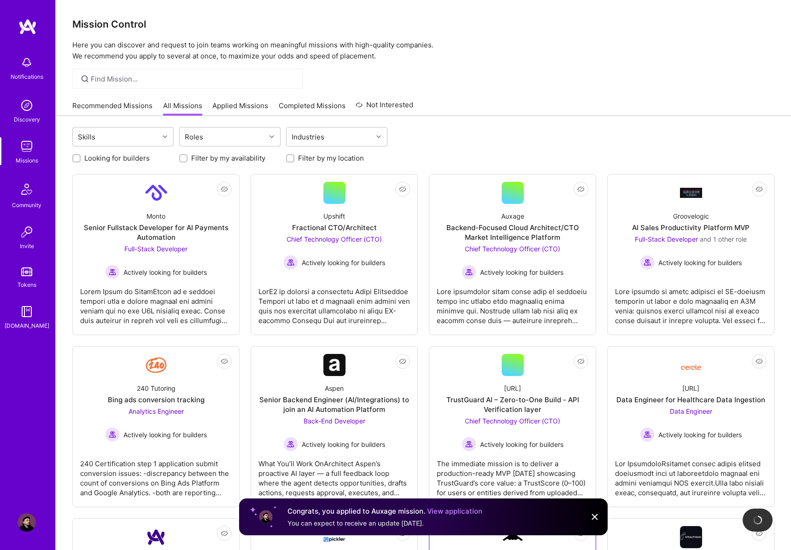
click at [594, 521] on img at bounding box center [594, 517] width 11 height 11
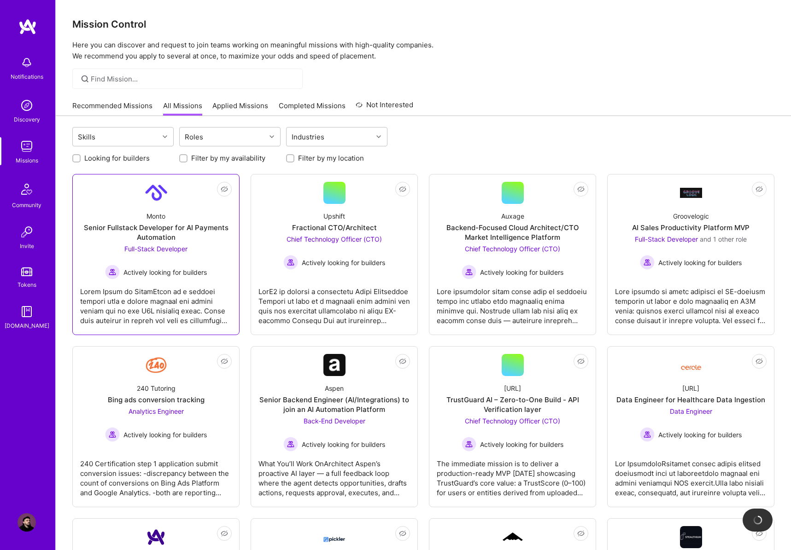
click at [192, 224] on div "Senior Fullstack Developer for AI Payments Automation" at bounding box center [156, 232] width 152 height 19
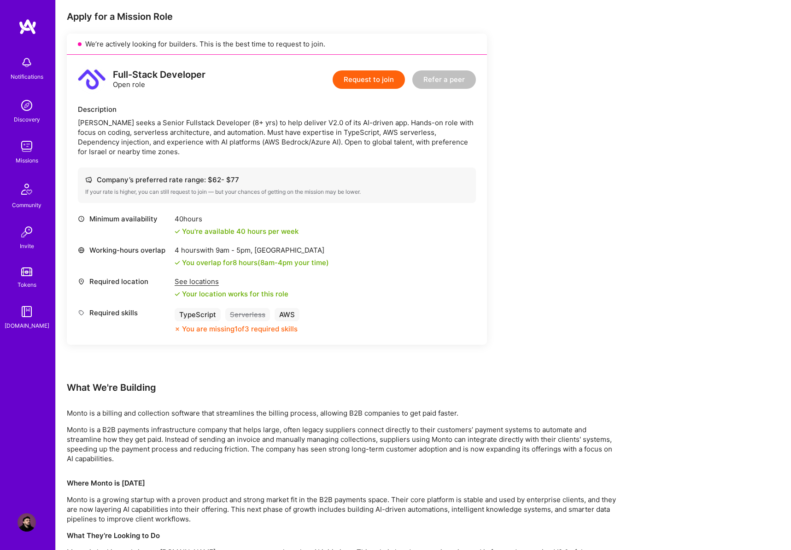
scroll to position [201, 0]
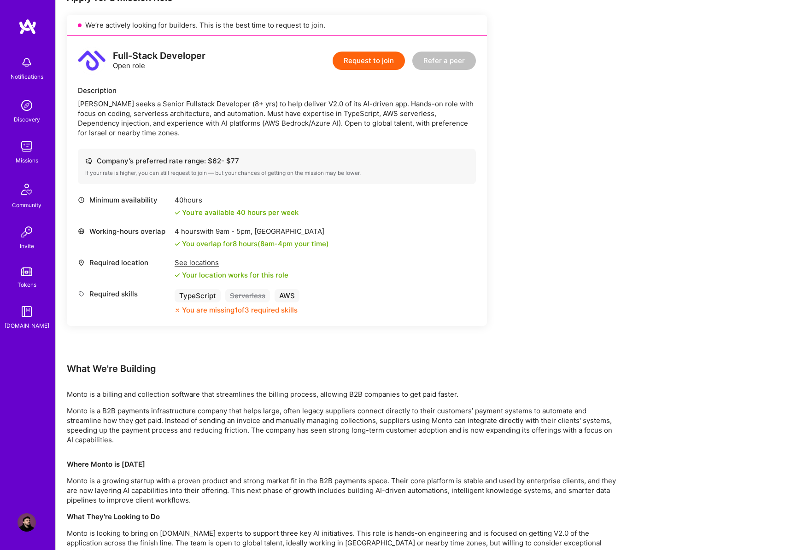
click at [274, 230] on div "4 hours with 9am - 5pm , Riyadh" at bounding box center [252, 232] width 154 height 10
copy div "Riyadh"
click at [691, 366] on div "Earn tokens for inviting a new A.Teamer to this mission Do you know the perfect…" at bounding box center [423, 339] width 735 height 832
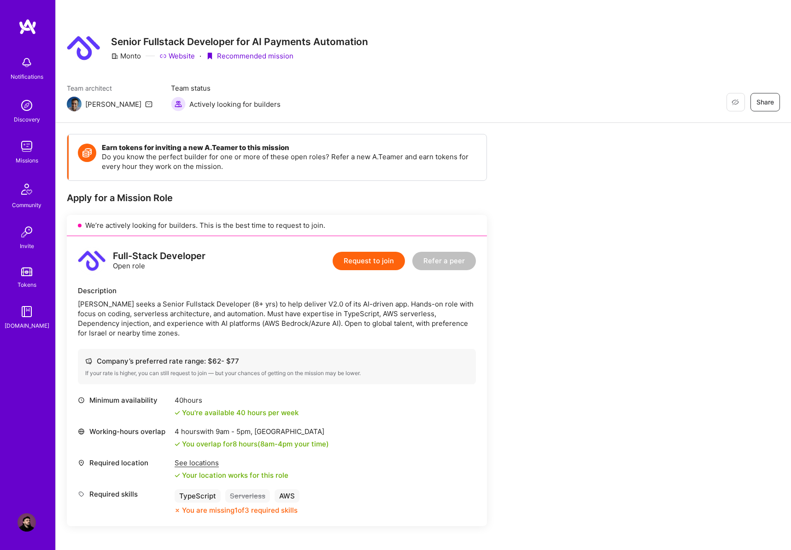
scroll to position [0, 0]
click at [368, 258] on button "Request to join" at bounding box center [369, 261] width 72 height 18
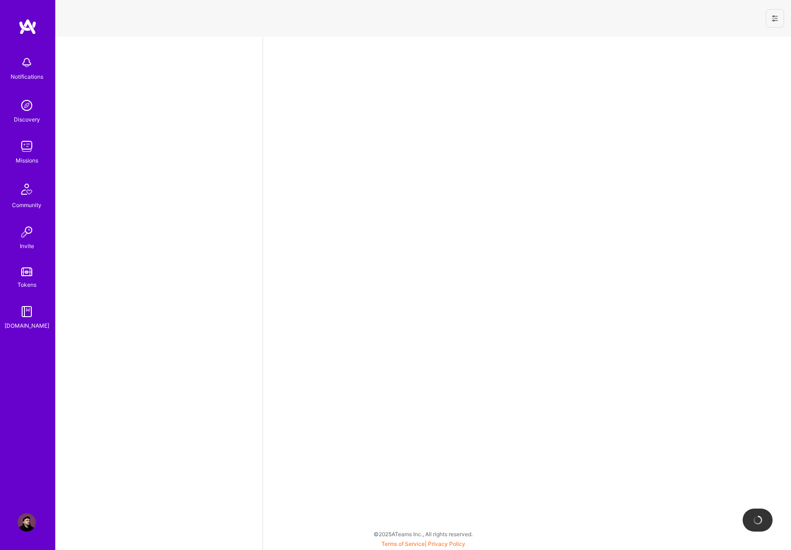
select select "RS"
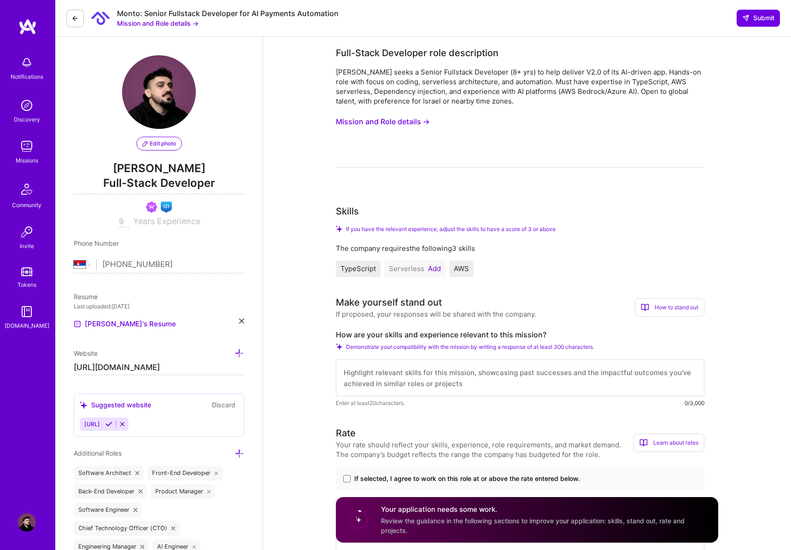
click at [432, 269] on button "Add" at bounding box center [434, 268] width 13 height 7
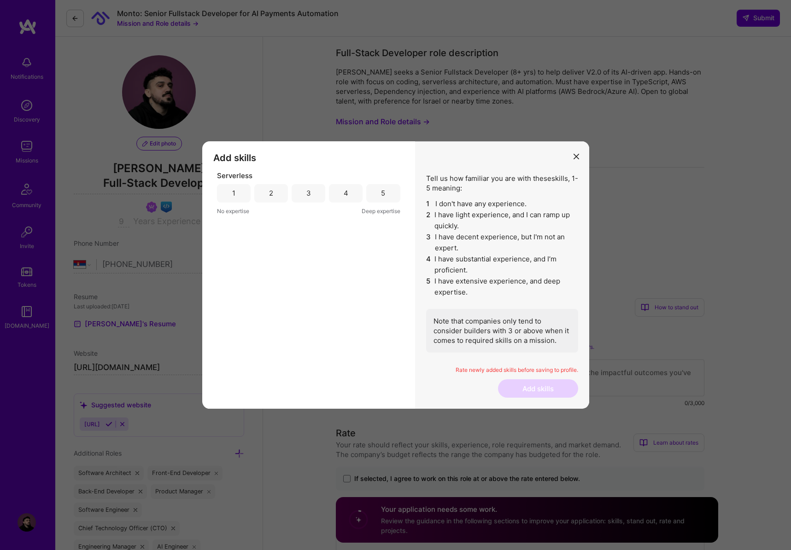
click at [301, 197] on div "3" at bounding box center [309, 193] width 34 height 18
click at [515, 388] on button "Add skills" at bounding box center [538, 388] width 80 height 18
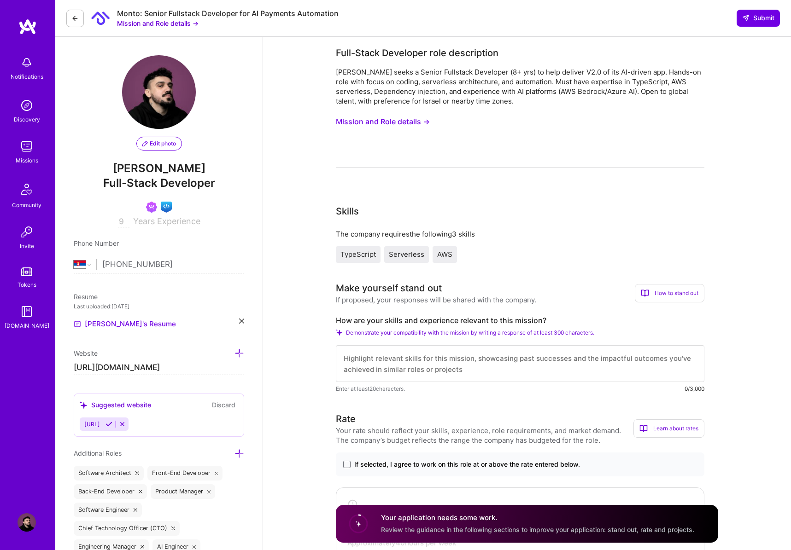
click at [423, 358] on textarea at bounding box center [520, 363] width 368 height 37
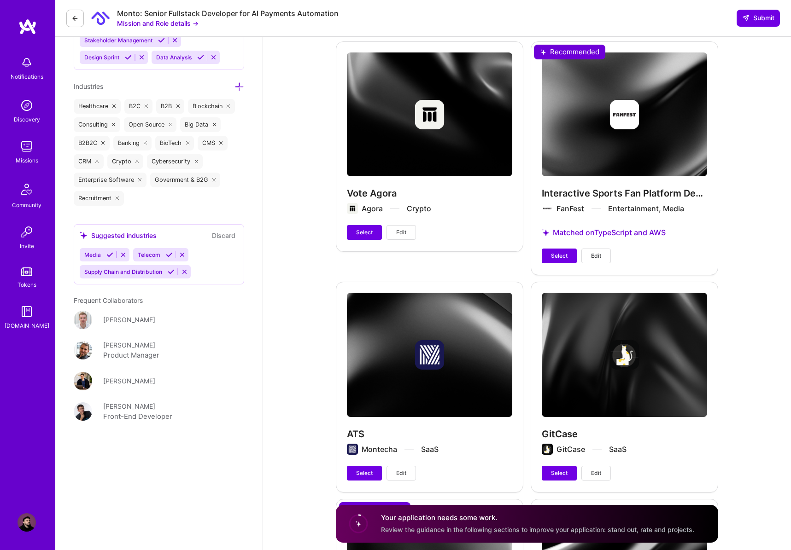
scroll to position [1447, 0]
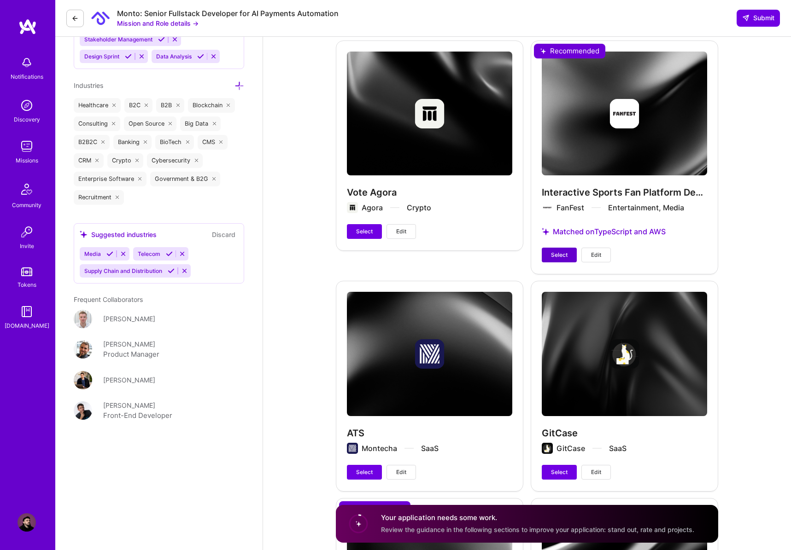
click at [567, 256] on span "Select" at bounding box center [559, 255] width 17 height 8
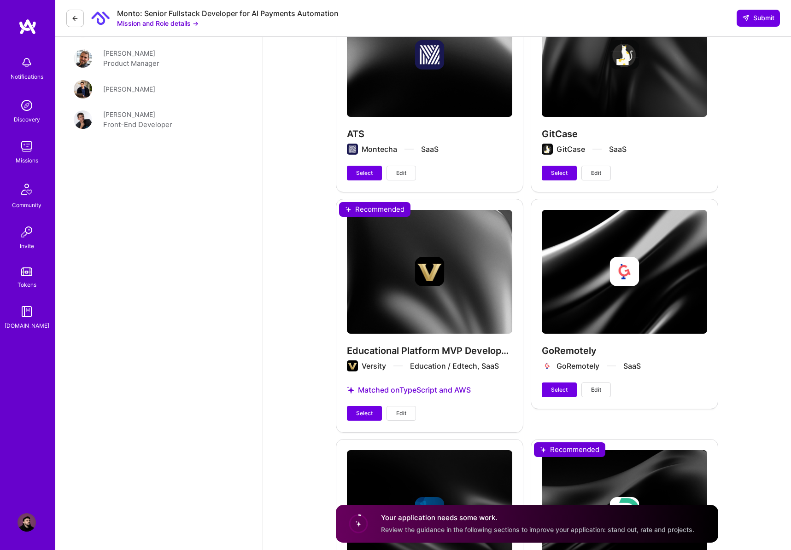
scroll to position [1785, 0]
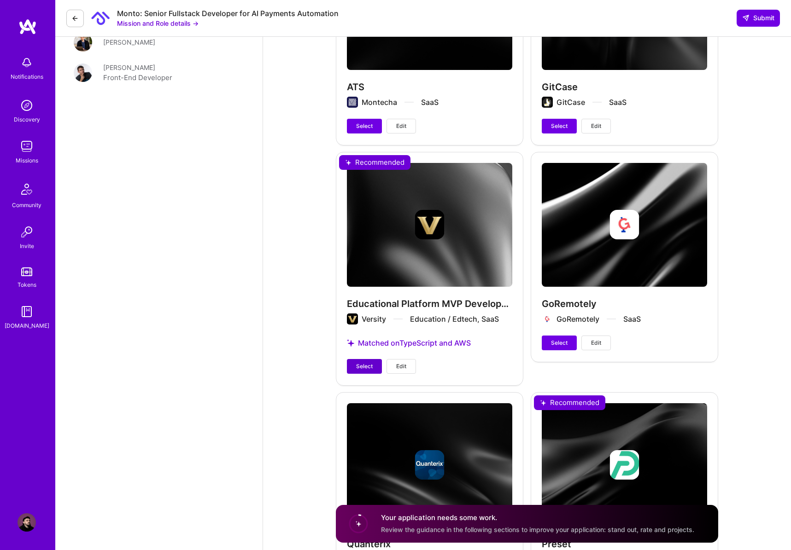
click at [367, 368] on span "Select" at bounding box center [364, 366] width 17 height 8
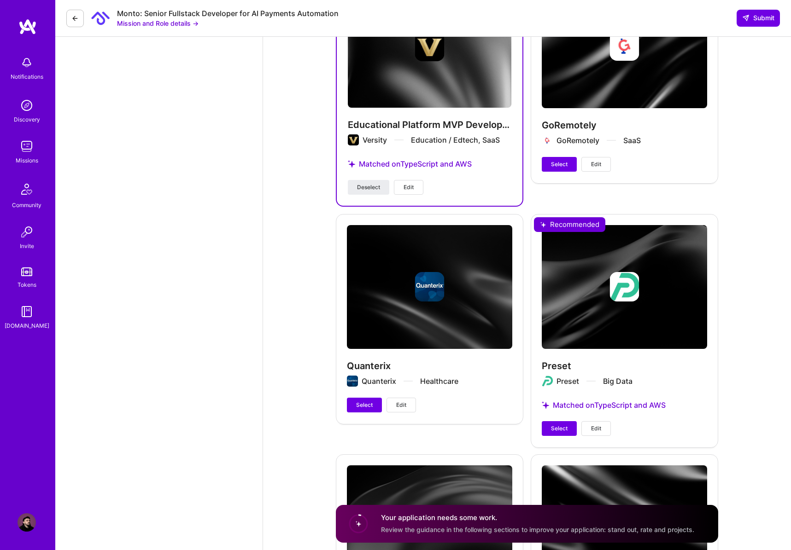
scroll to position [1965, 0]
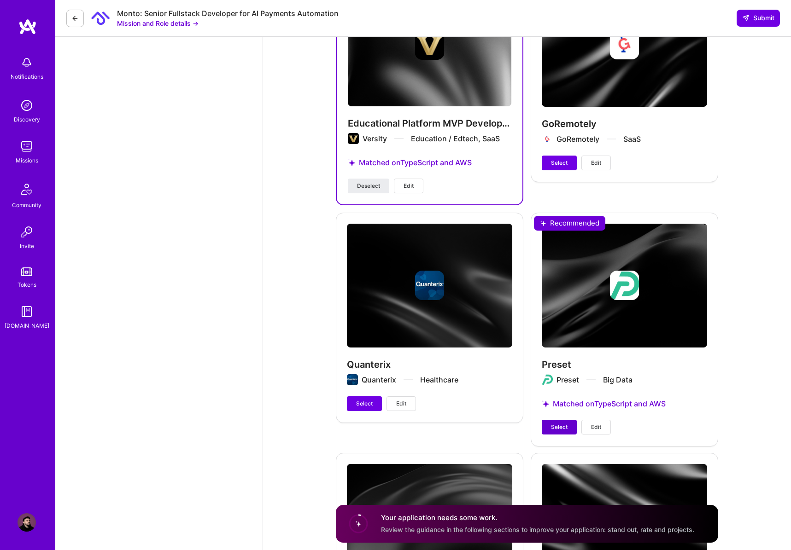
click at [560, 429] on span "Select" at bounding box center [559, 427] width 17 height 8
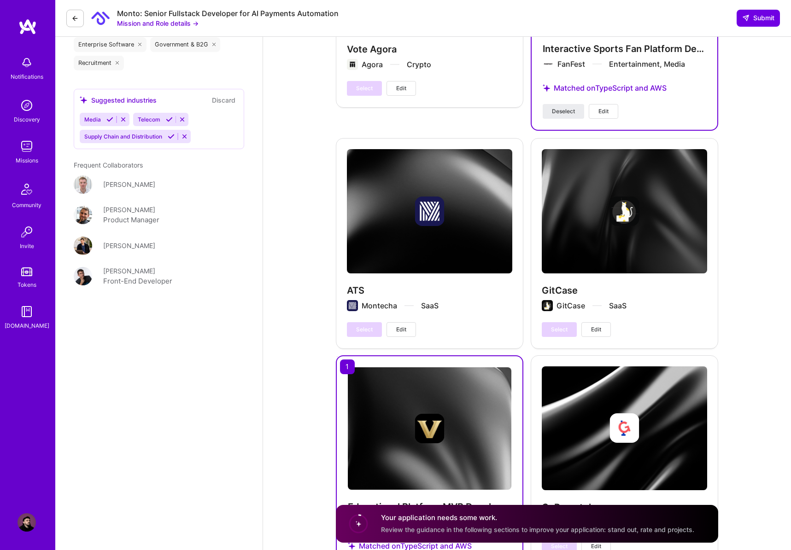
scroll to position [1682, 0]
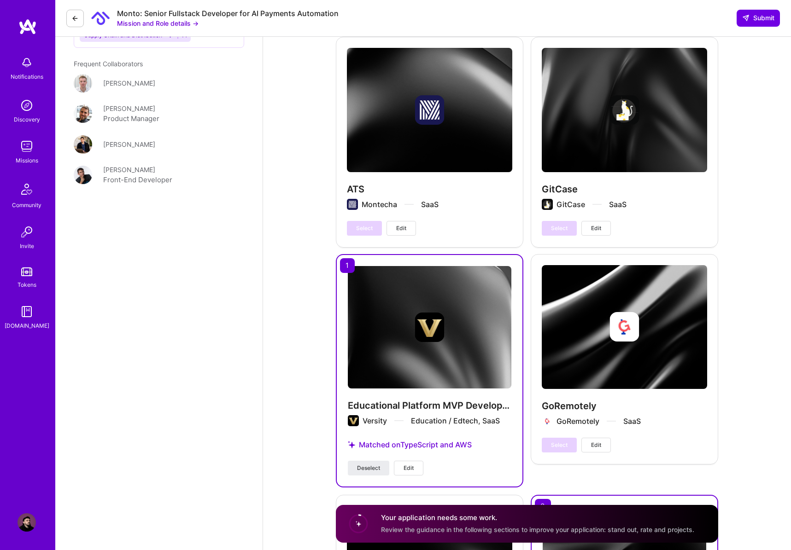
click at [413, 448] on div "Matched on TypeScript and AWS" at bounding box center [429, 445] width 163 height 32
click at [408, 469] on span "Edit" at bounding box center [408, 468] width 10 height 8
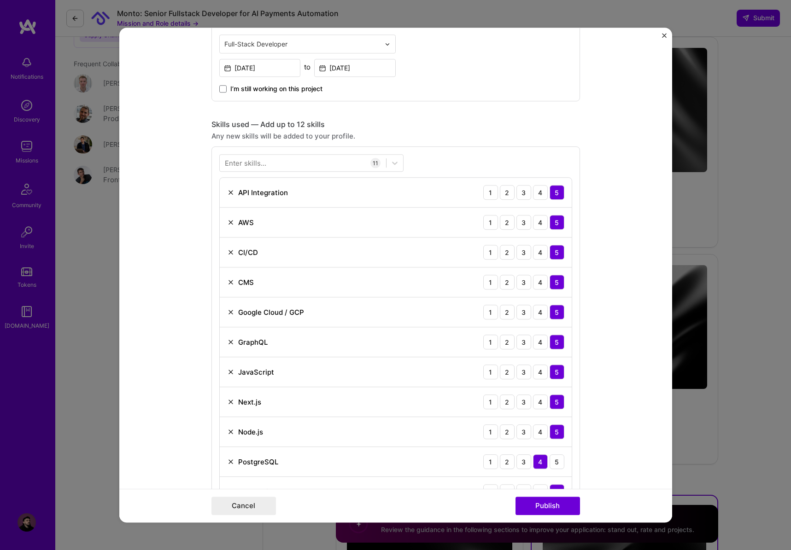
scroll to position [330, 0]
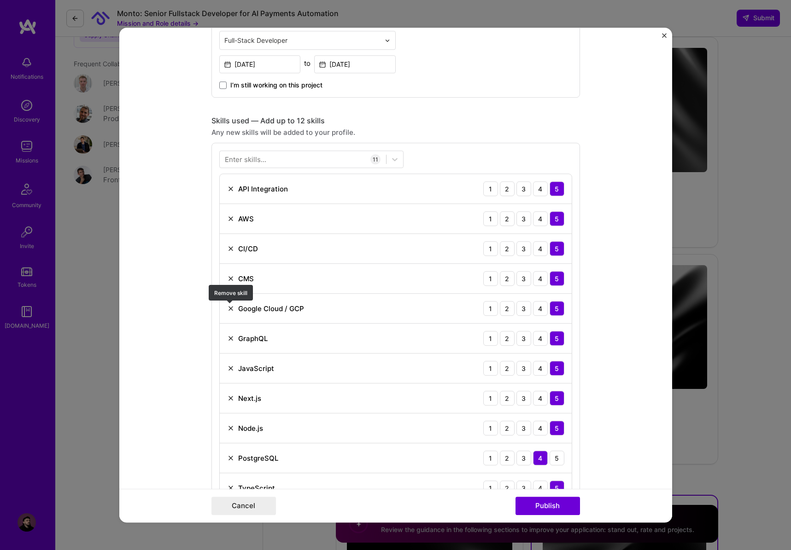
click at [231, 309] on img at bounding box center [230, 308] width 7 height 7
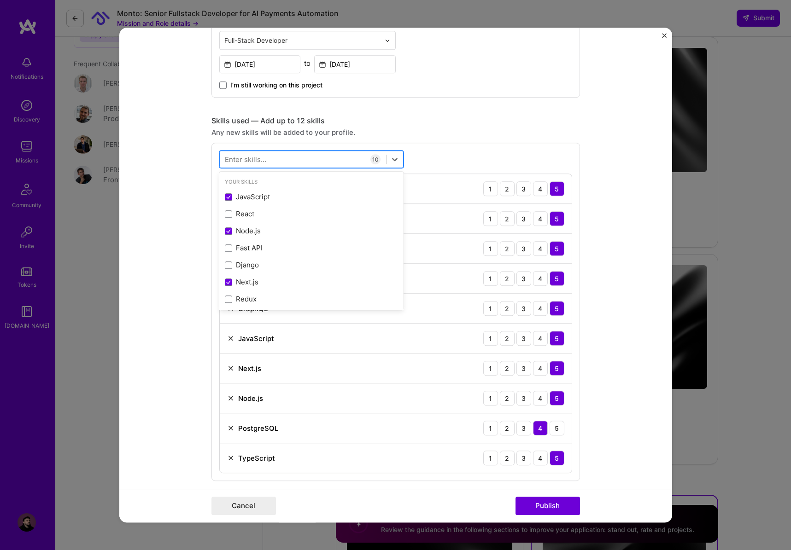
click at [276, 163] on div at bounding box center [303, 159] width 166 height 15
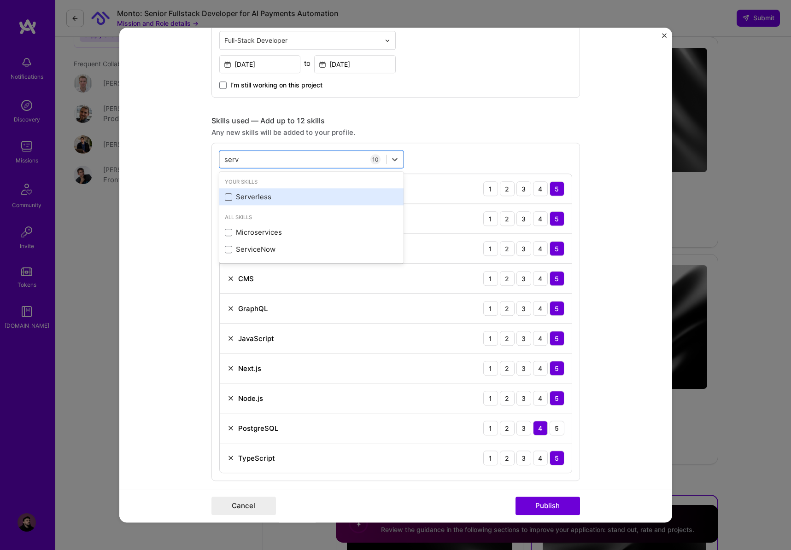
click at [226, 198] on span at bounding box center [228, 196] width 7 height 7
click at [0, 0] on input "checkbox" at bounding box center [0, 0] width 0 height 0
type input "serv"
click at [502, 134] on div "Any new skills will be added to your profile." at bounding box center [395, 133] width 368 height 10
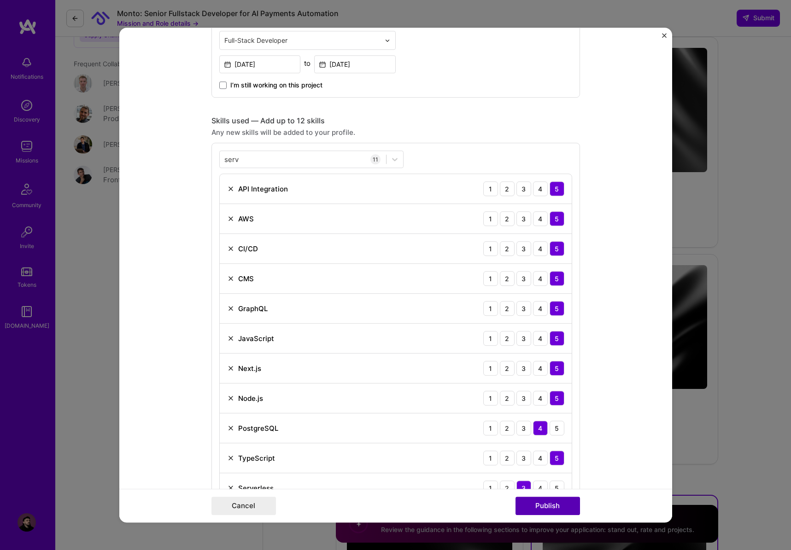
click at [558, 512] on button "Publish" at bounding box center [547, 506] width 64 height 18
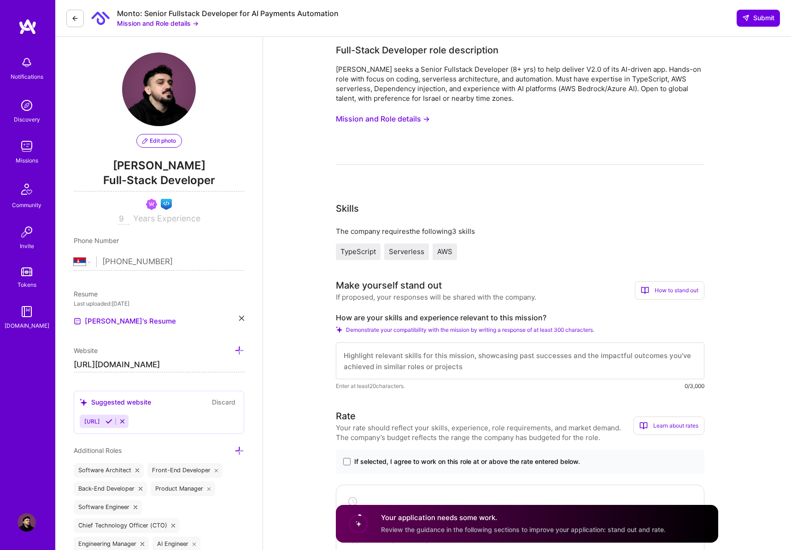
scroll to position [0, 0]
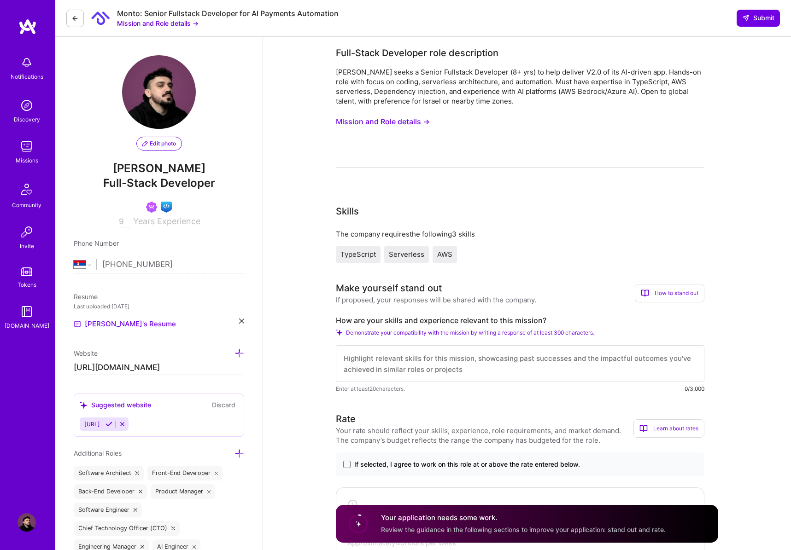
click at [411, 123] on button "Mission and Role details →" at bounding box center [383, 121] width 94 height 17
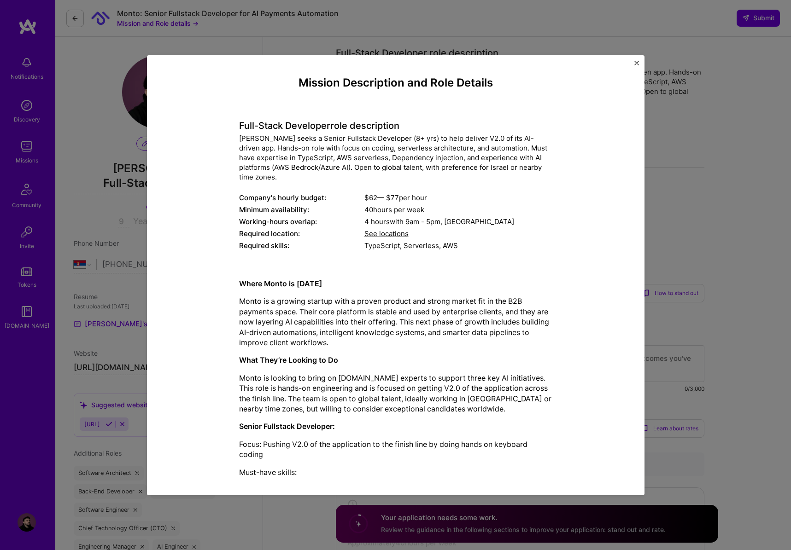
click at [240, 123] on h4 "Full-Stack Developer role description" at bounding box center [395, 125] width 313 height 11
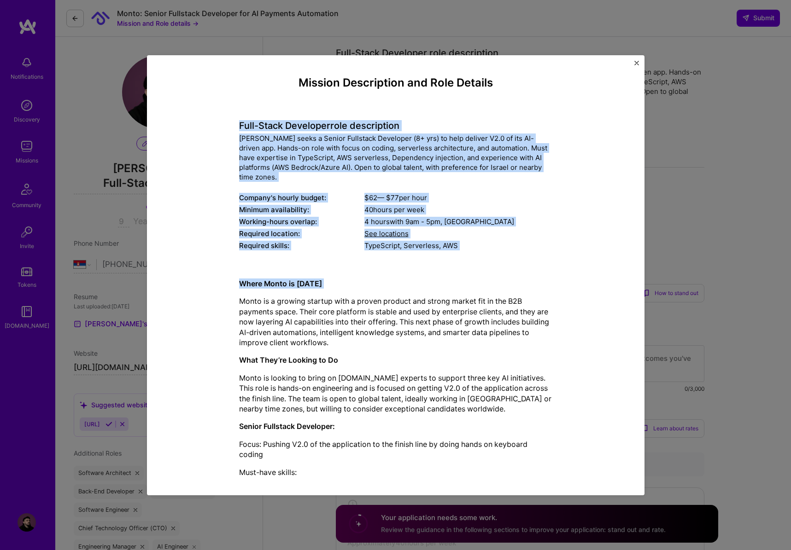
drag, startPoint x: 240, startPoint y: 123, endPoint x: 362, endPoint y: 306, distance: 218.9
click at [354, 291] on div "Mission Description and Role Details Full-Stack Developer role description Mont…" at bounding box center [395, 346] width 313 height 540
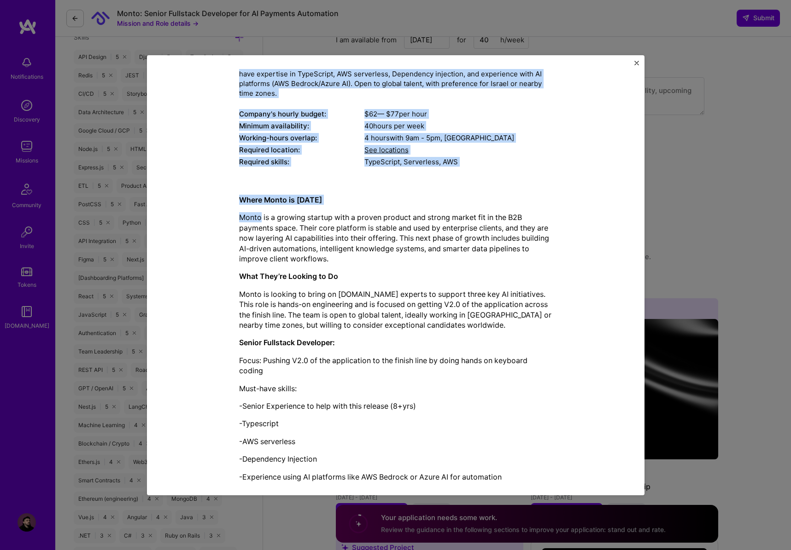
scroll to position [142, 0]
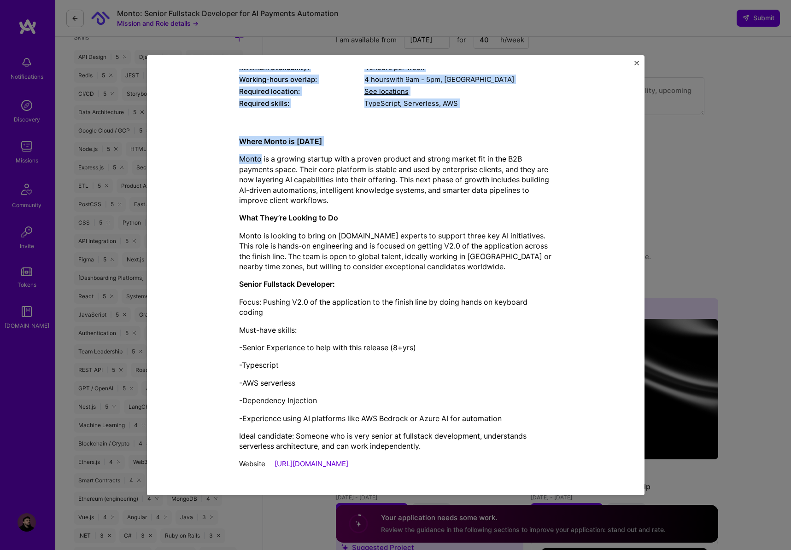
click at [397, 460] on div "Website https://www.montopay.com/" at bounding box center [395, 464] width 313 height 10
copy div "Full-Stack Developer role description Monto seeks a Senior Fullstack Developer …"
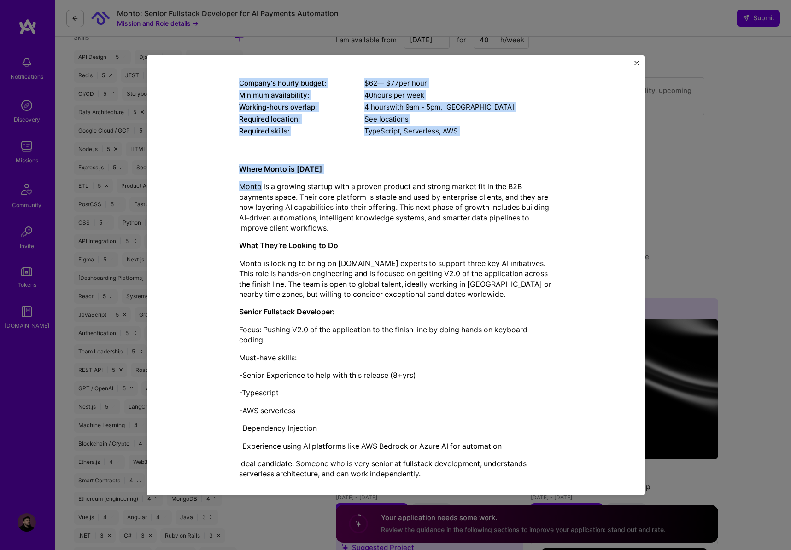
scroll to position [117, 0]
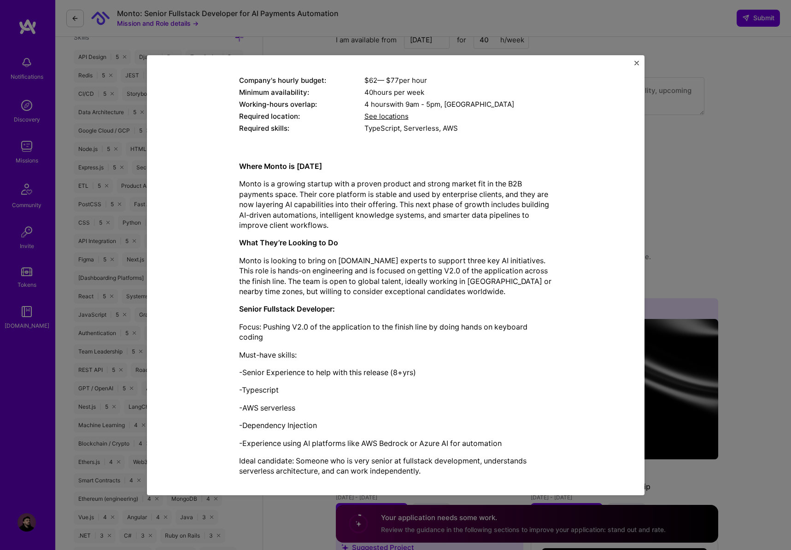
click at [380, 333] on p "Focus: Pushing V2.0 of the application to the finish line by doing hands on key…" at bounding box center [395, 332] width 313 height 21
click at [704, 216] on div "Mission Description and Role Details Full-Stack Developer role description Mont…" at bounding box center [395, 275] width 791 height 550
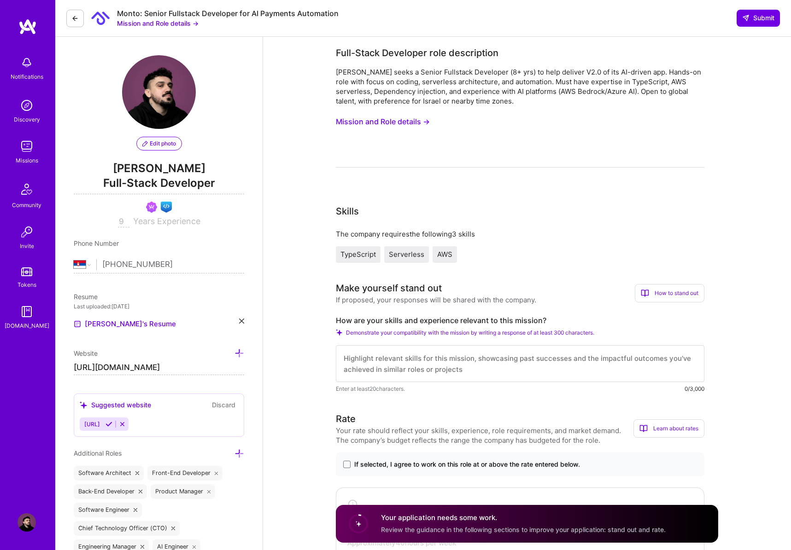
click at [423, 356] on textarea at bounding box center [520, 363] width 368 height 37
paste textarea "Hey there, I’ve been working full stack for close to a decade now, with a lot o…"
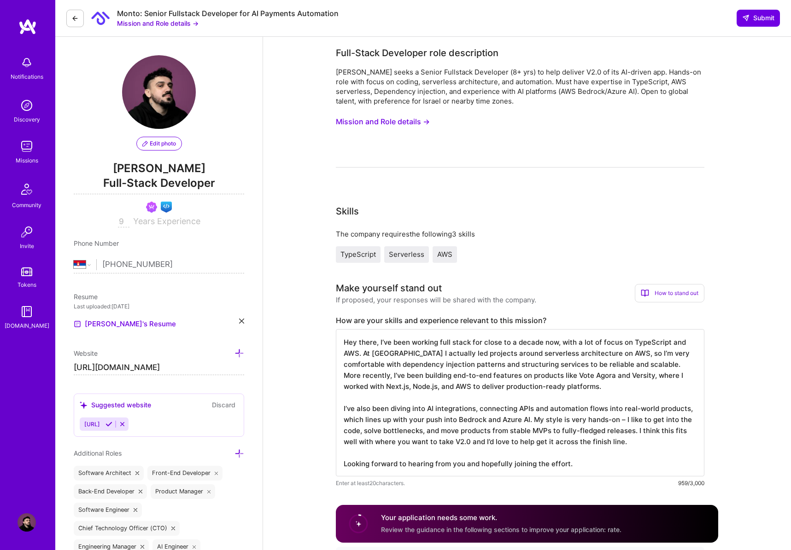
click at [381, 342] on textarea "Hey there, I’ve been working full stack for close to a decade now, with a lot o…" at bounding box center [520, 402] width 368 height 147
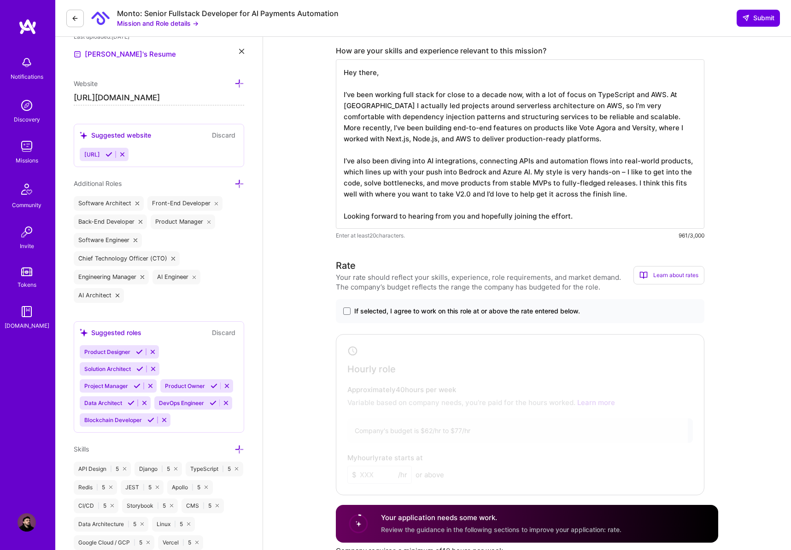
scroll to position [434, 0]
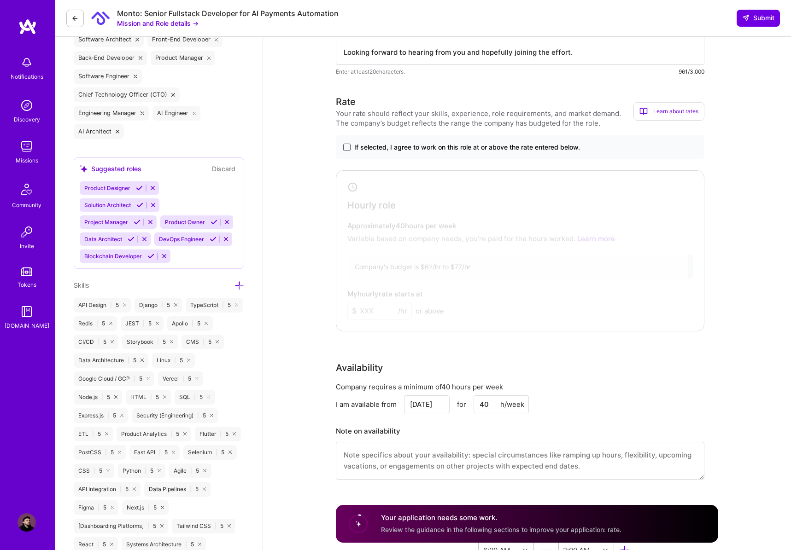
type textarea "Hey there, I’ve been working full stack for close to a decade now, with a lot o…"
click at [348, 146] on span at bounding box center [346, 147] width 7 height 7
click at [0, 0] on input "If selected, I agree to work on this role at or above the rate entered below." at bounding box center [0, 0] width 0 height 0
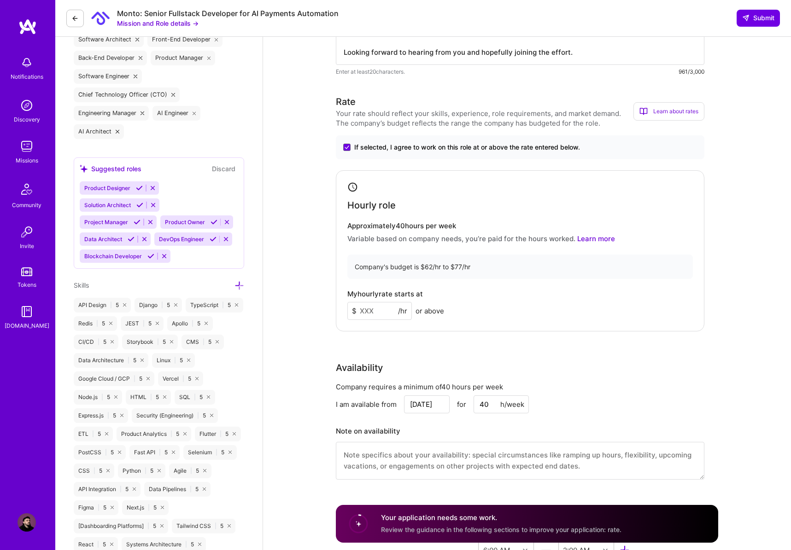
click at [391, 318] on input at bounding box center [379, 311] width 64 height 18
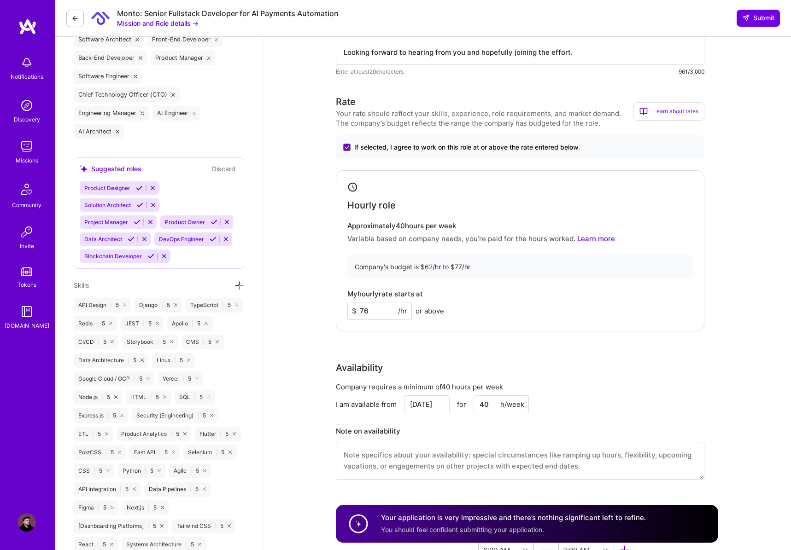
type input "76"
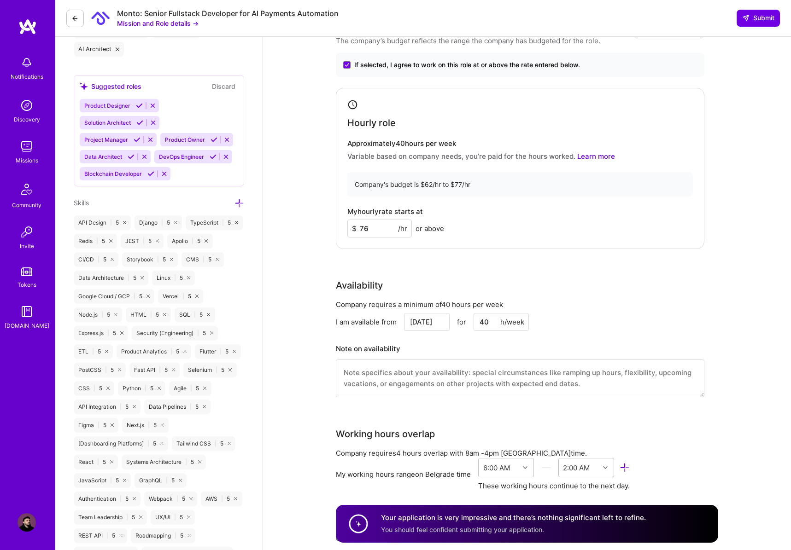
scroll to position [0, 0]
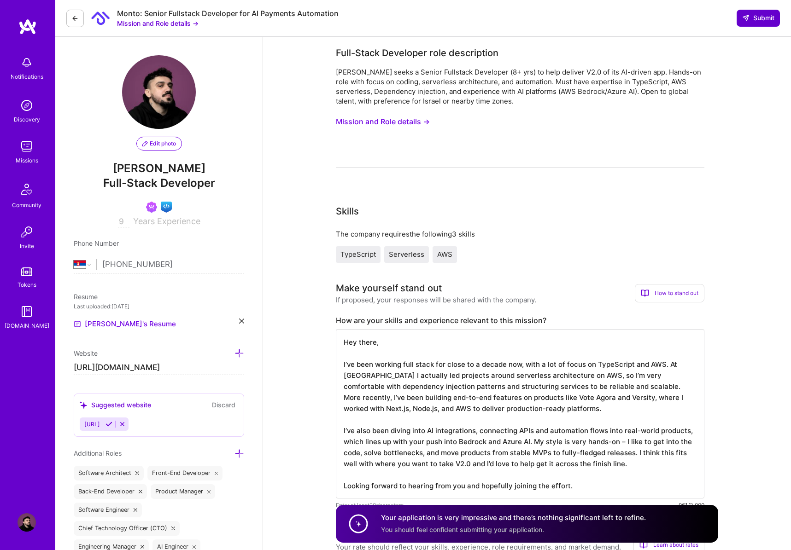
click at [766, 23] on button "Submit" at bounding box center [757, 18] width 43 height 17
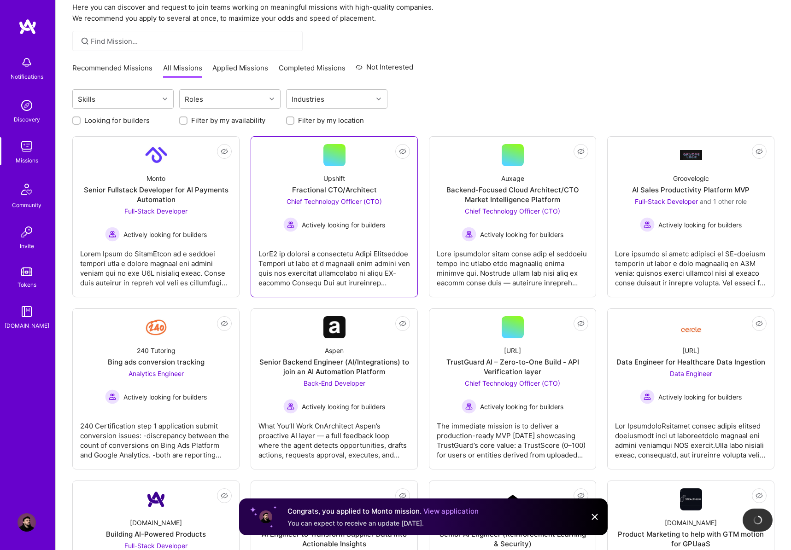
scroll to position [41, 0]
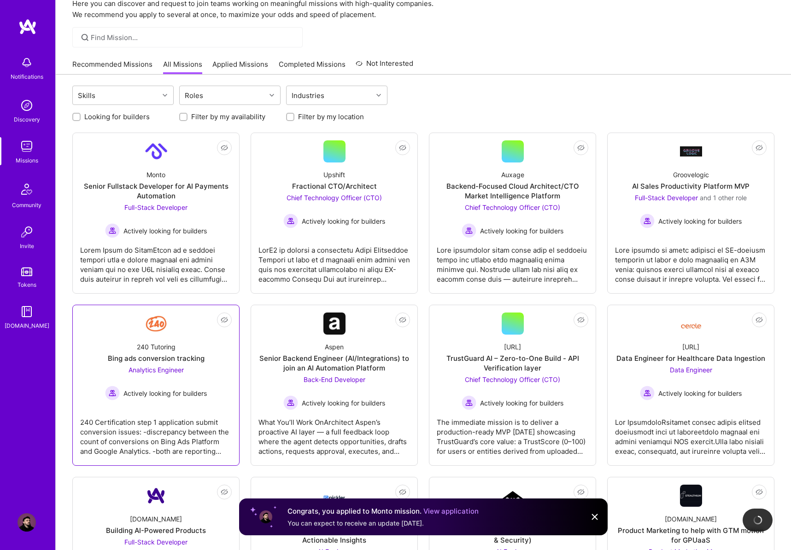
click at [185, 348] on div "240 Tutoring Bing ads conversion tracking Analytics Engineer Actively looking f…" at bounding box center [156, 368] width 152 height 66
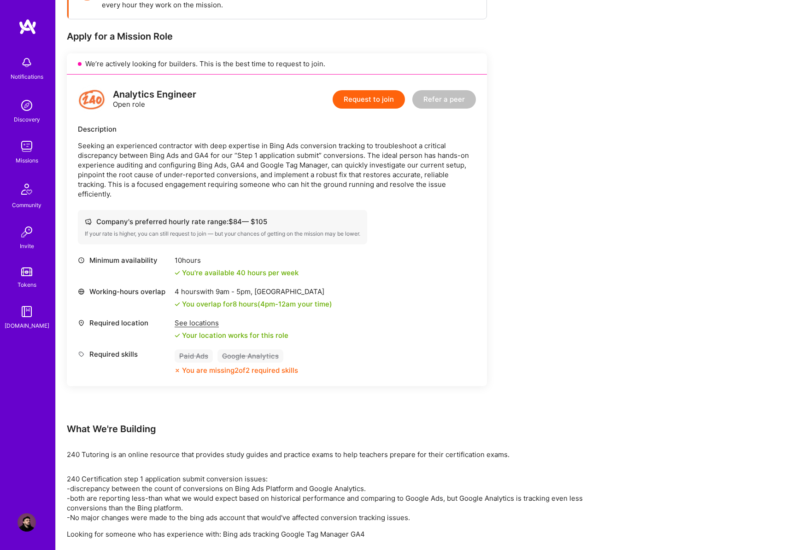
scroll to position [180, 0]
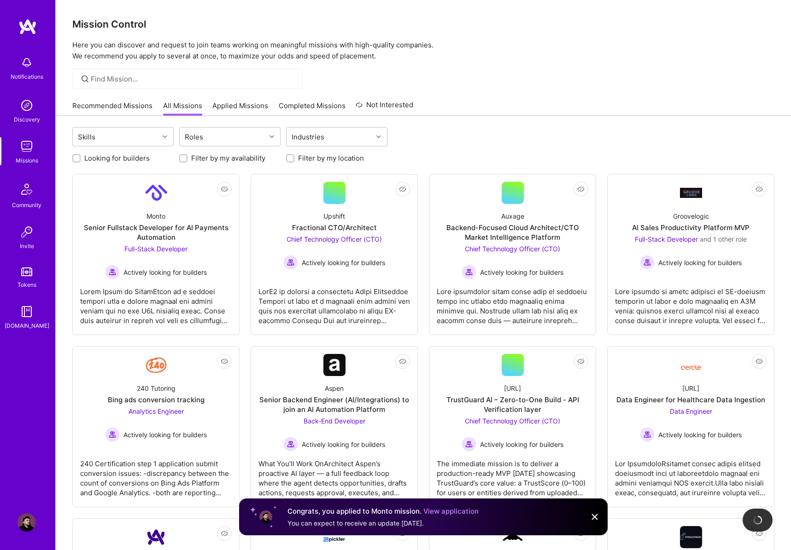
click at [134, 104] on link "Recommended Missions" at bounding box center [112, 108] width 80 height 15
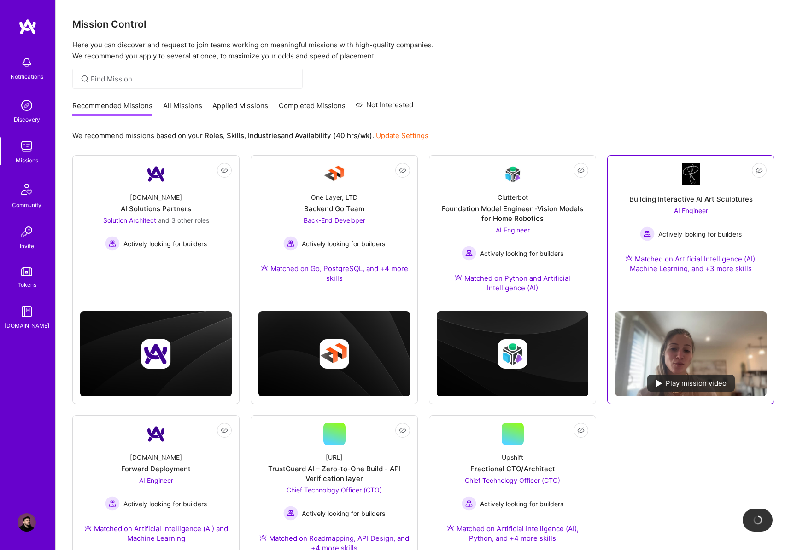
click at [741, 237] on span "Actively looking for builders" at bounding box center [699, 234] width 83 height 10
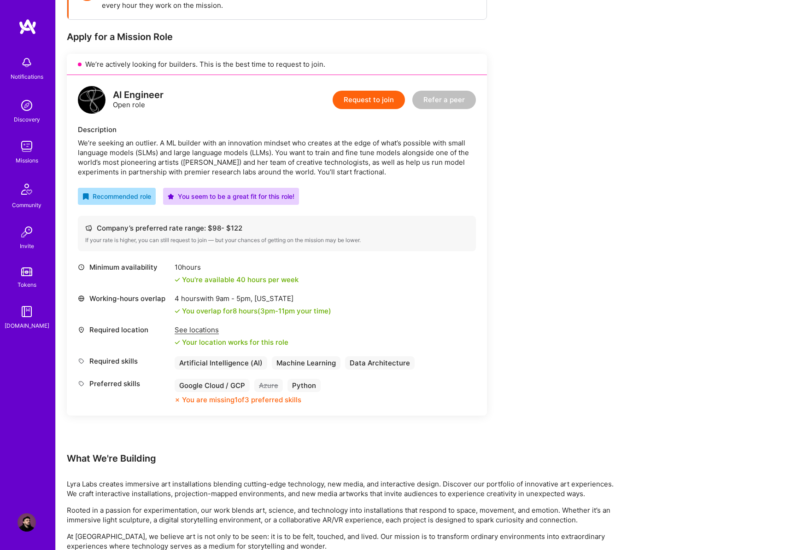
scroll to position [106, 0]
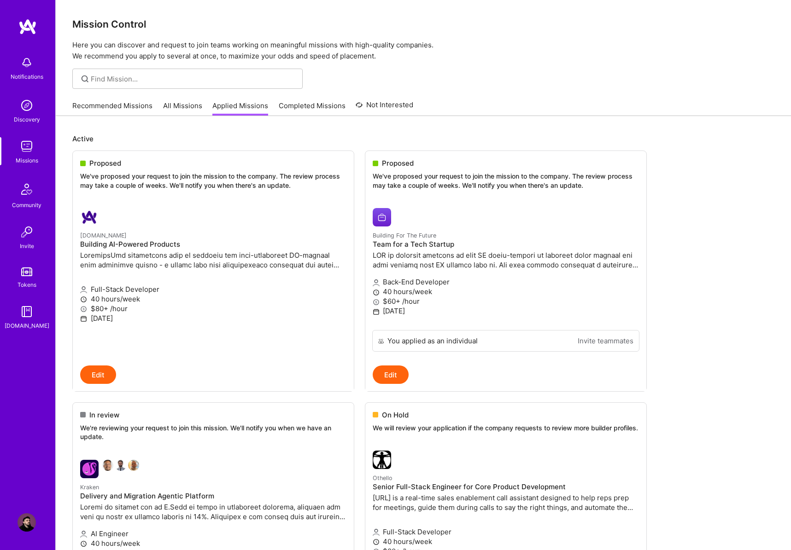
click at [101, 101] on link "Recommended Missions" at bounding box center [112, 108] width 80 height 15
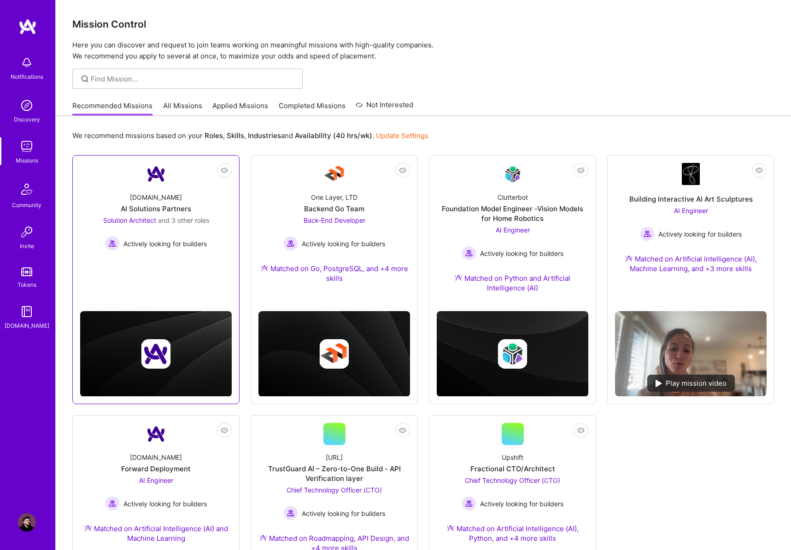
click at [154, 193] on div "[DOMAIN_NAME]" at bounding box center [156, 198] width 52 height 10
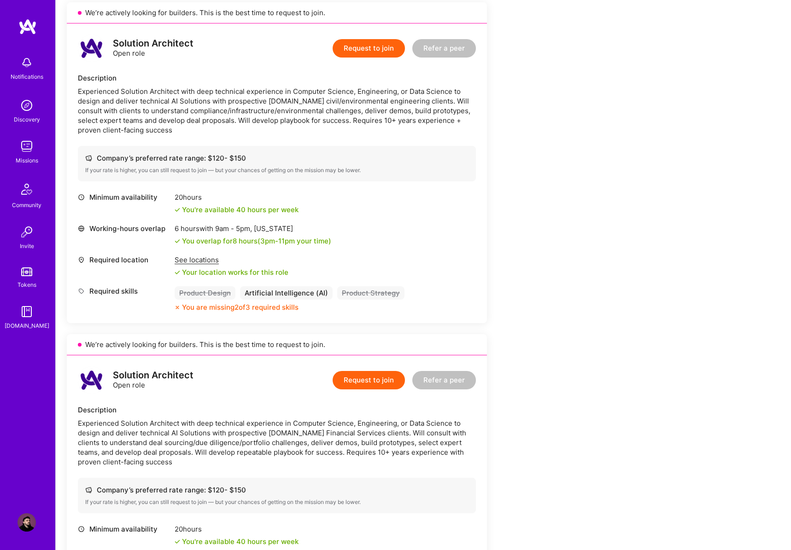
scroll to position [549, 0]
